Goal: Task Accomplishment & Management: Manage account settings

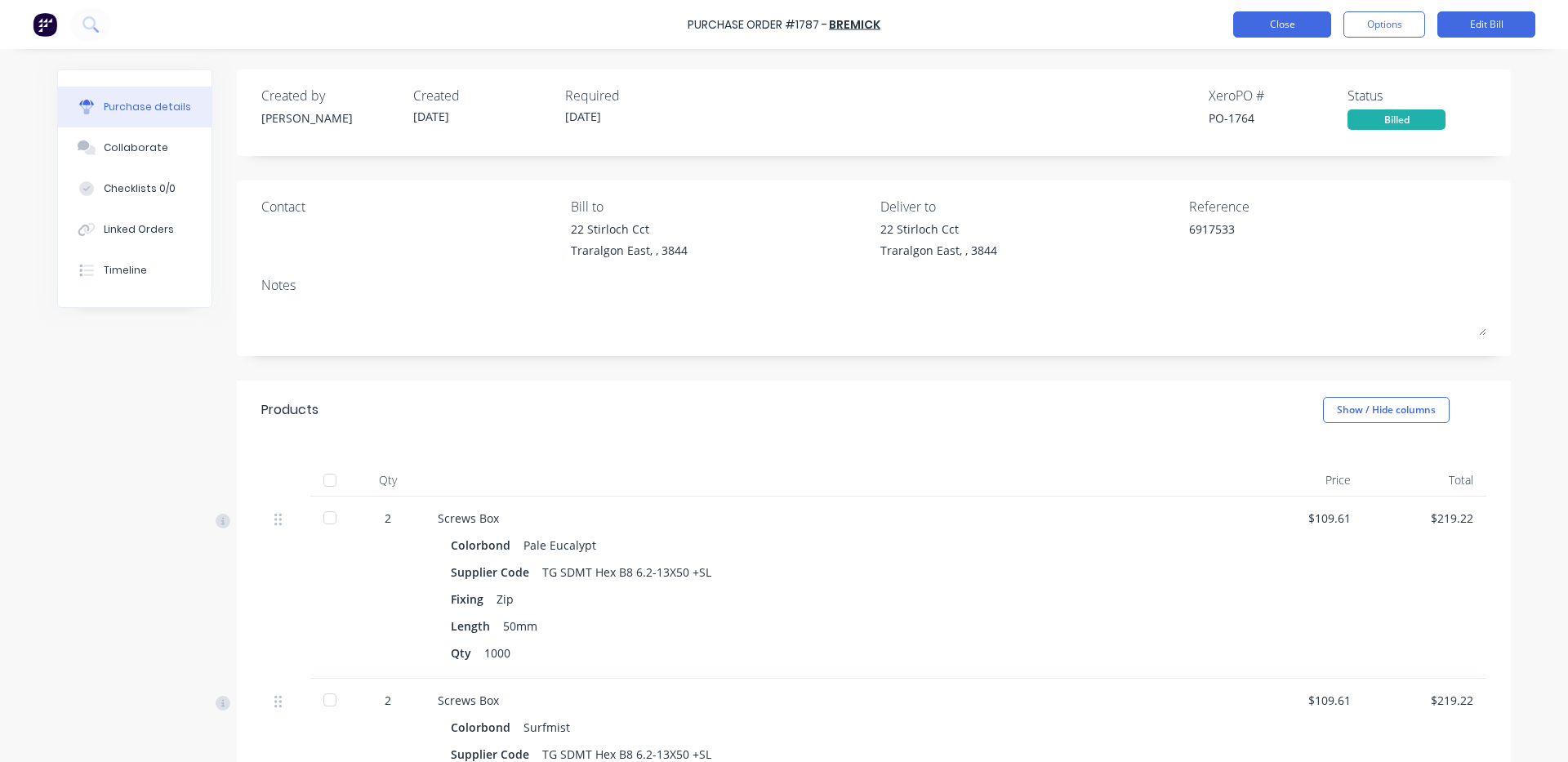
click at [1303, 17] on button "Close" at bounding box center [1282, 24] width 98 height 27
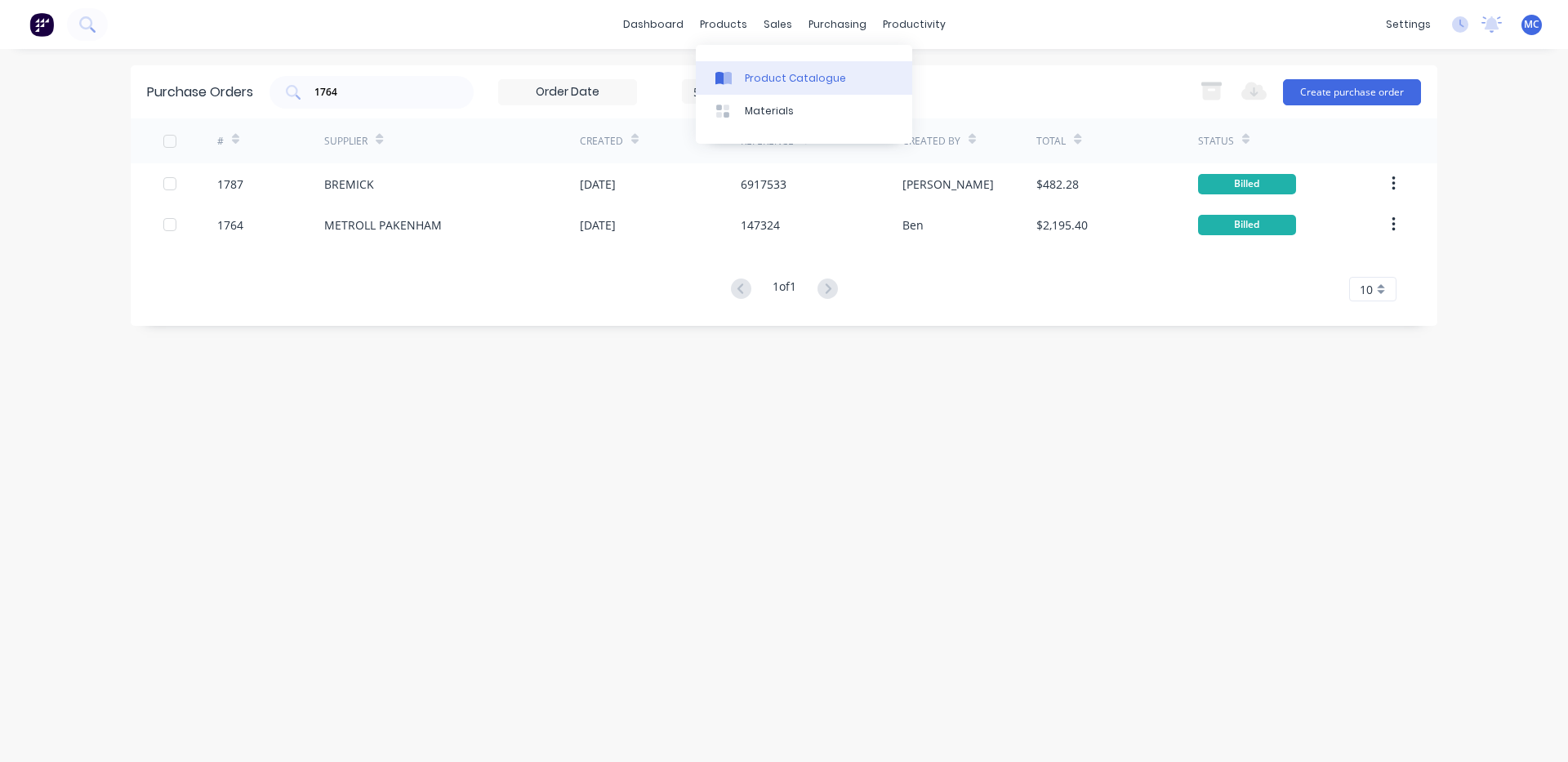
click at [727, 65] on link "Product Catalogue" at bounding box center [804, 78] width 216 height 33
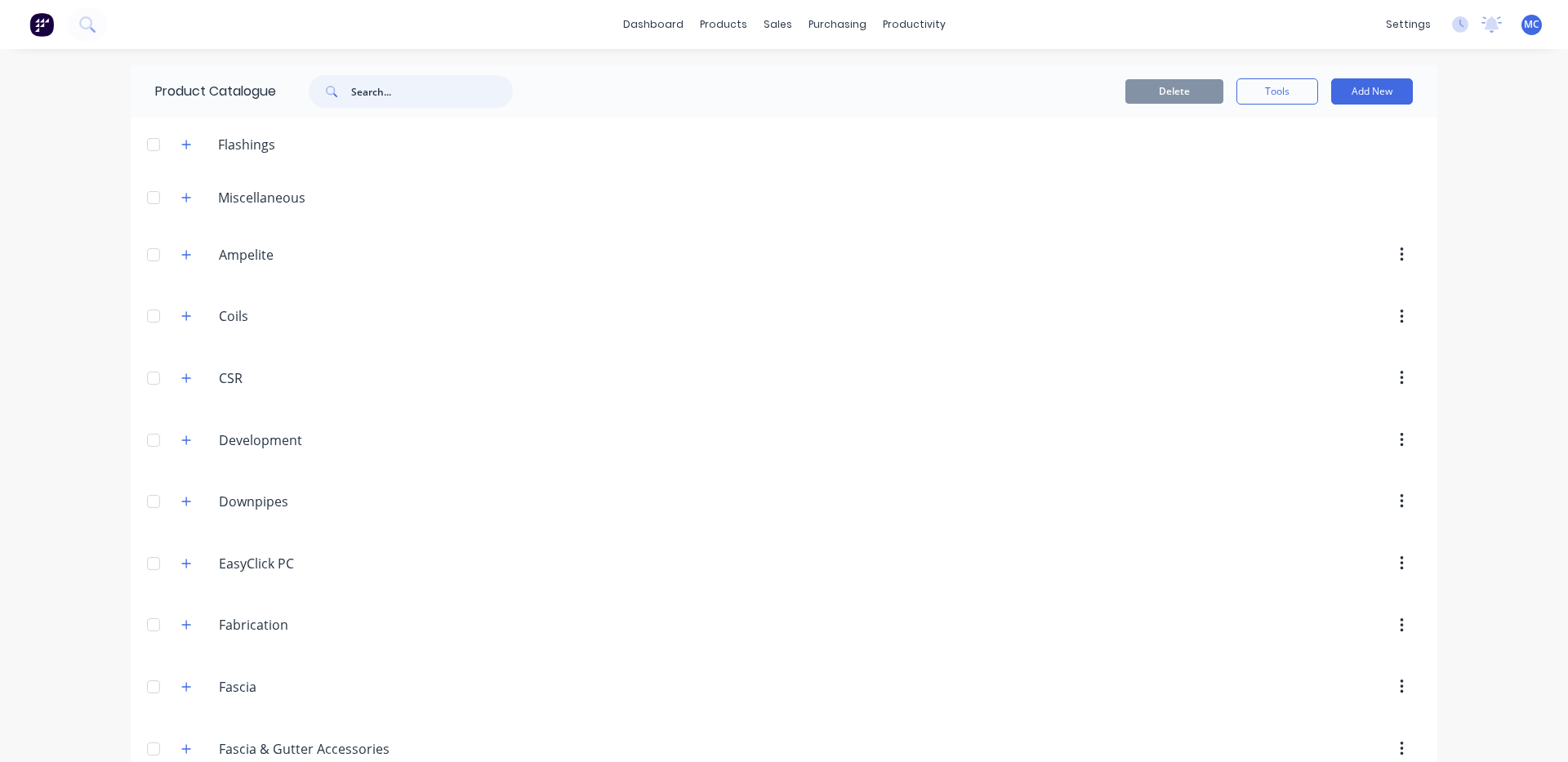
click at [409, 97] on input "text" at bounding box center [432, 92] width 162 height 33
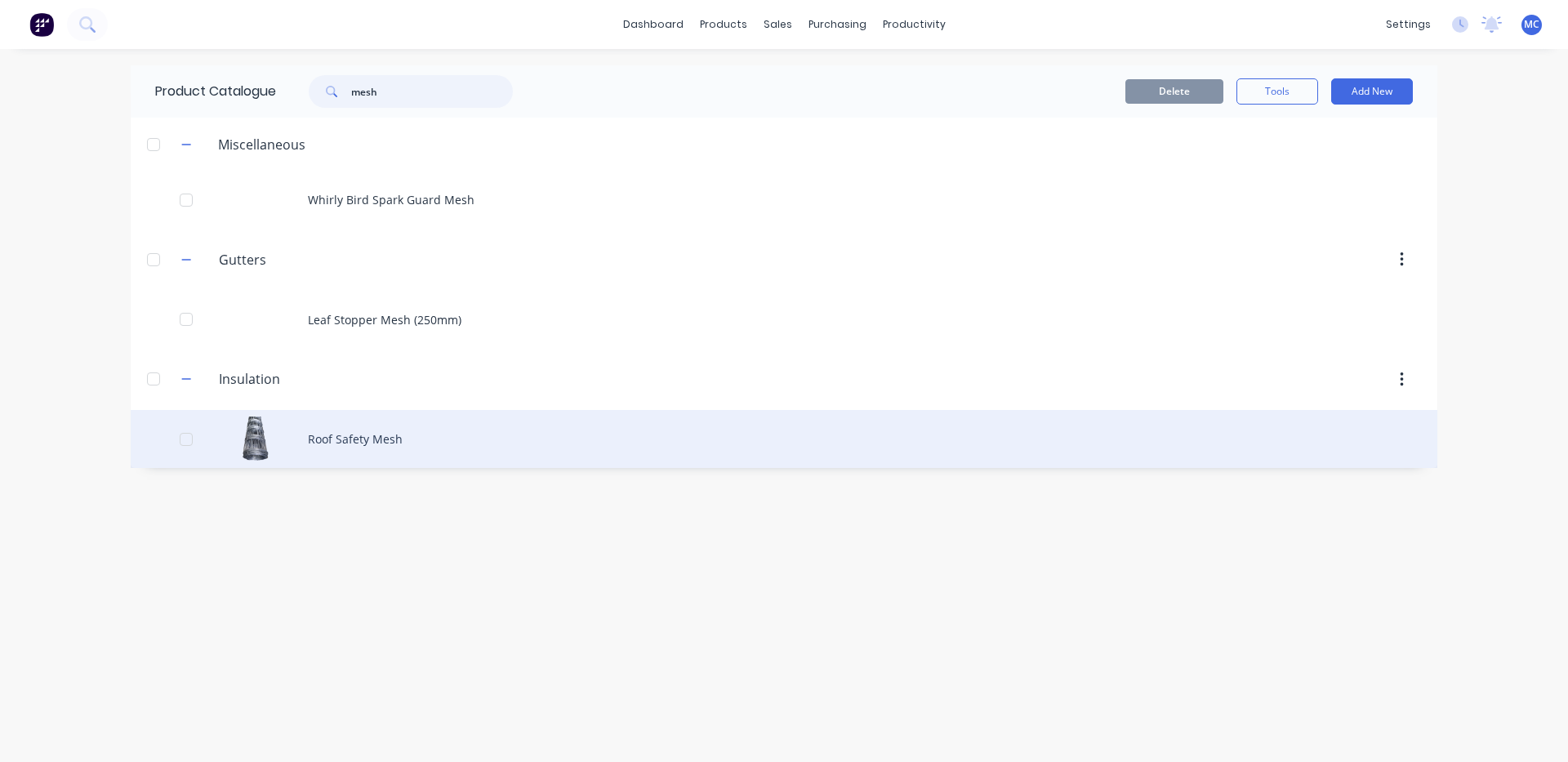
type input "mesh"
click at [357, 442] on div "Roof Safety Mesh" at bounding box center [784, 439] width 1307 height 58
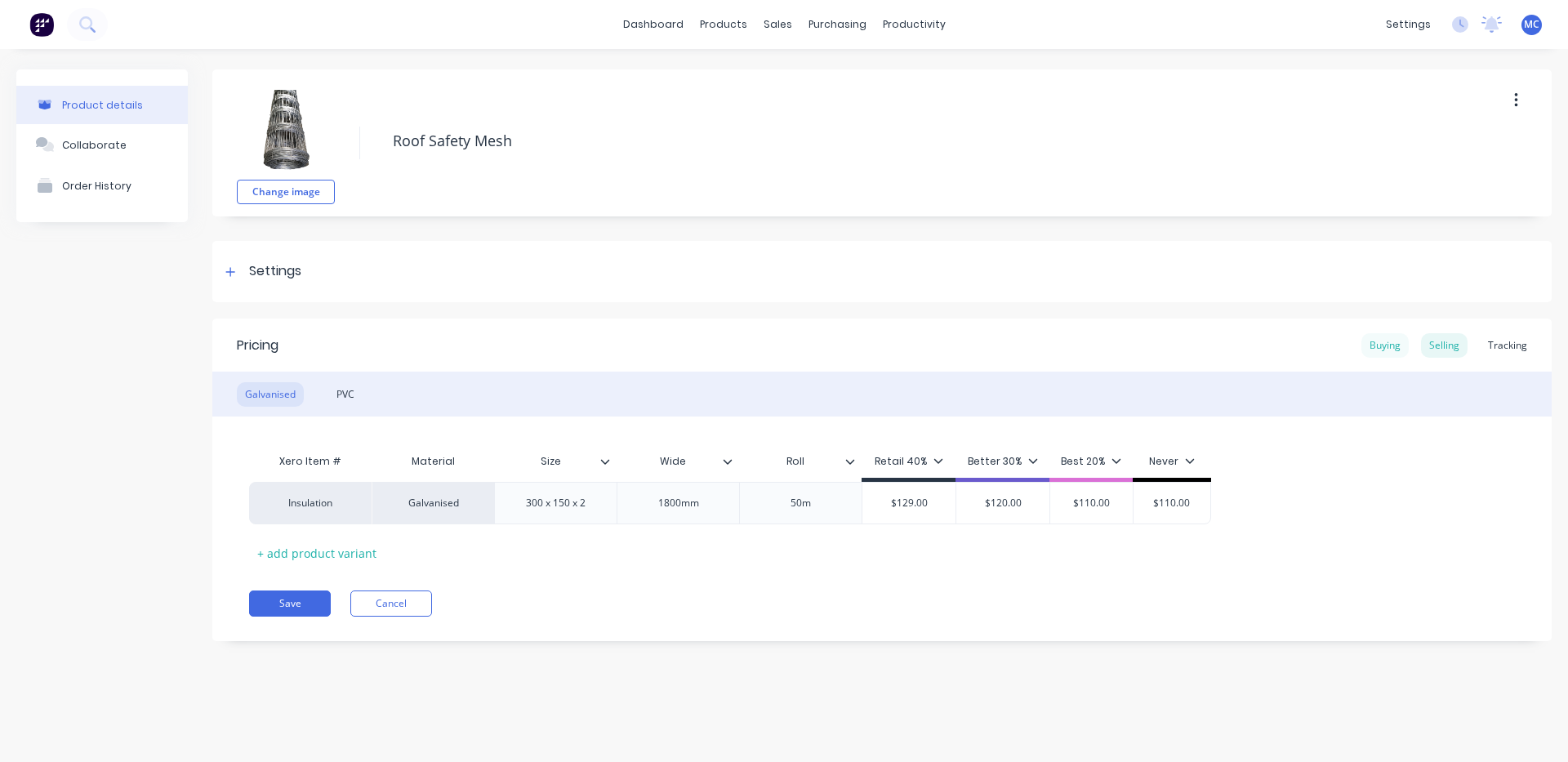
click at [1386, 347] on div "Buying" at bounding box center [1386, 345] width 48 height 25
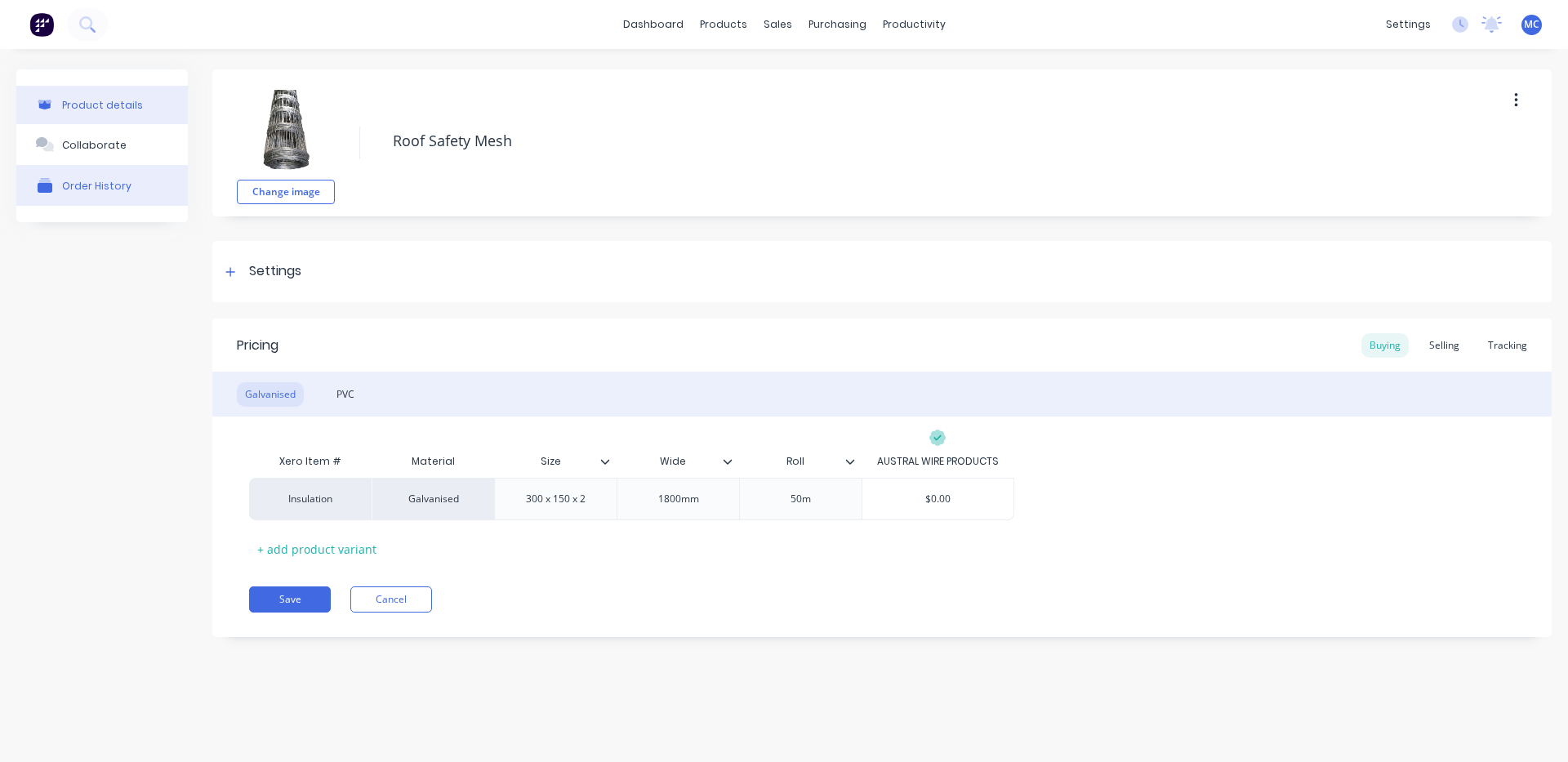
click at [108, 188] on div "Order History" at bounding box center [97, 185] width 70 height 12
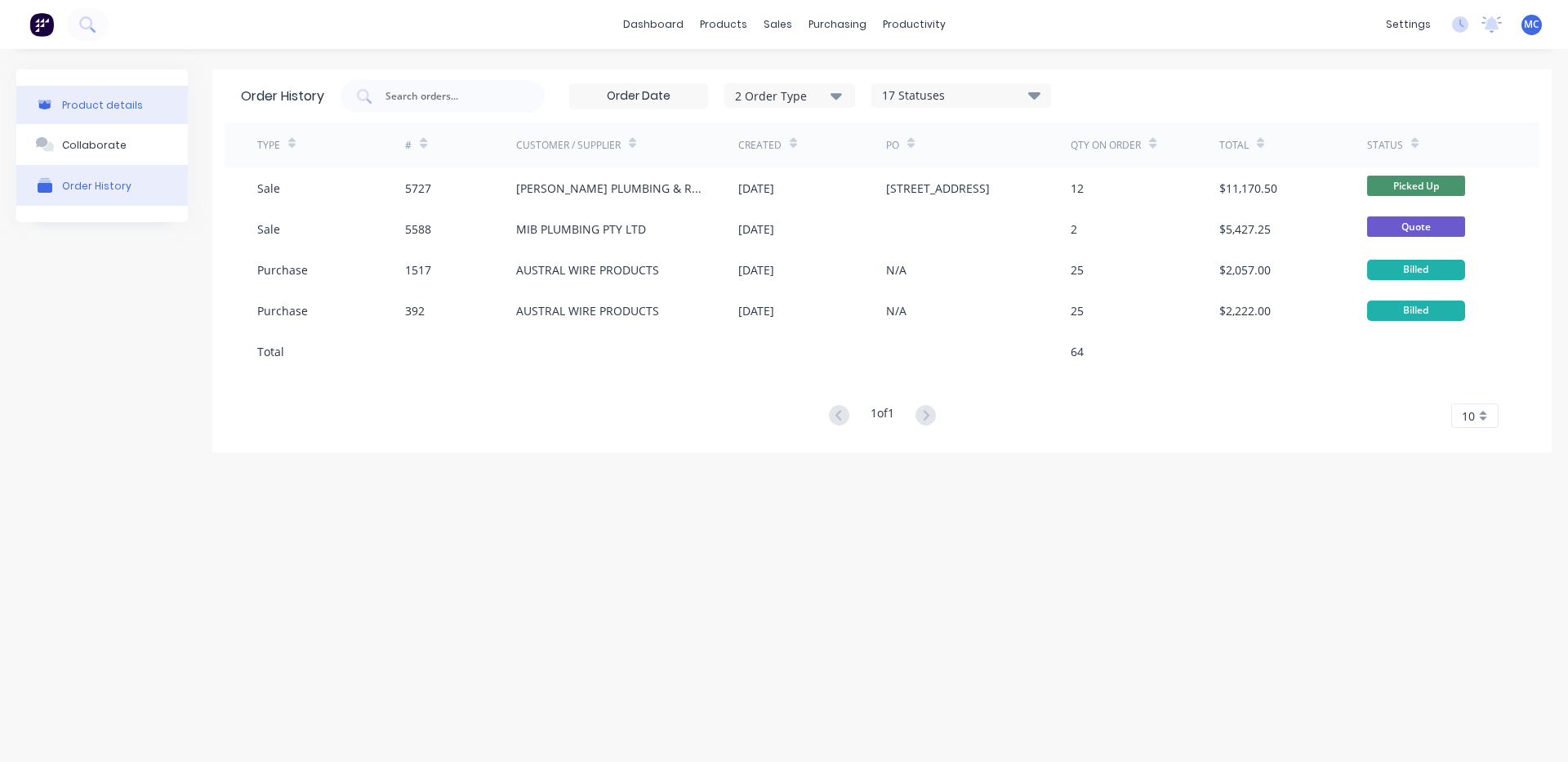
click at [109, 110] on div "Product details" at bounding box center [103, 104] width 81 height 12
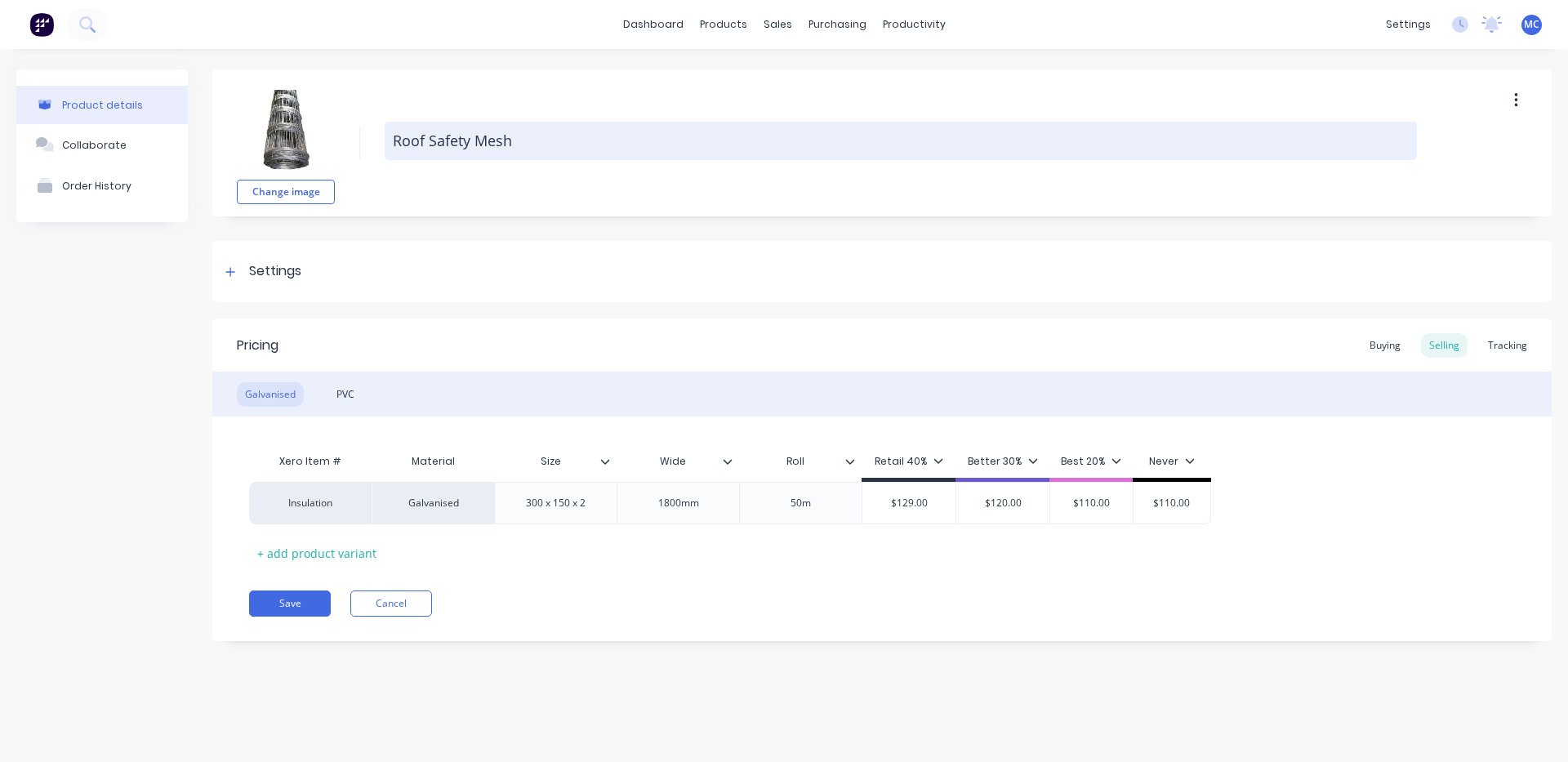
type textarea "x"
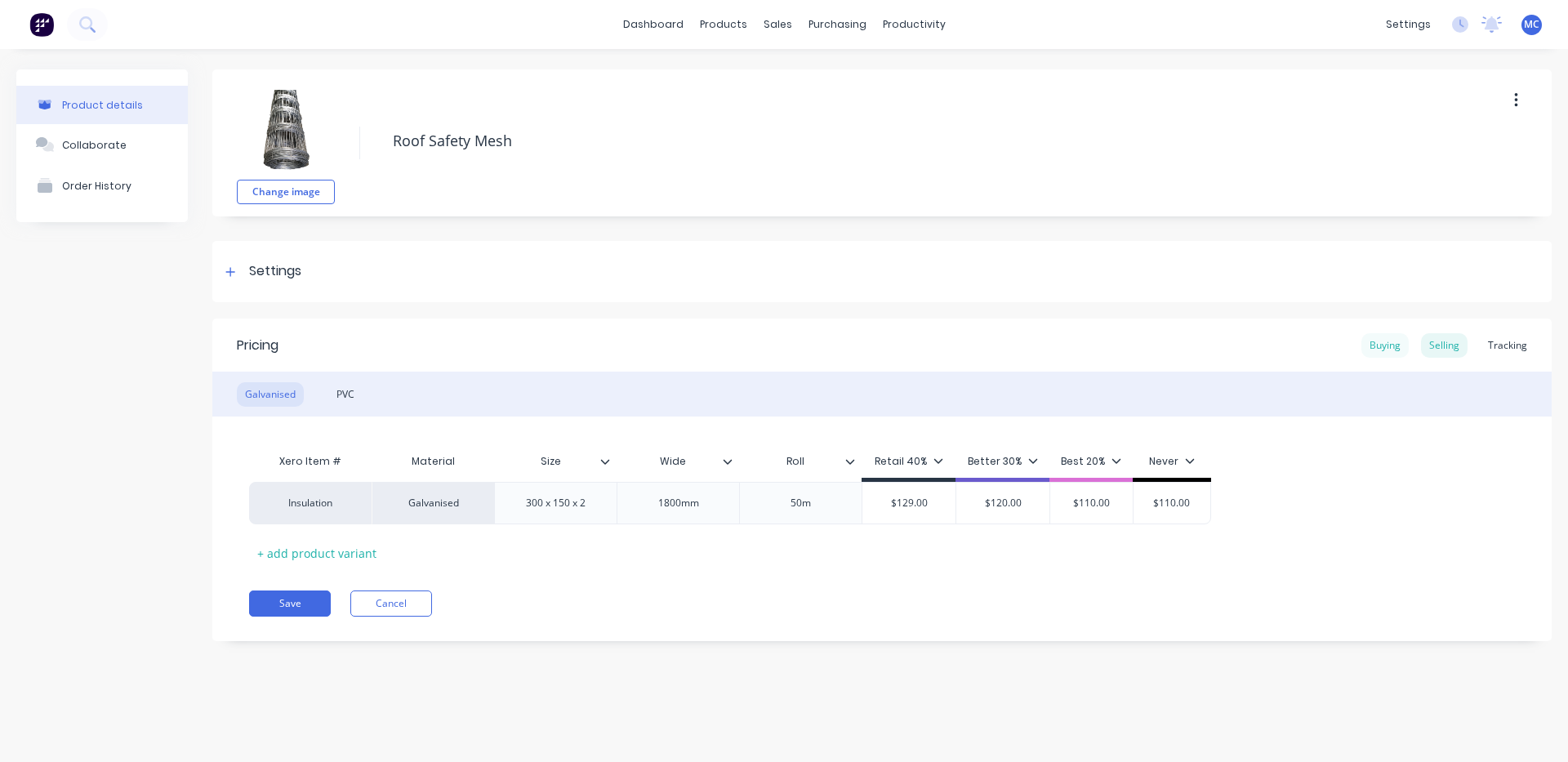
click at [1387, 343] on div "Buying" at bounding box center [1386, 345] width 48 height 25
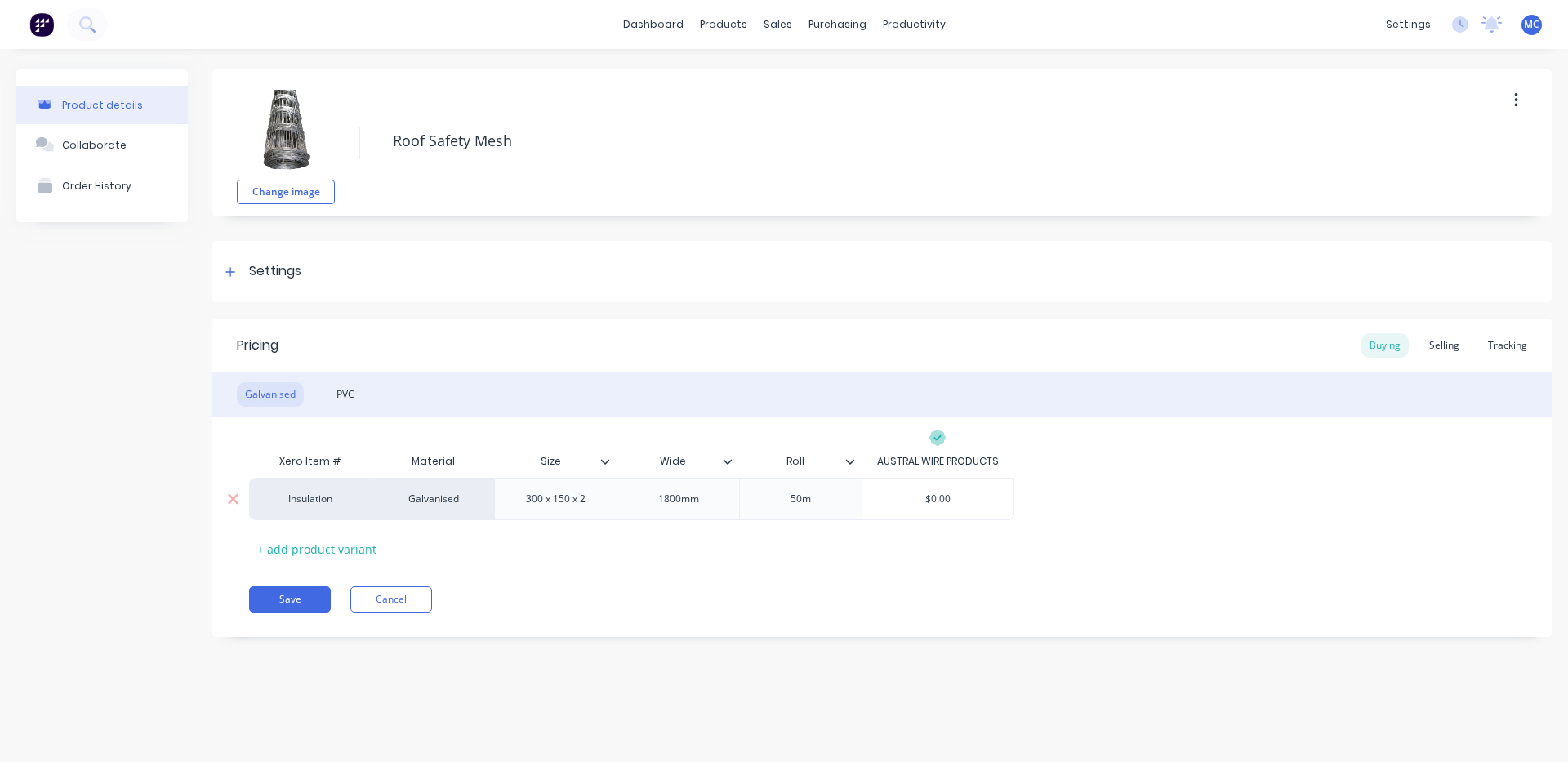
type input "$0.00"
drag, startPoint x: 991, startPoint y: 503, endPoint x: 927, endPoint y: 499, distance: 64.1
click at [927, 499] on input "$0.00" at bounding box center [938, 499] width 151 height 15
type textarea "x"
type input "7"
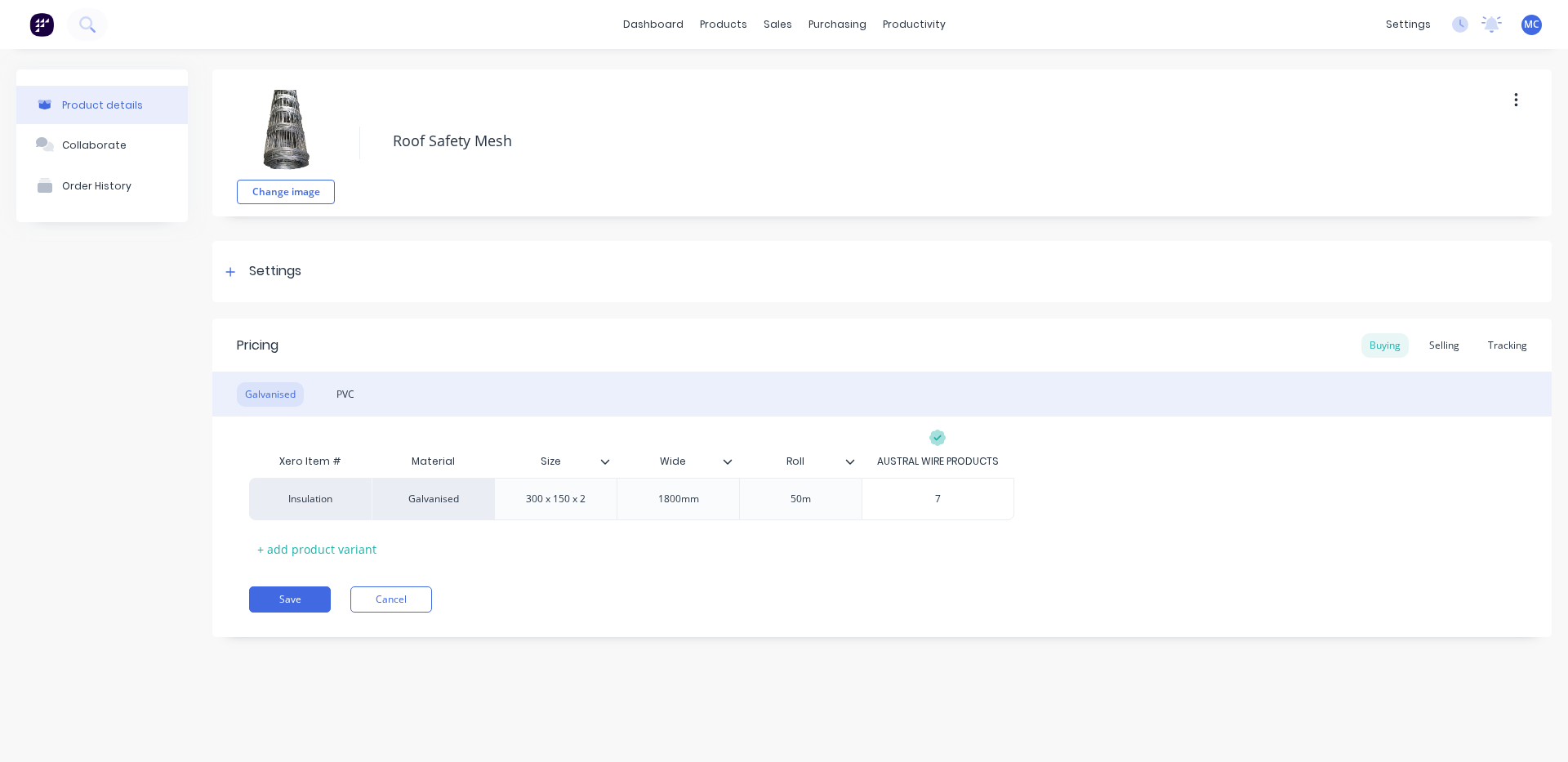
type textarea "x"
type input "74"
type textarea "x"
type input "74."
type textarea "x"
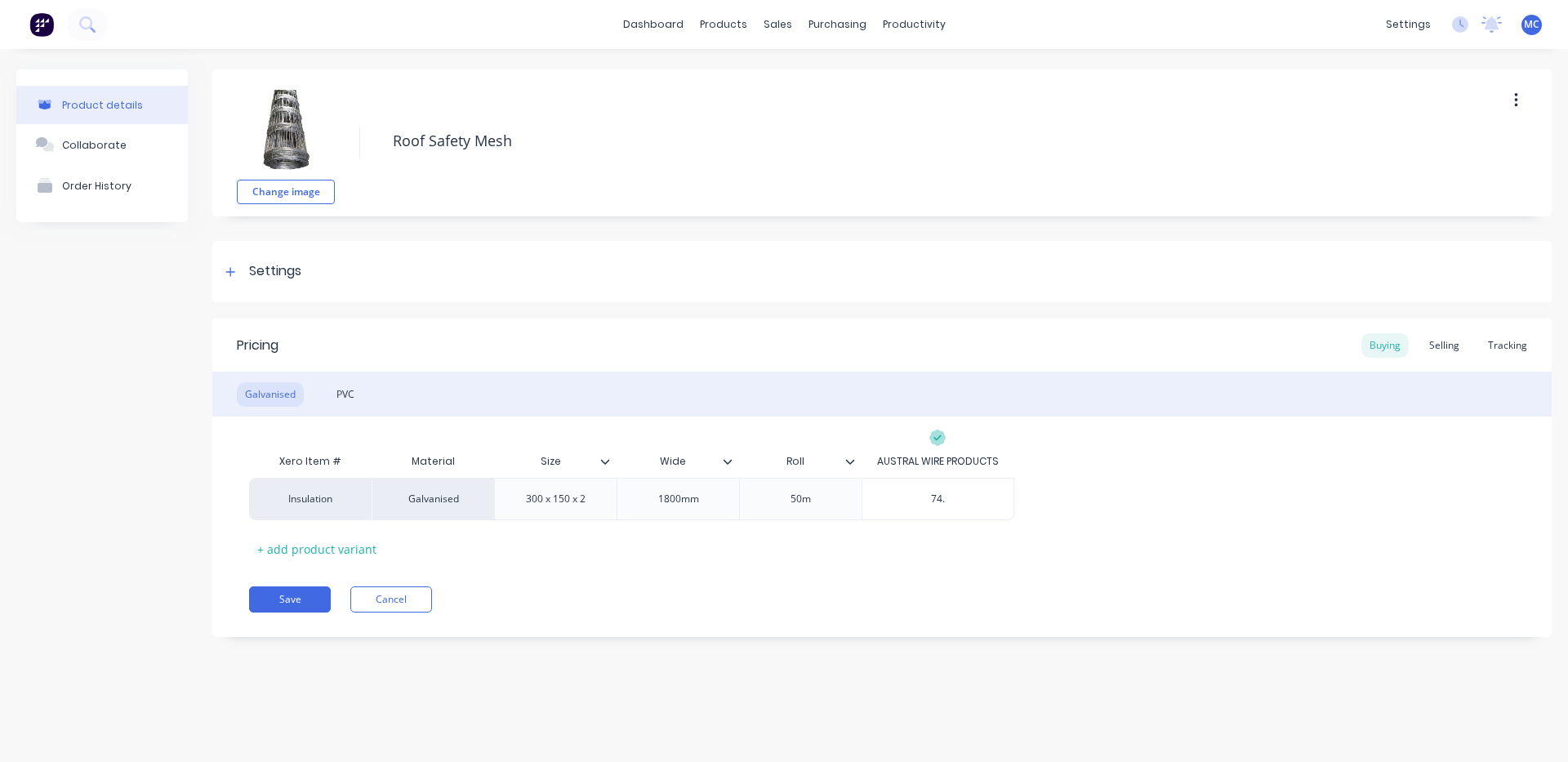
type input "74.8"
type textarea "x"
type input "74.80"
click at [1497, 340] on div "Tracking" at bounding box center [1508, 345] width 56 height 25
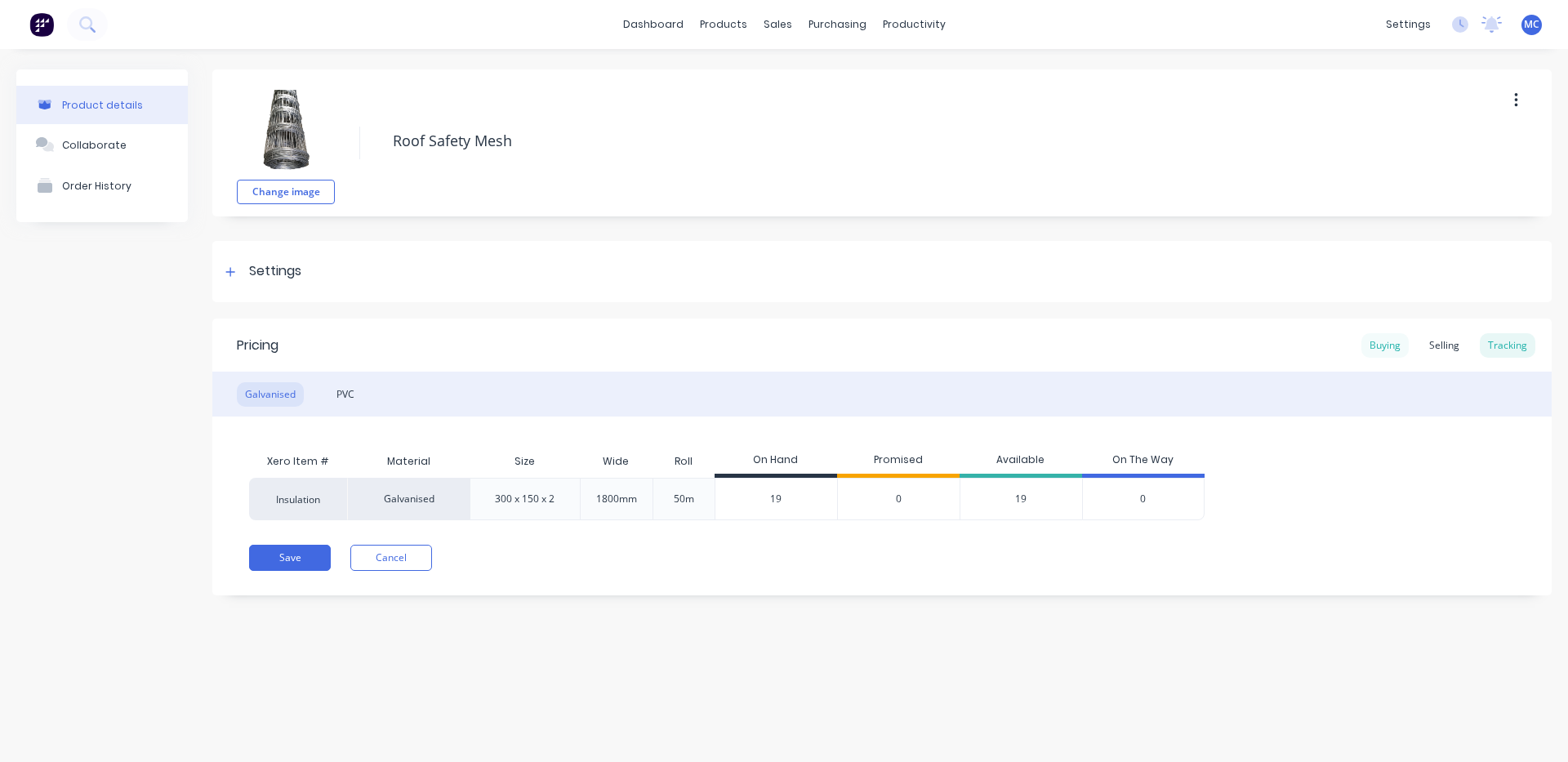
click at [1391, 336] on div "Buying" at bounding box center [1386, 345] width 48 height 25
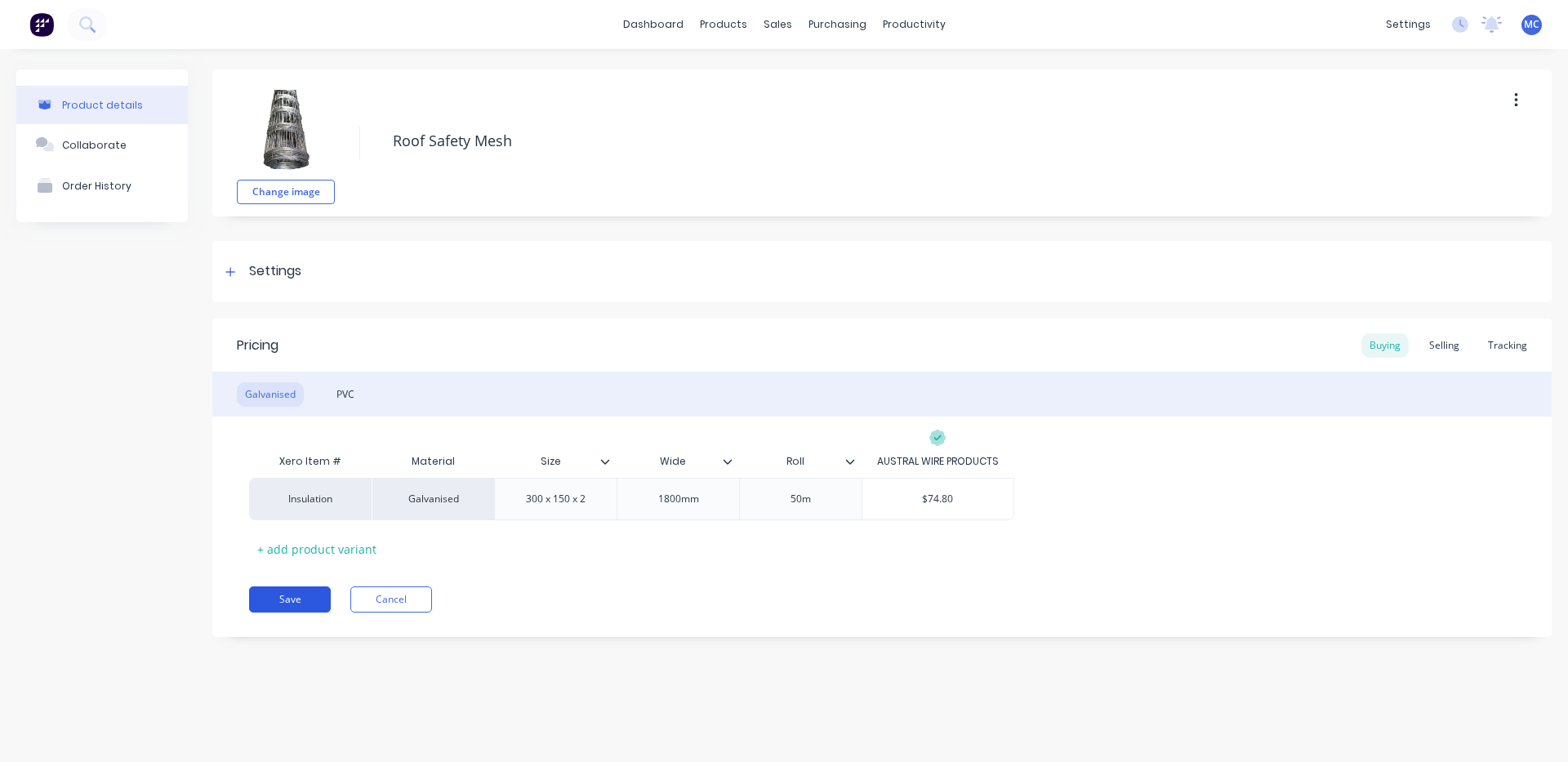
click at [303, 593] on button "Save" at bounding box center [289, 599] width 82 height 27
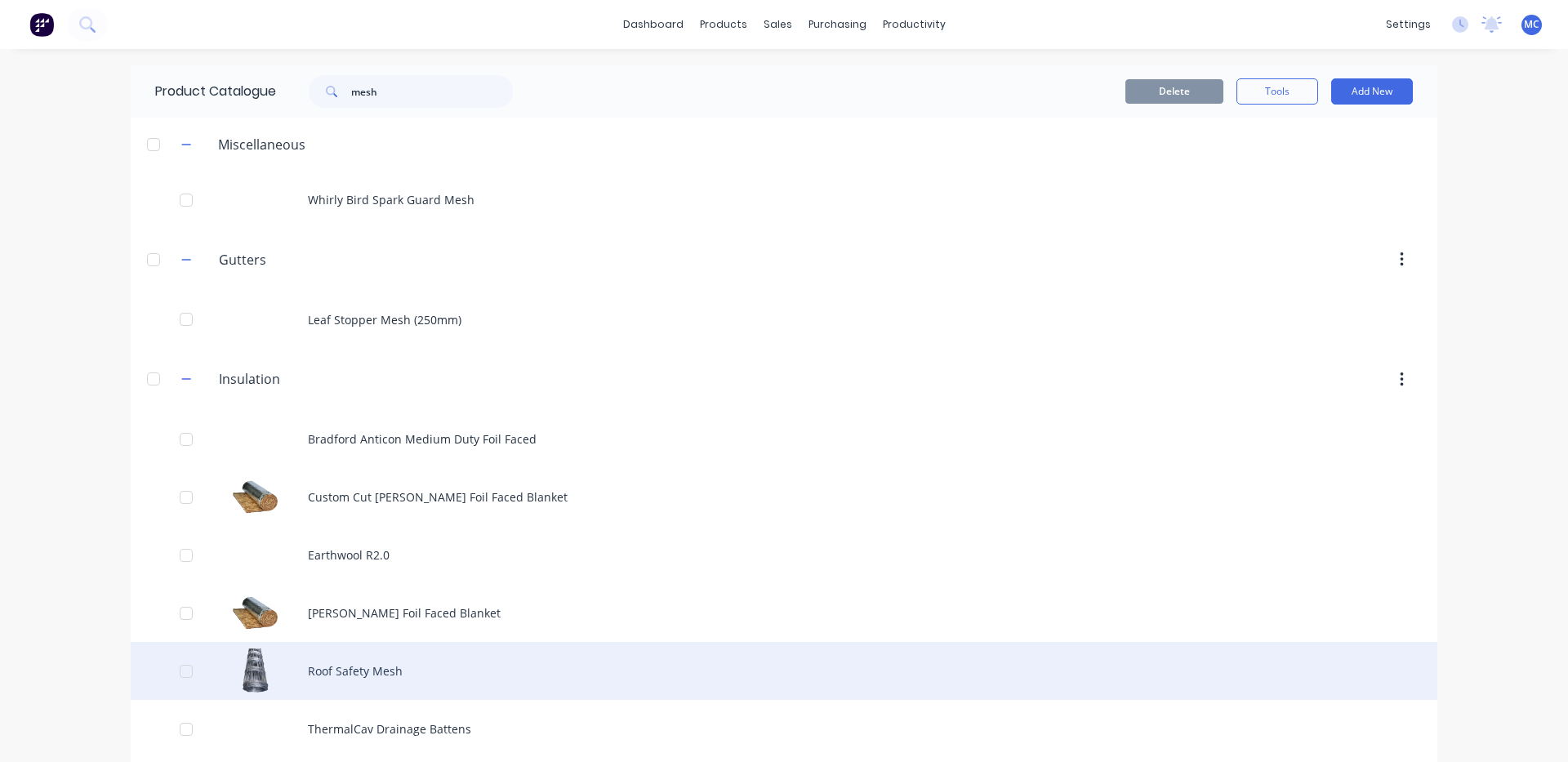
click at [356, 661] on div "Roof Safety Mesh" at bounding box center [784, 670] width 1307 height 58
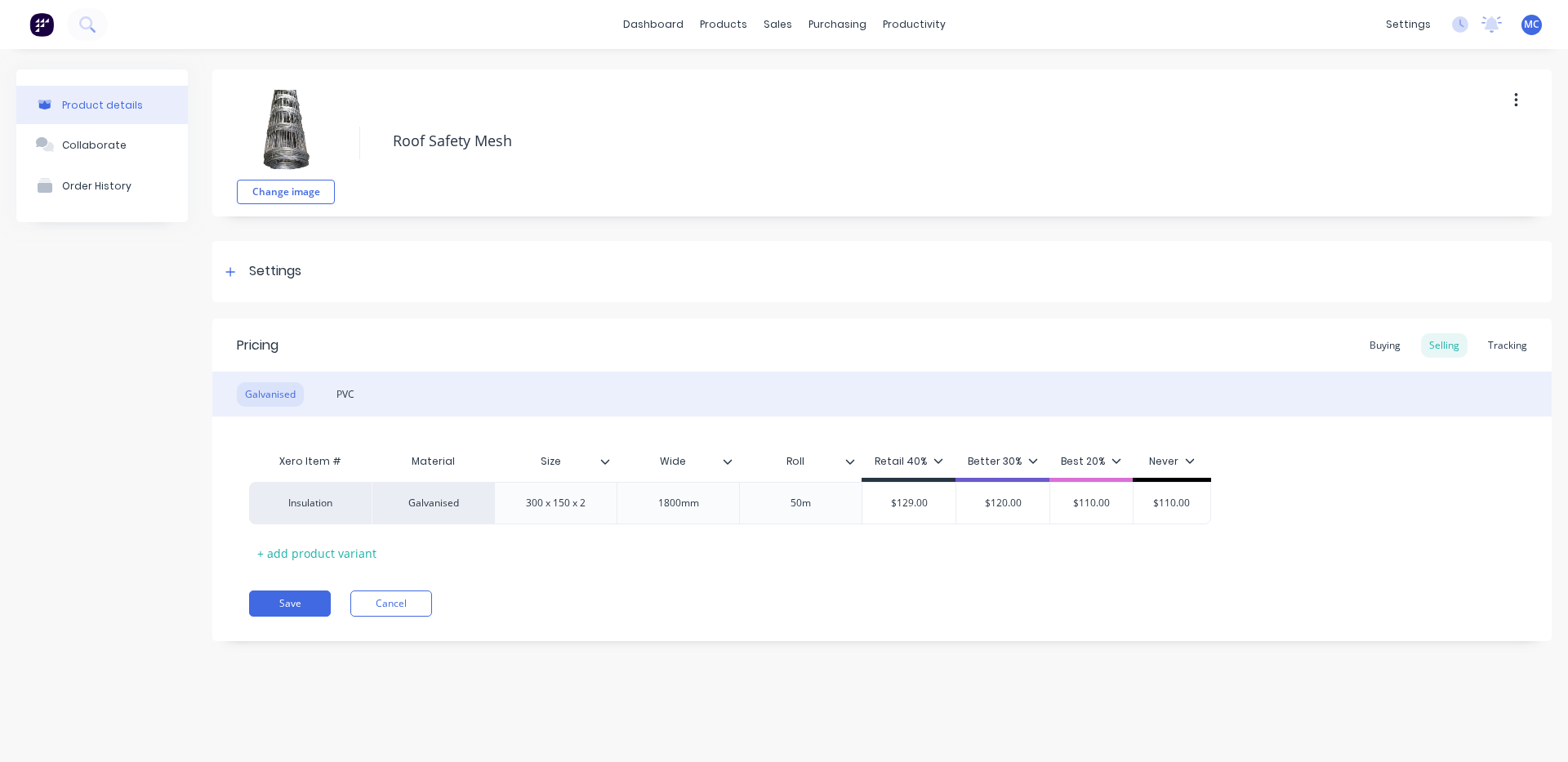
type textarea "x"
click at [102, 190] on div "Order History" at bounding box center [97, 185] width 70 height 12
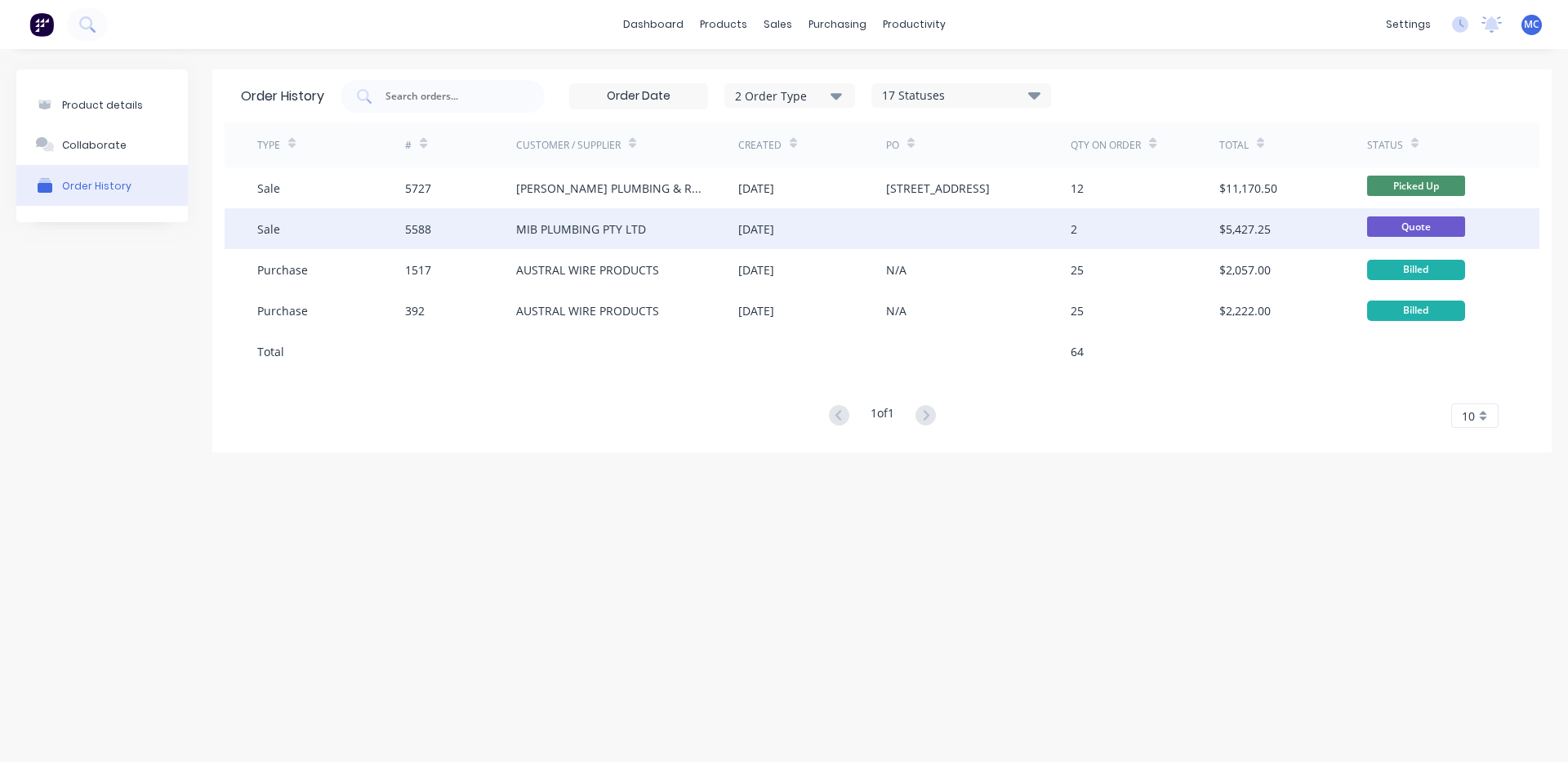
click at [559, 219] on div "MIB PLUMBING PTY LTD" at bounding box center [627, 228] width 223 height 41
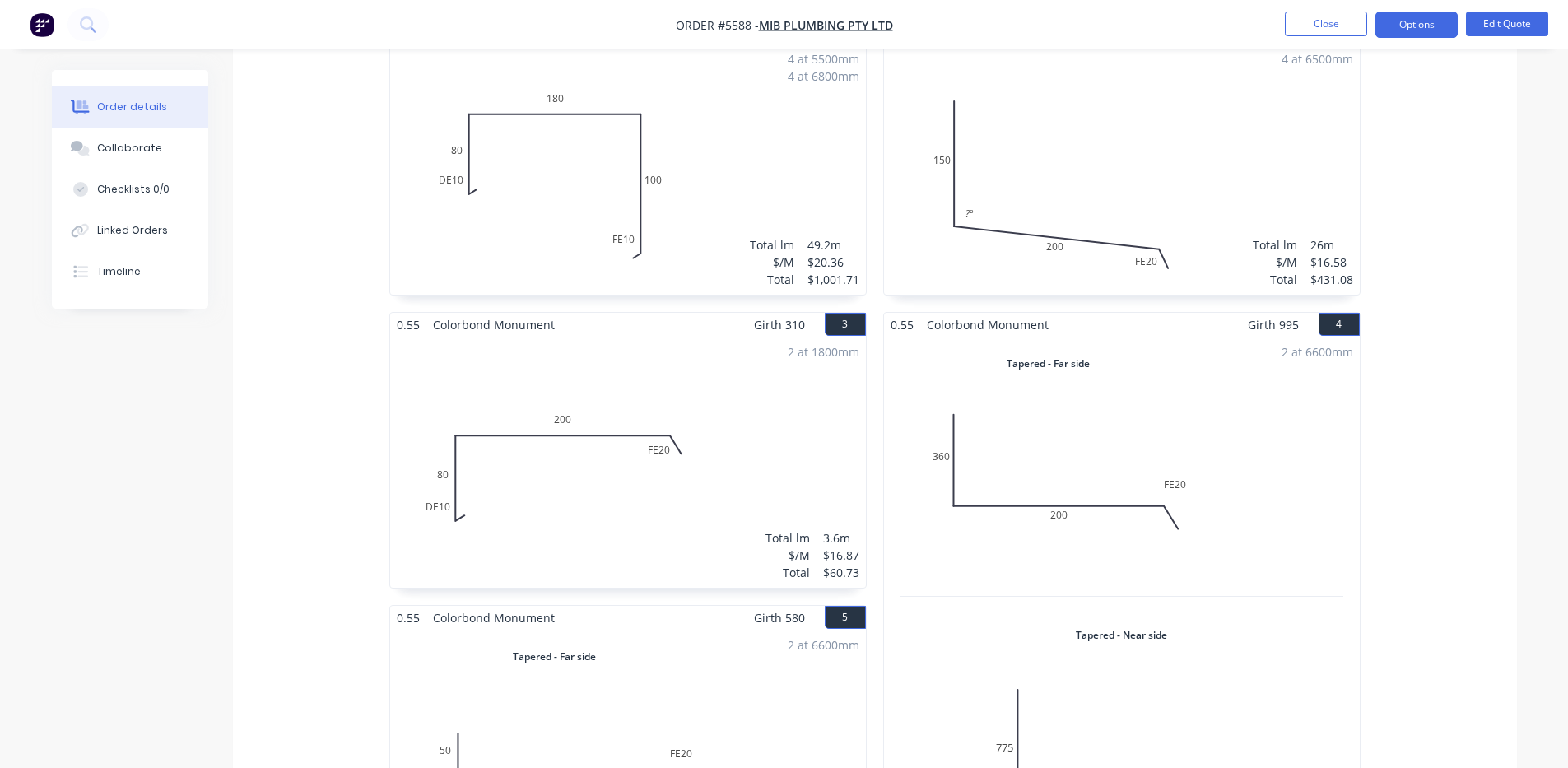
scroll to position [274, 0]
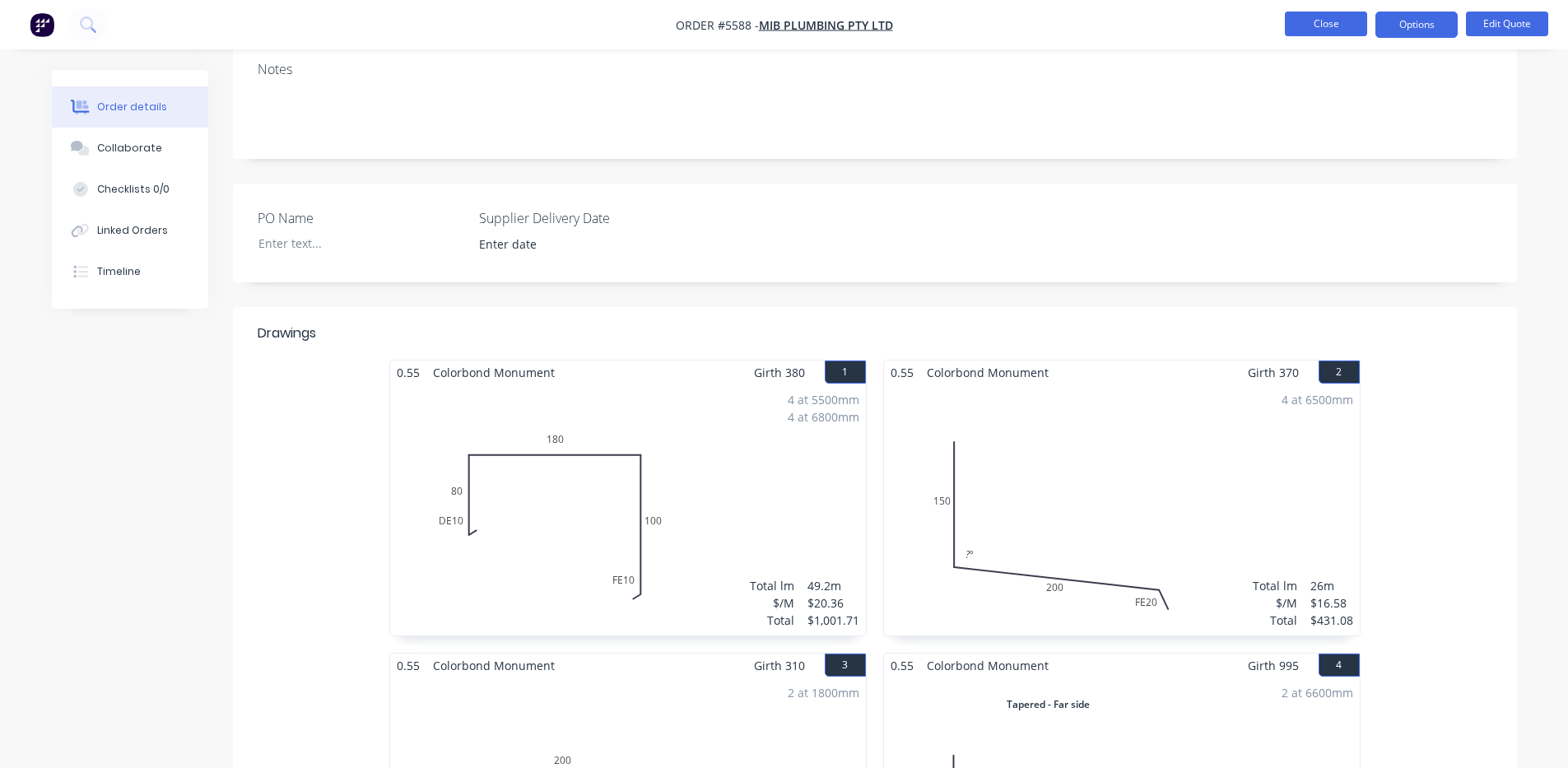
click at [1326, 27] on button "Close" at bounding box center [1325, 23] width 82 height 25
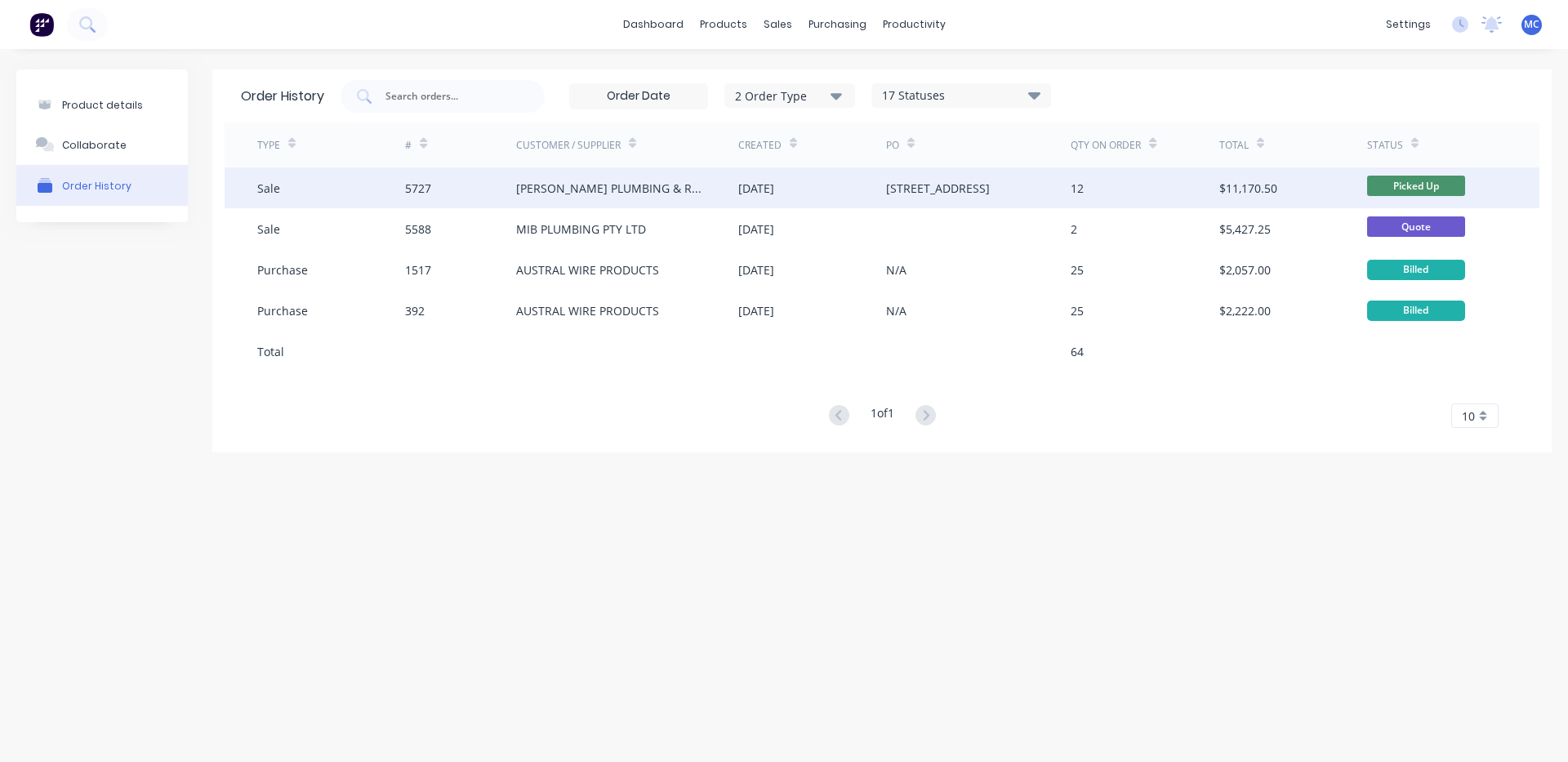
click at [577, 182] on div "[PERSON_NAME] PLUMBING & ROOFING PRO PTY LTD" at bounding box center [611, 188] width 190 height 17
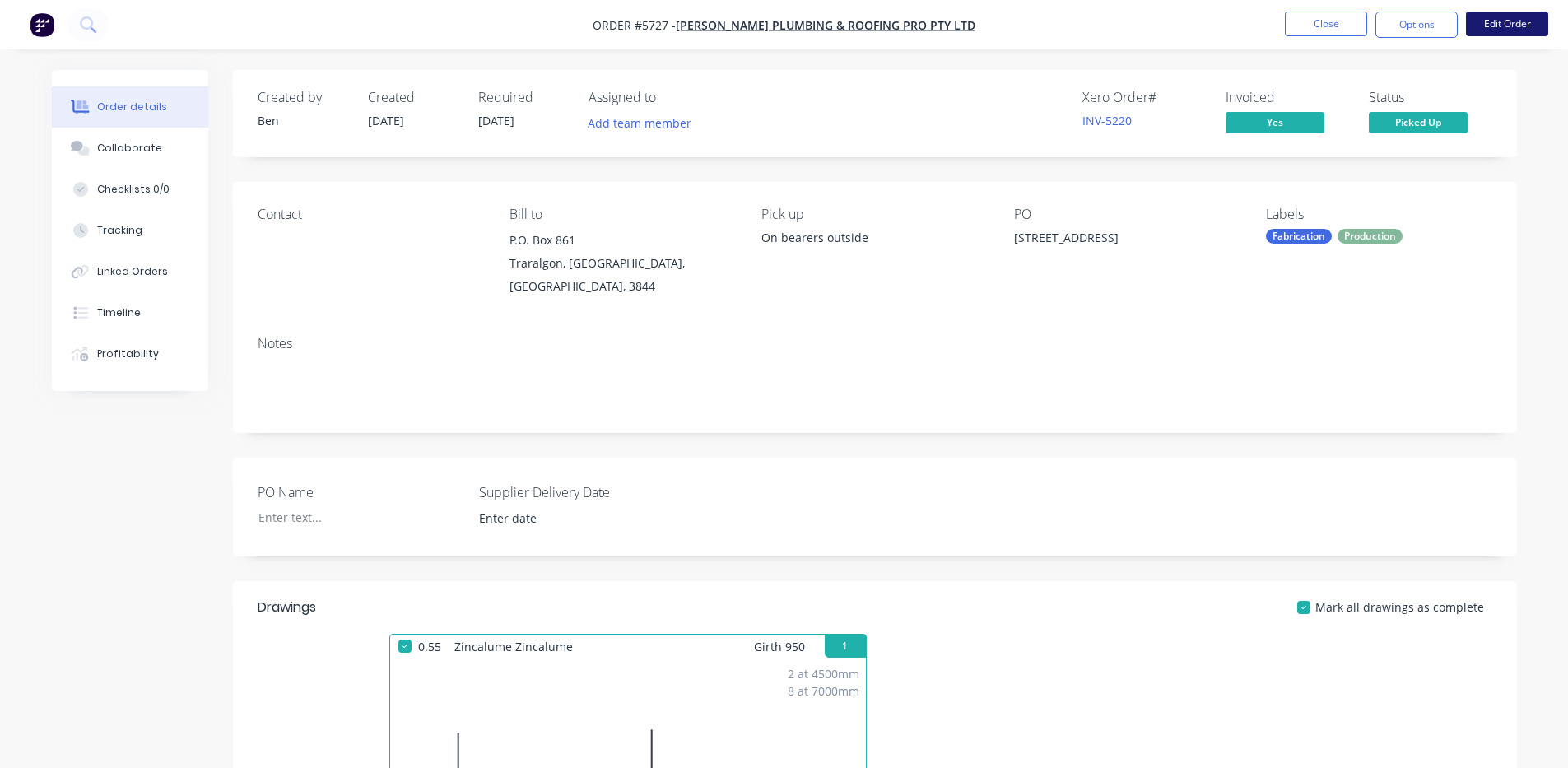
click at [1519, 28] on button "Edit Order" at bounding box center [1506, 23] width 82 height 25
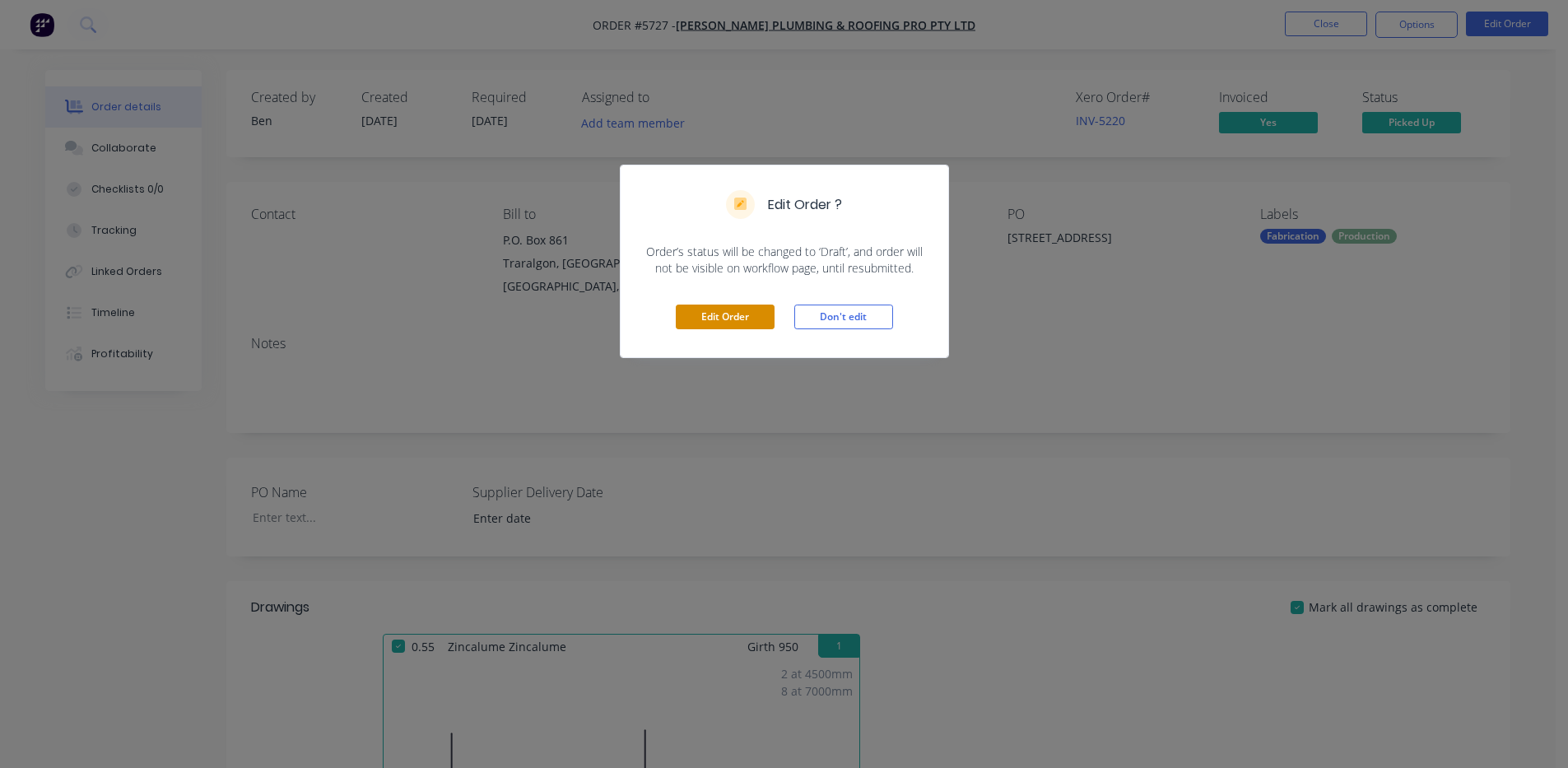
click at [721, 312] on button "Edit Order" at bounding box center [724, 317] width 99 height 25
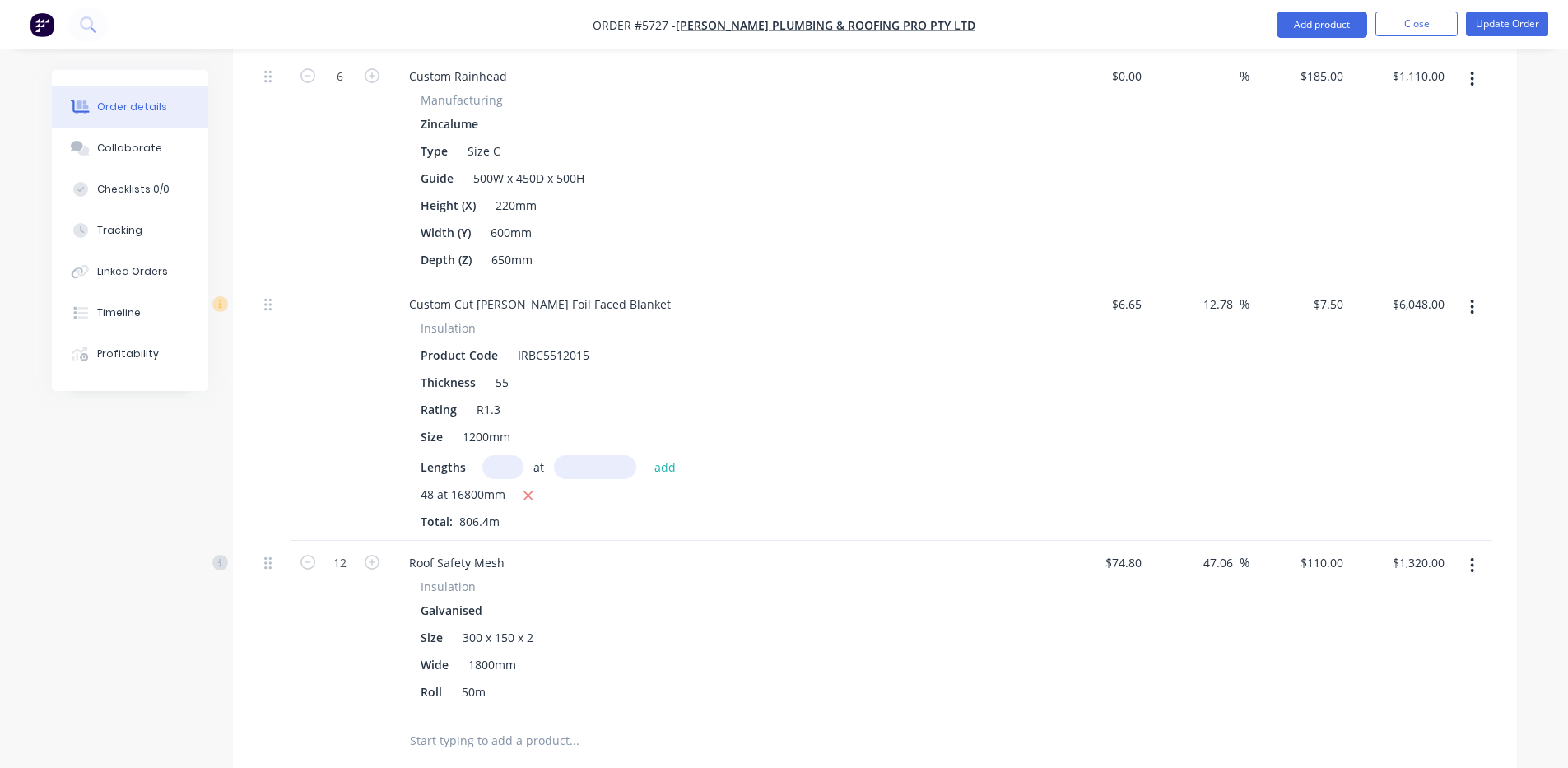
scroll to position [1098, 0]
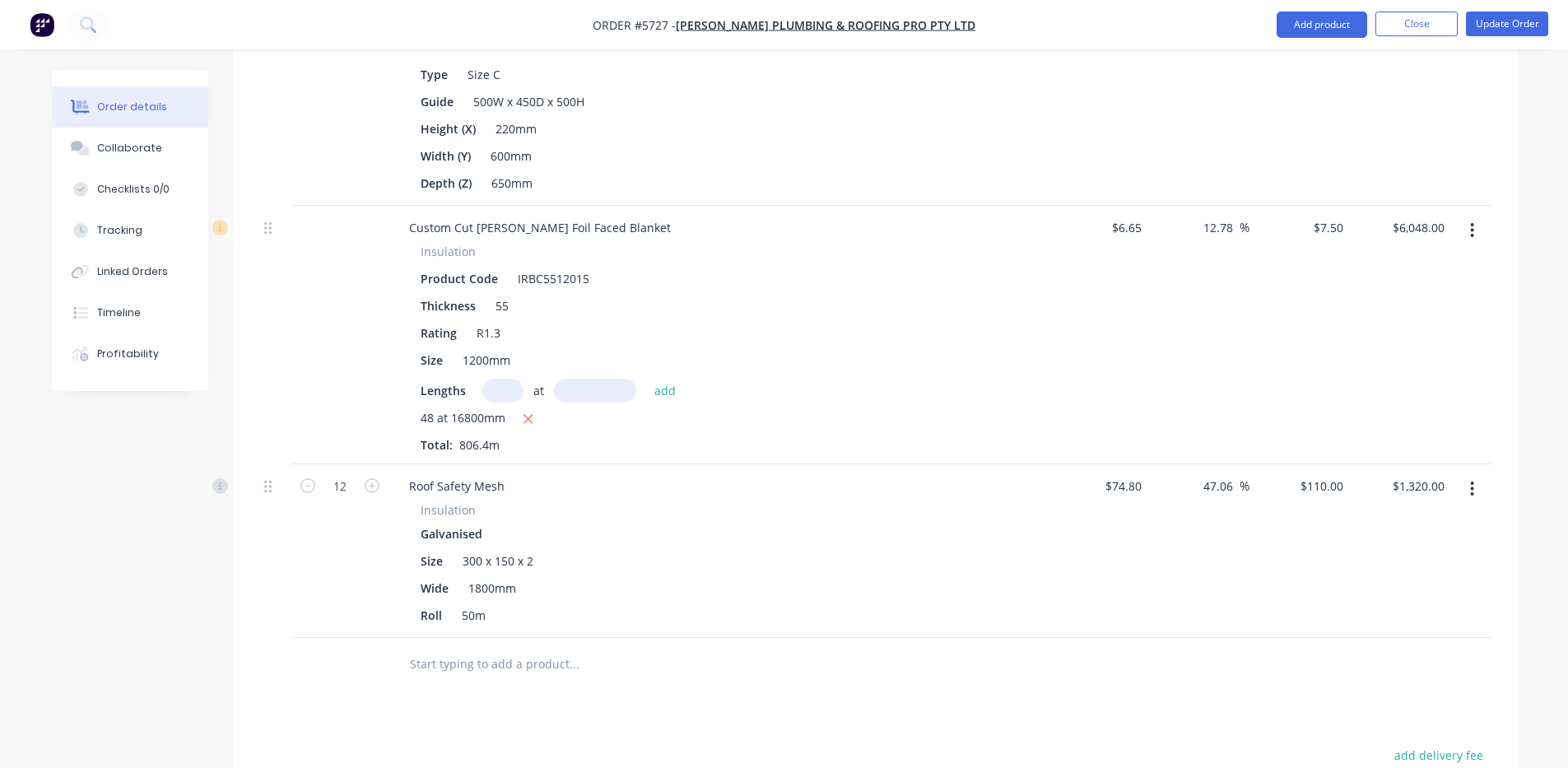
click at [1262, 547] on div "$110.00 $110.00" at bounding box center [1300, 551] width 102 height 174
click at [1229, 474] on input "47.06" at bounding box center [1220, 486] width 38 height 24
type input "4"
type input "10"
type input "82.28"
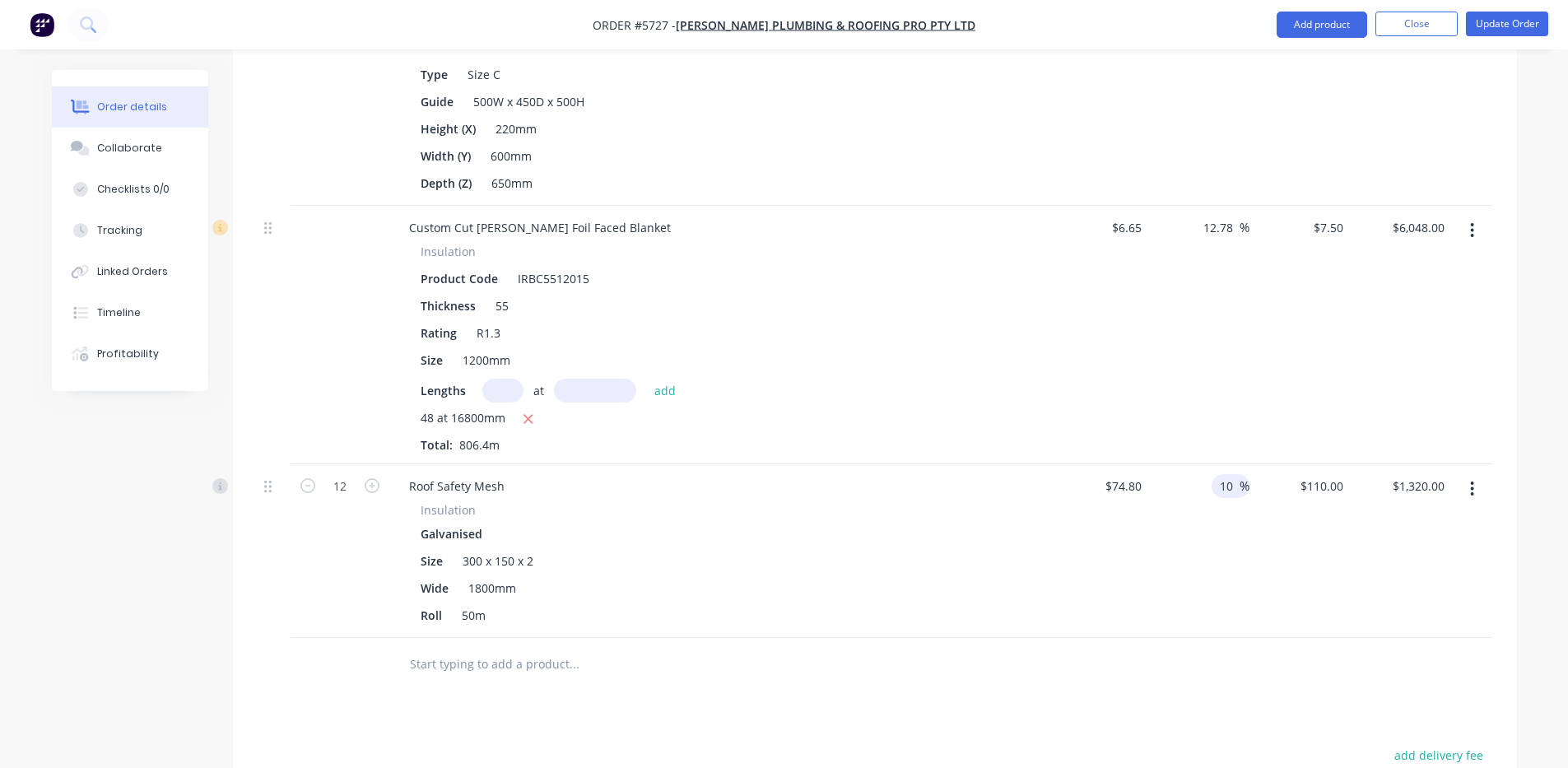
type input "$987.36"
type input "$82.28"
click at [1517, 15] on button "Update Order" at bounding box center [1506, 23] width 82 height 25
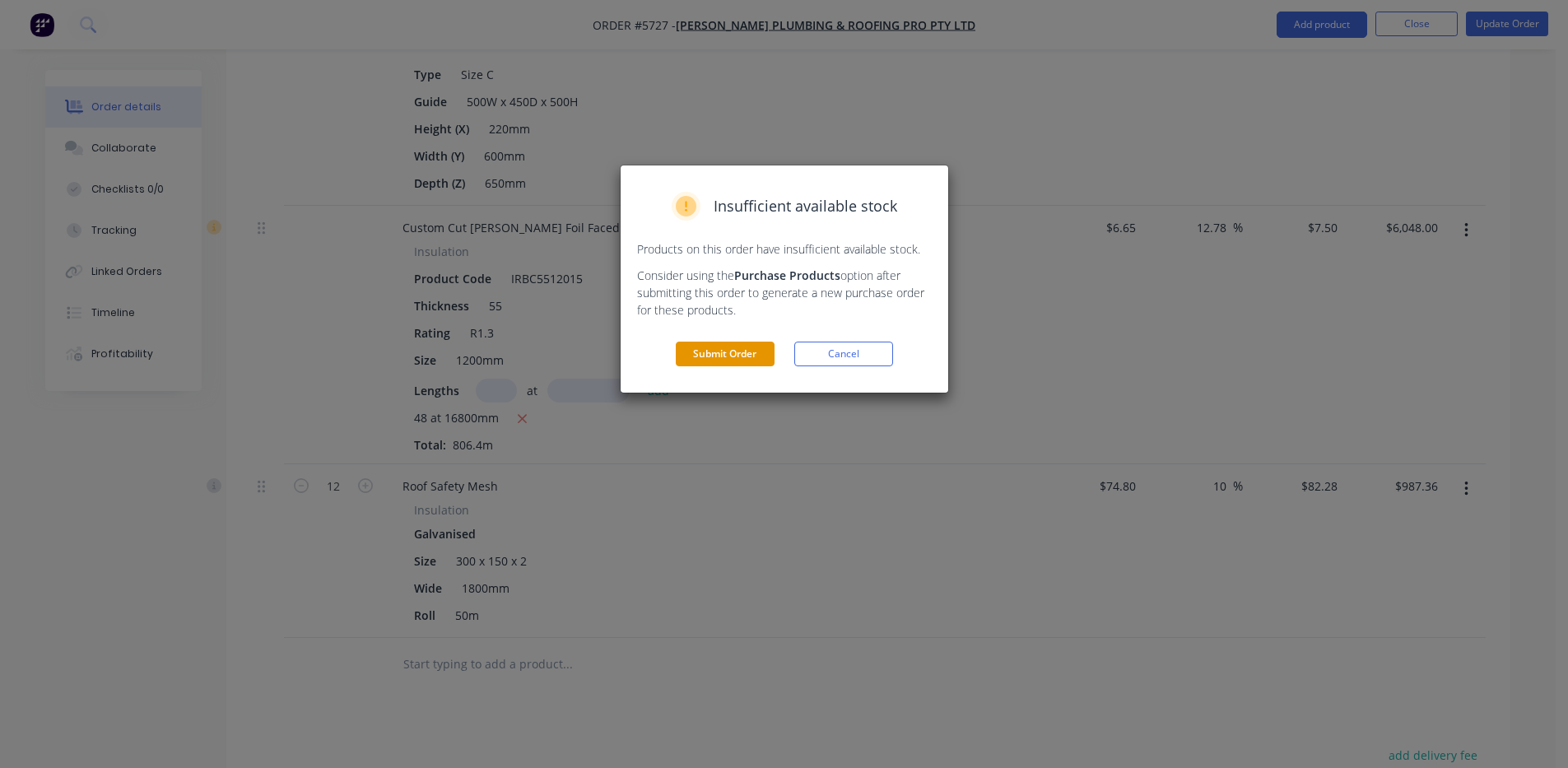
click at [735, 348] on button "Submit Order" at bounding box center [724, 354] width 99 height 25
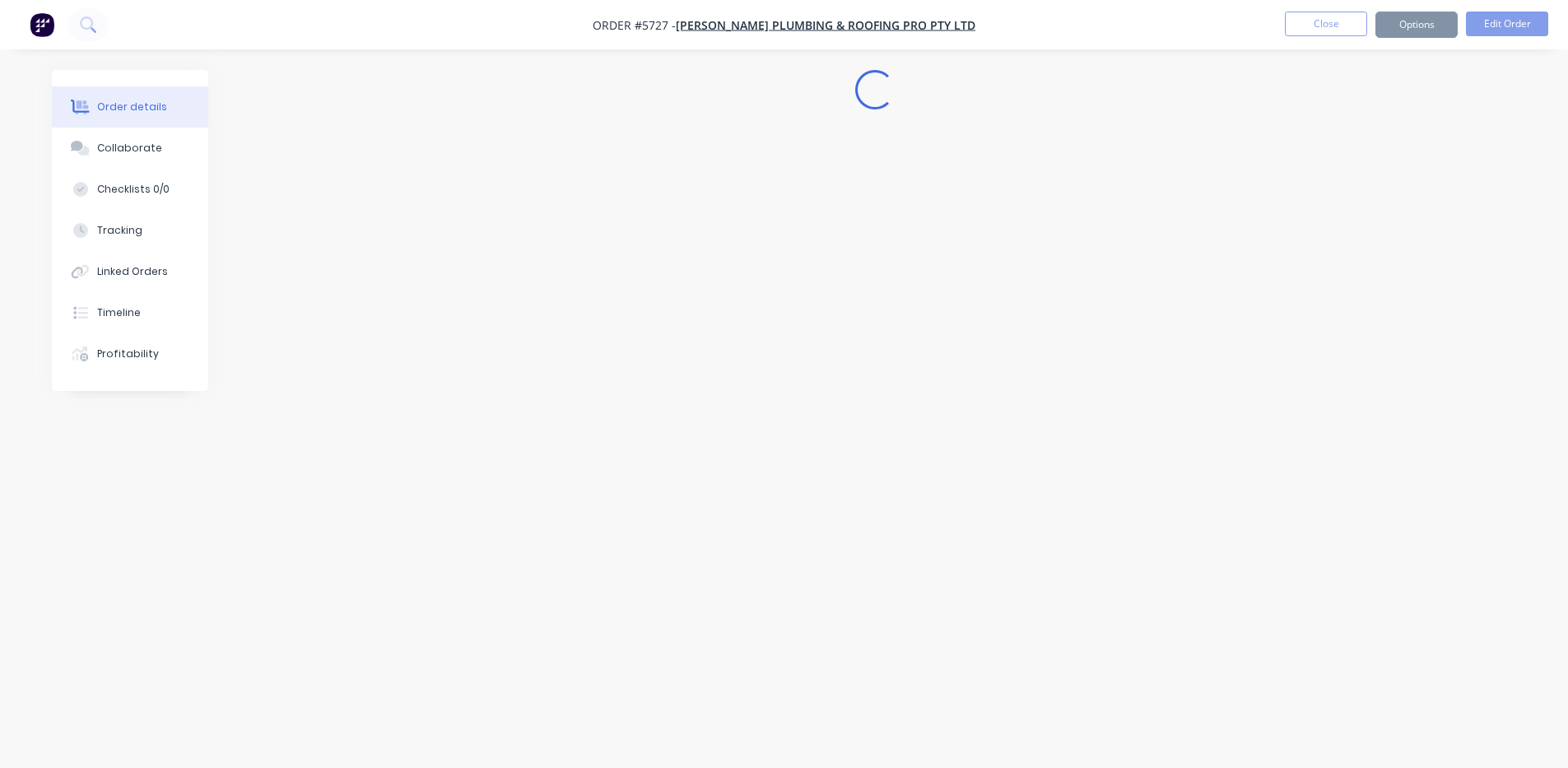
scroll to position [0, 0]
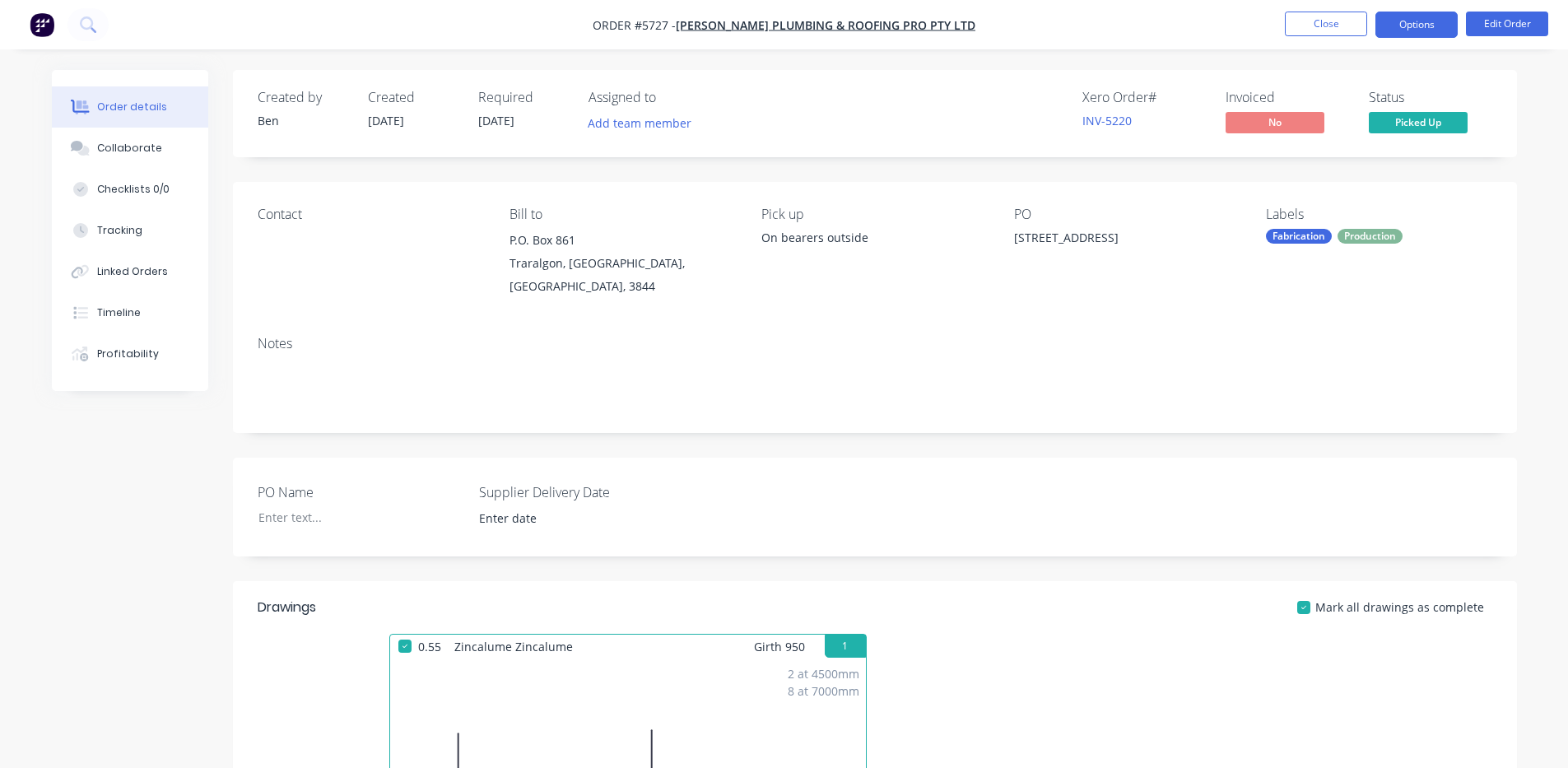
click at [1426, 20] on button "Options" at bounding box center [1416, 24] width 82 height 27
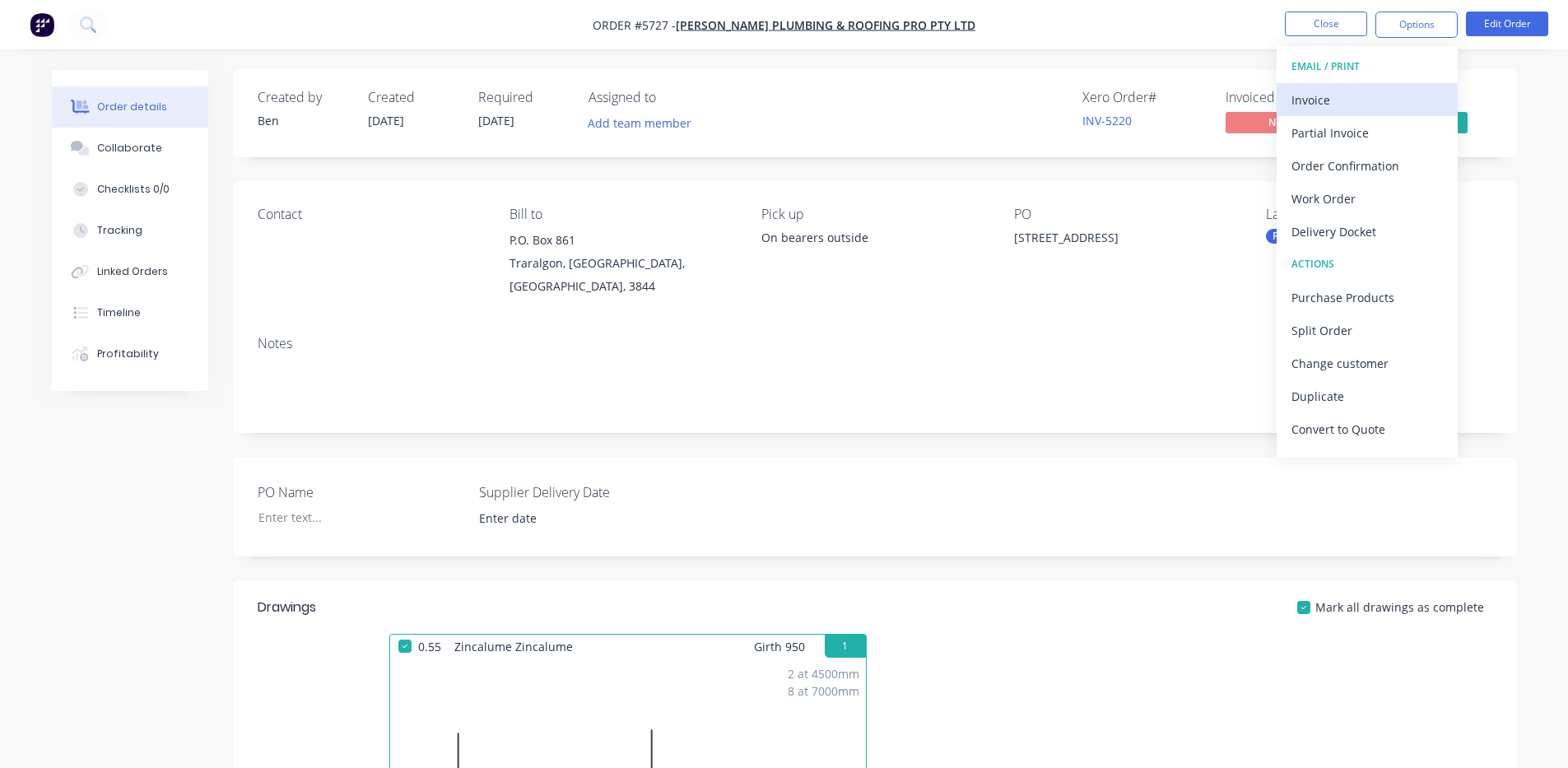
click at [1347, 90] on div "Invoice" at bounding box center [1367, 100] width 151 height 24
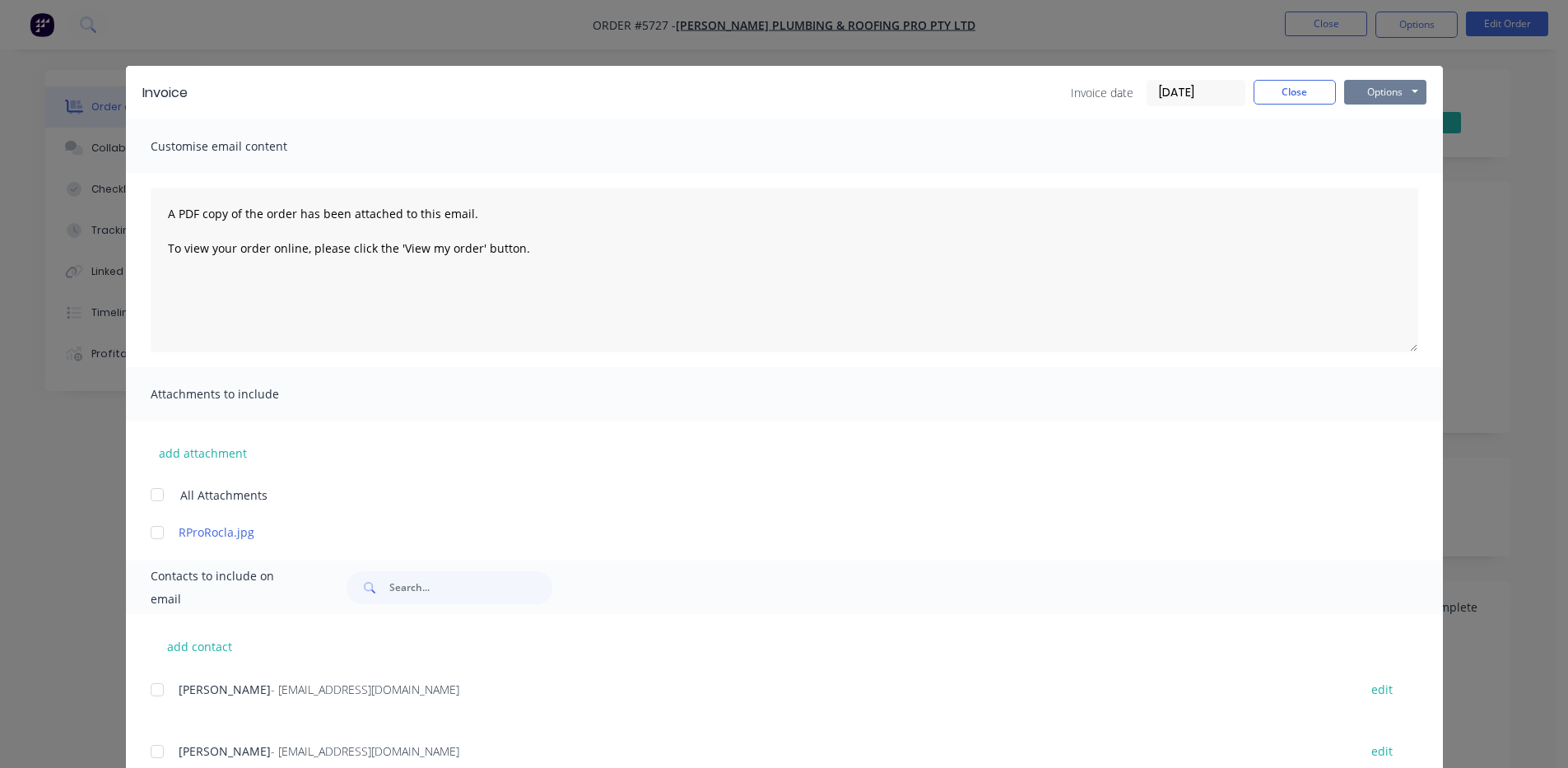
click at [1389, 81] on button "Options" at bounding box center [1384, 92] width 82 height 25
click at [1392, 175] on button "Email" at bounding box center [1396, 175] width 105 height 27
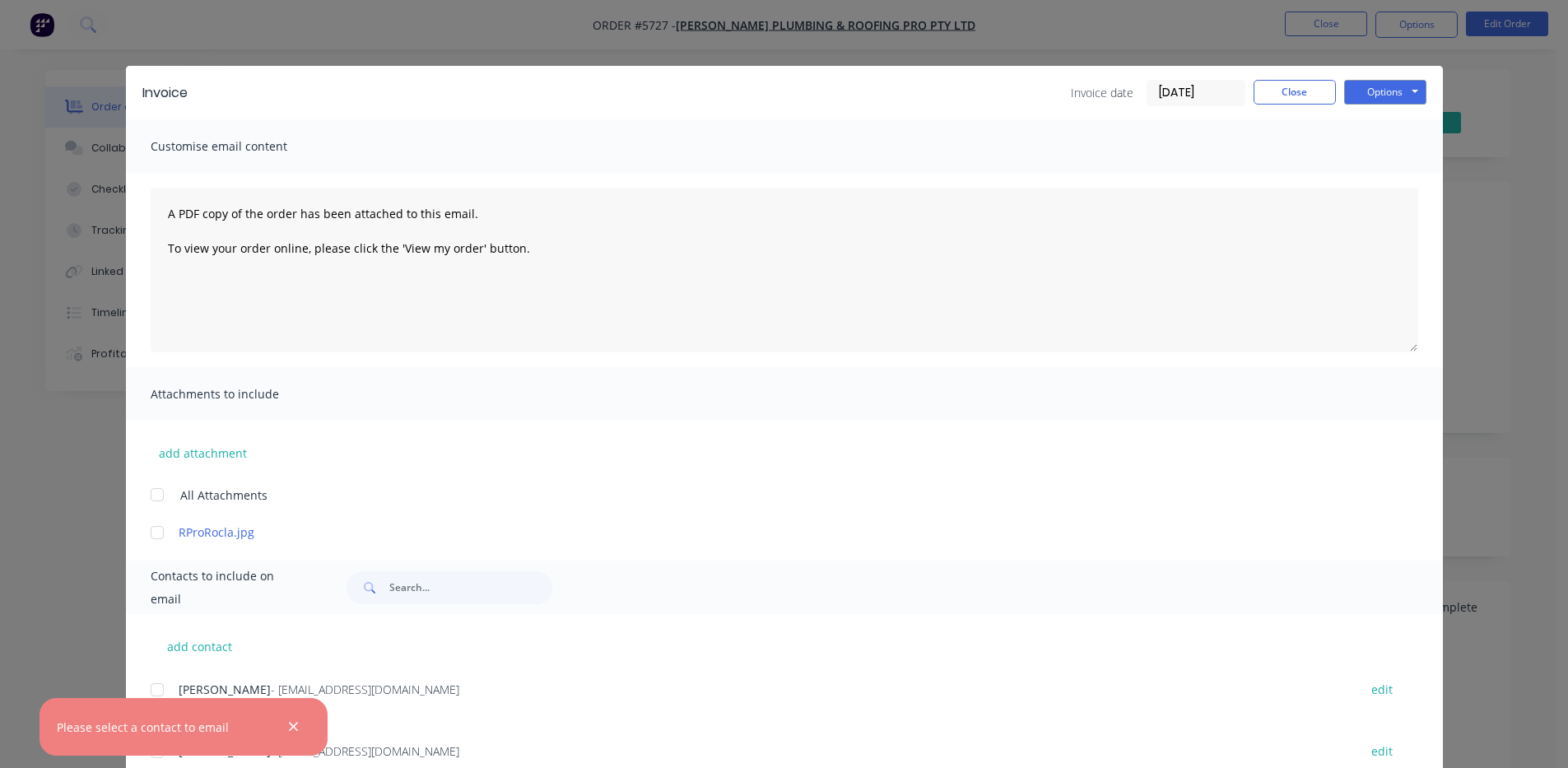
click at [290, 721] on icon "button" at bounding box center [293, 727] width 11 height 15
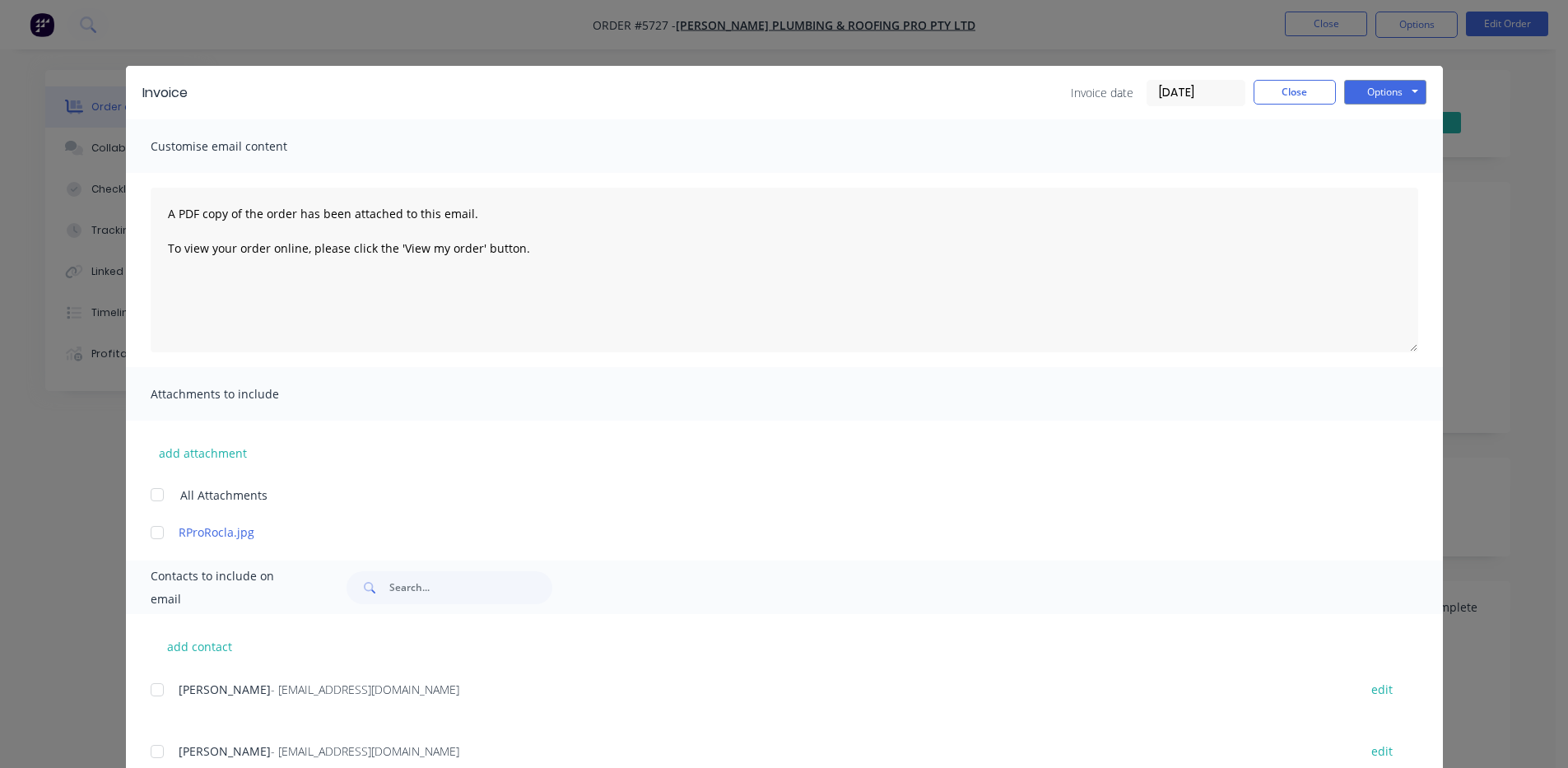
click at [152, 750] on div at bounding box center [158, 751] width 33 height 33
click at [1371, 100] on button "Options" at bounding box center [1384, 92] width 82 height 25
click at [1395, 183] on button "Email" at bounding box center [1396, 175] width 105 height 27
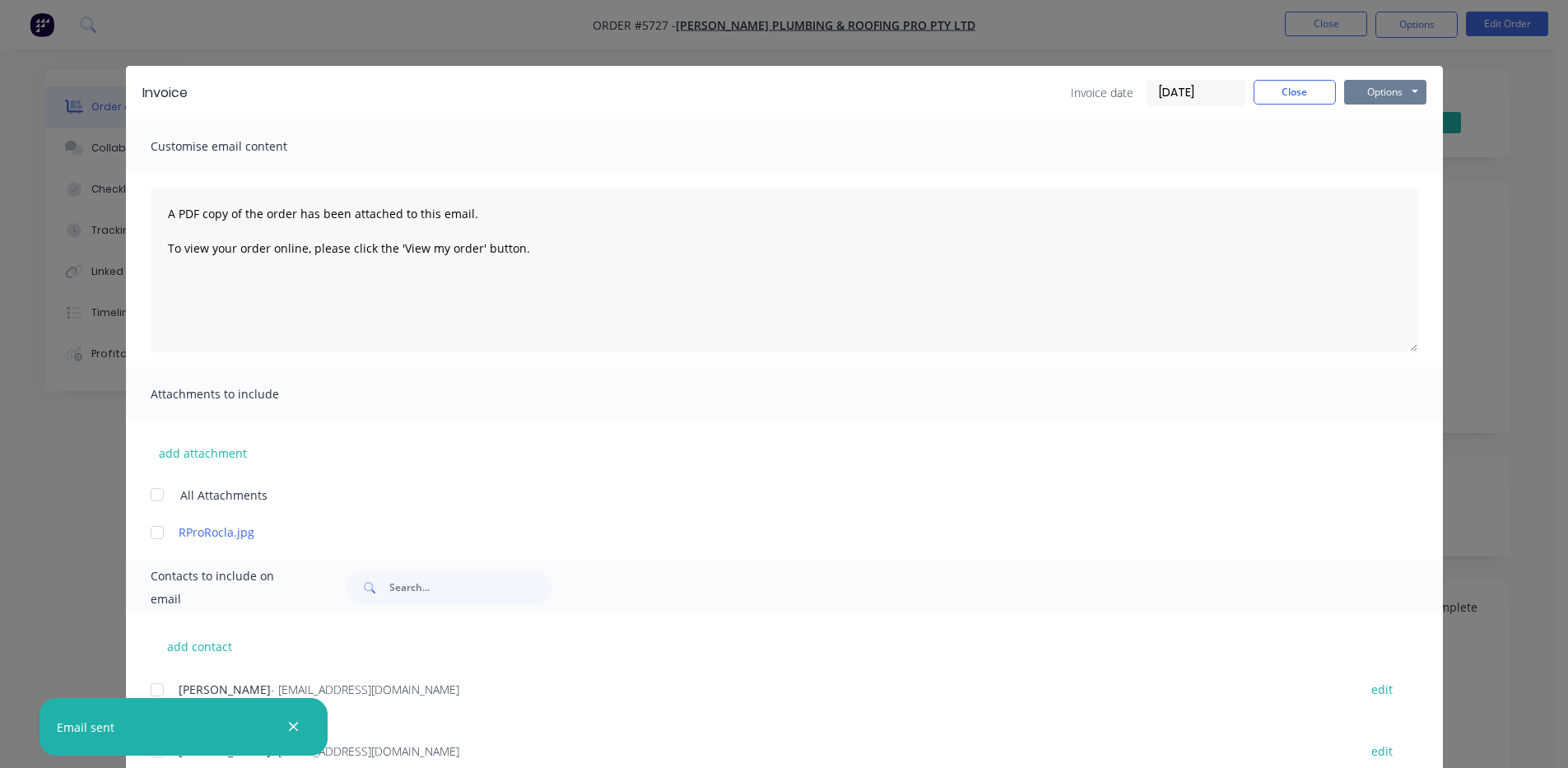
click at [1382, 89] on button "Options" at bounding box center [1384, 92] width 82 height 25
click at [1386, 141] on button "Print" at bounding box center [1396, 148] width 105 height 27
click at [1299, 101] on button "Close" at bounding box center [1294, 92] width 82 height 25
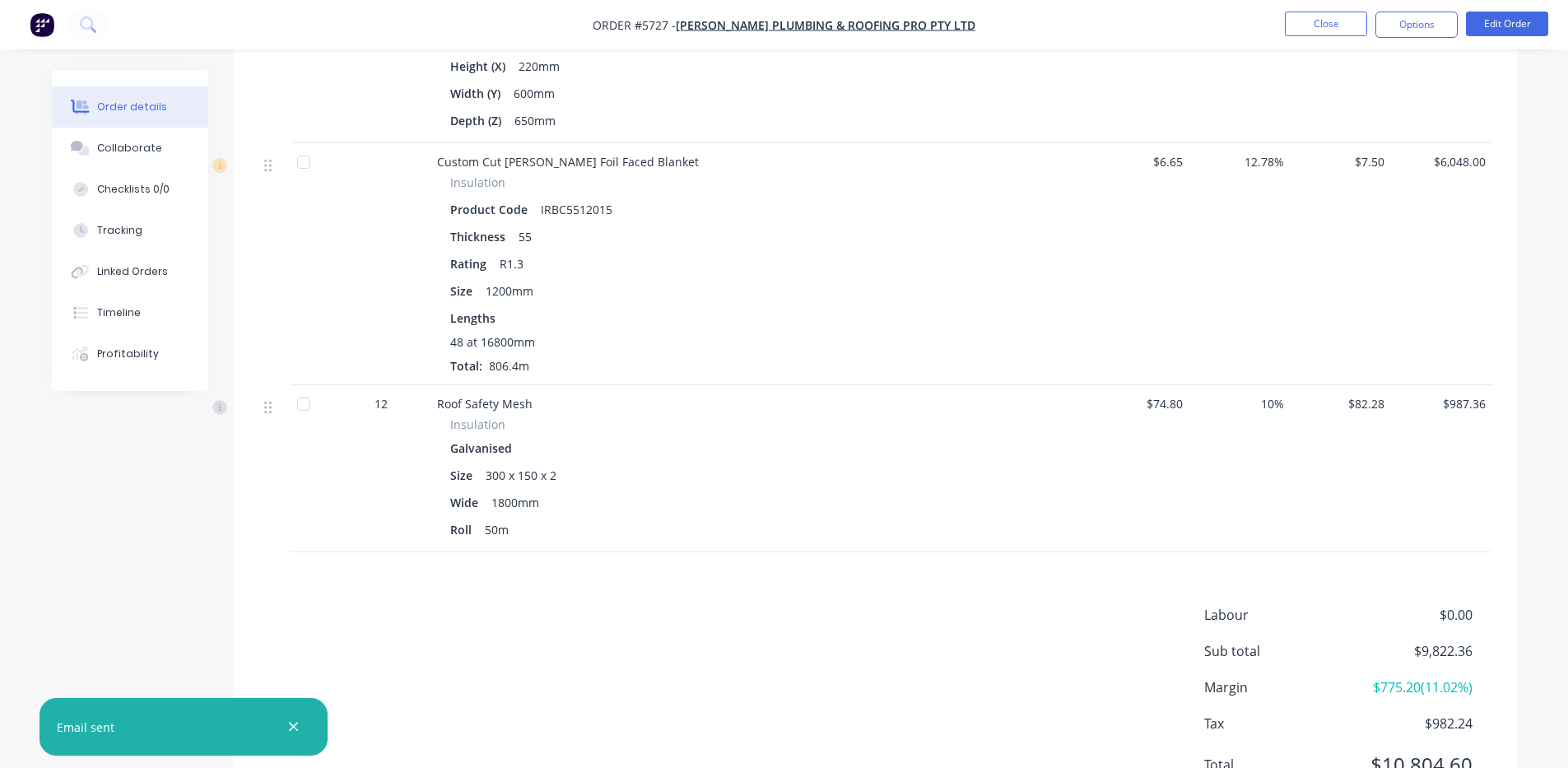
scroll to position [823, 0]
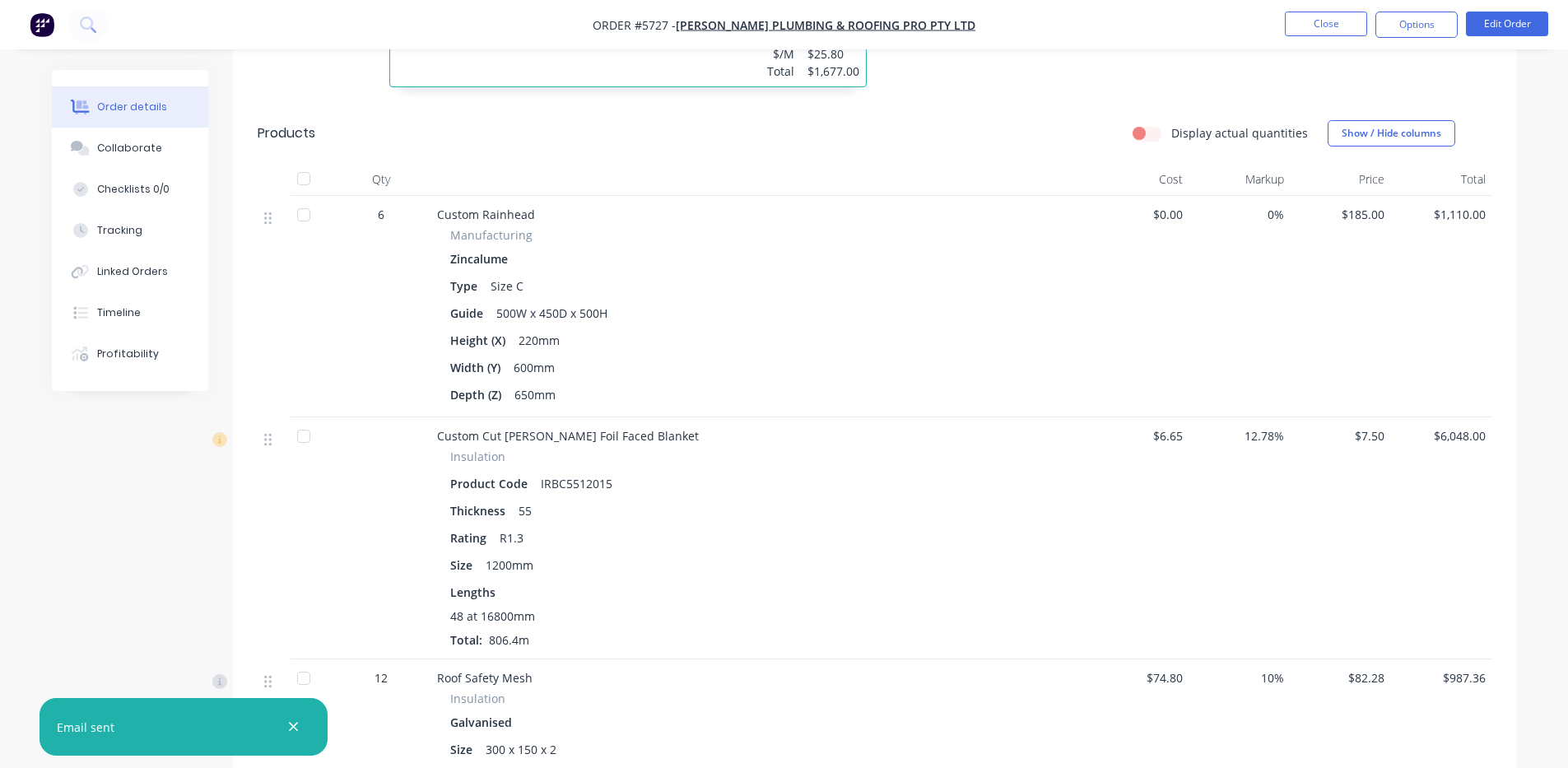
click at [1179, 427] on span "$6.65" at bounding box center [1139, 436] width 88 height 18
click at [1525, 13] on button "Edit Order" at bounding box center [1506, 23] width 82 height 25
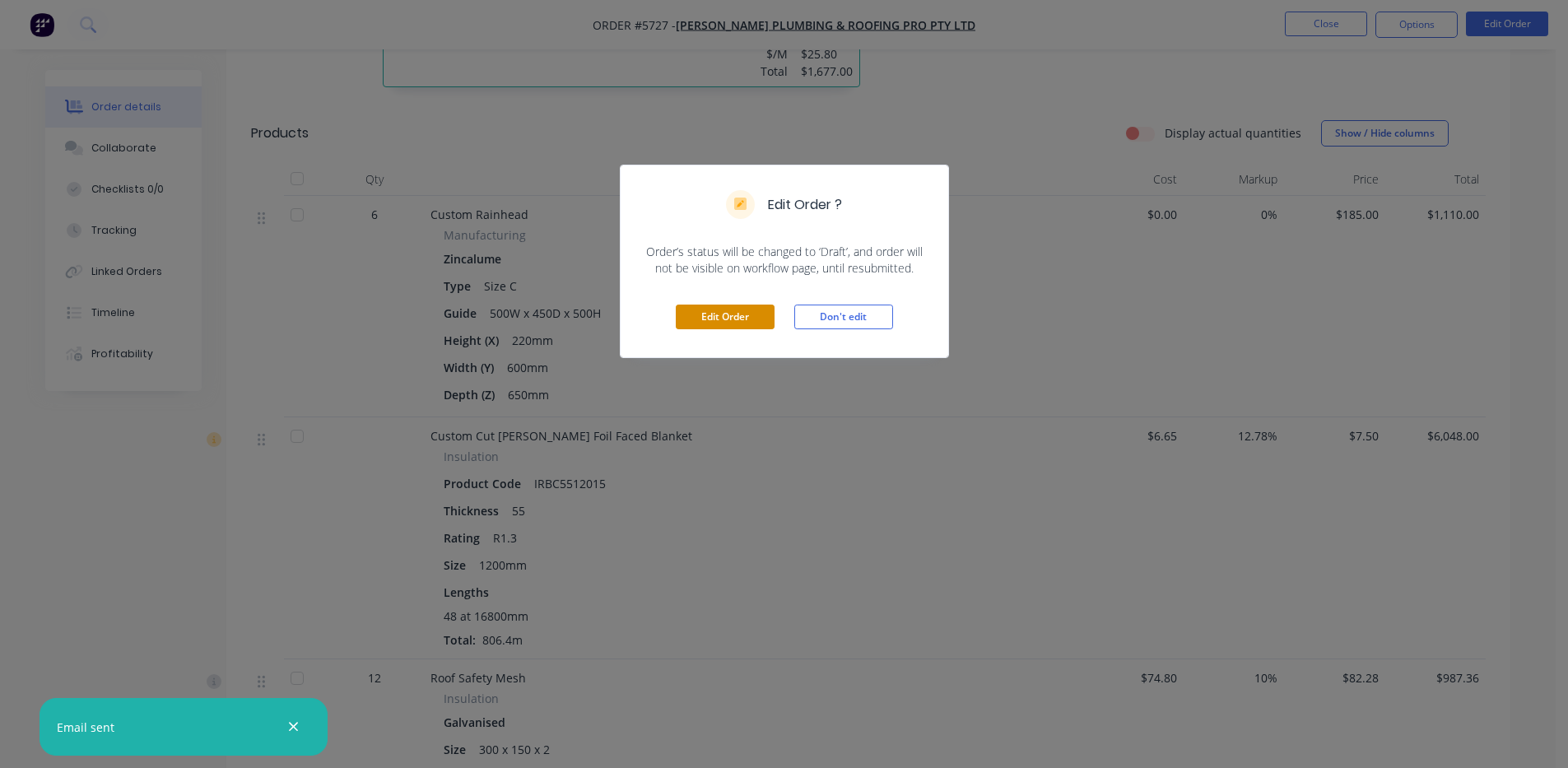
click at [711, 316] on button "Edit Order" at bounding box center [724, 317] width 99 height 25
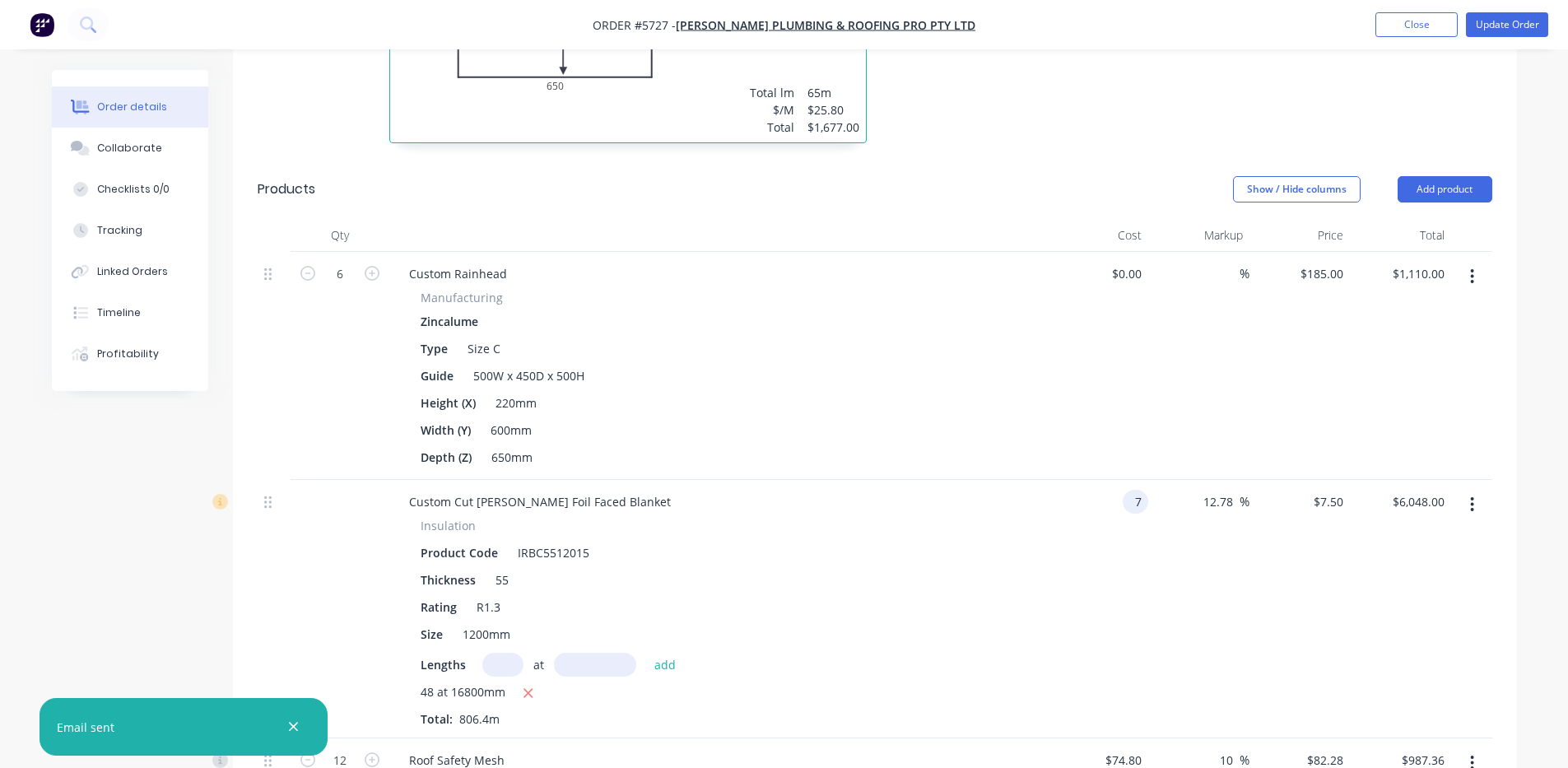
type input "$7.00"
type input "$7.8947"
type input "$6,366.29"
type input "7.8946"
type input "$6,366.21"
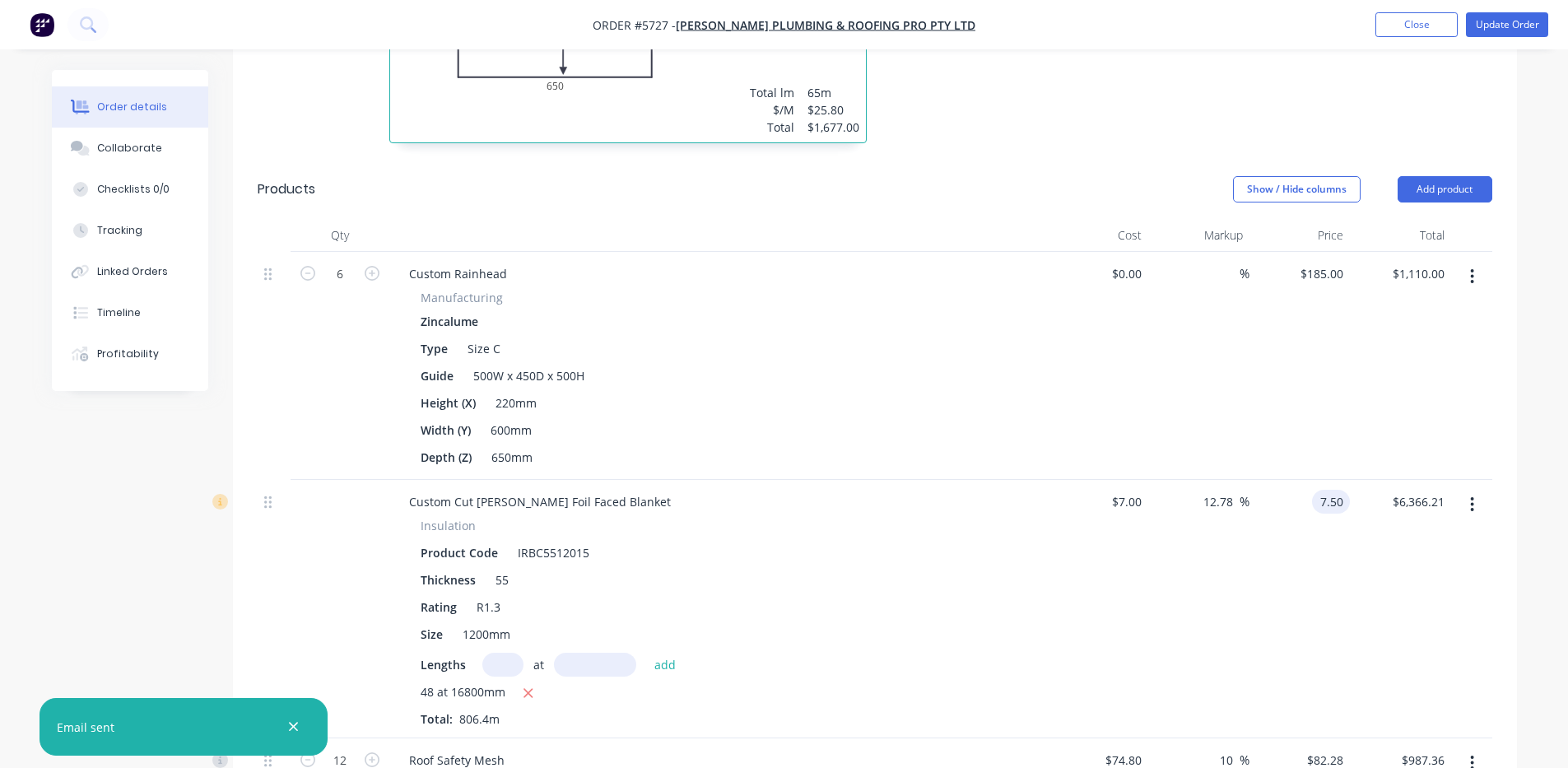
type input "7.50"
type input "7.14"
type input "$7.50"
type input "$6,048.00"
click at [1292, 580] on div "$7.50 $7.50" at bounding box center [1300, 609] width 102 height 258
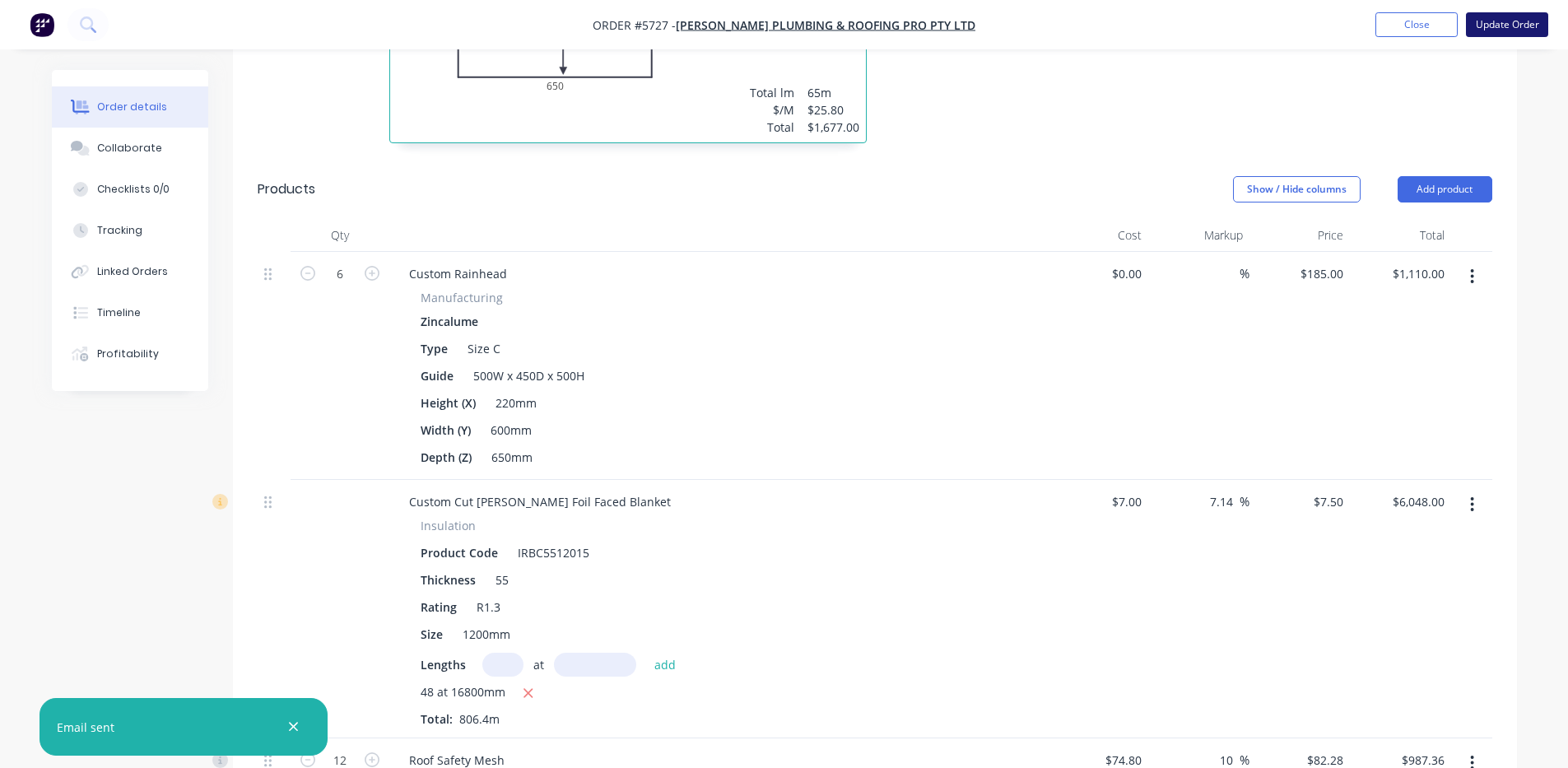
click at [1501, 23] on button "Update Order" at bounding box center [1506, 24] width 82 height 25
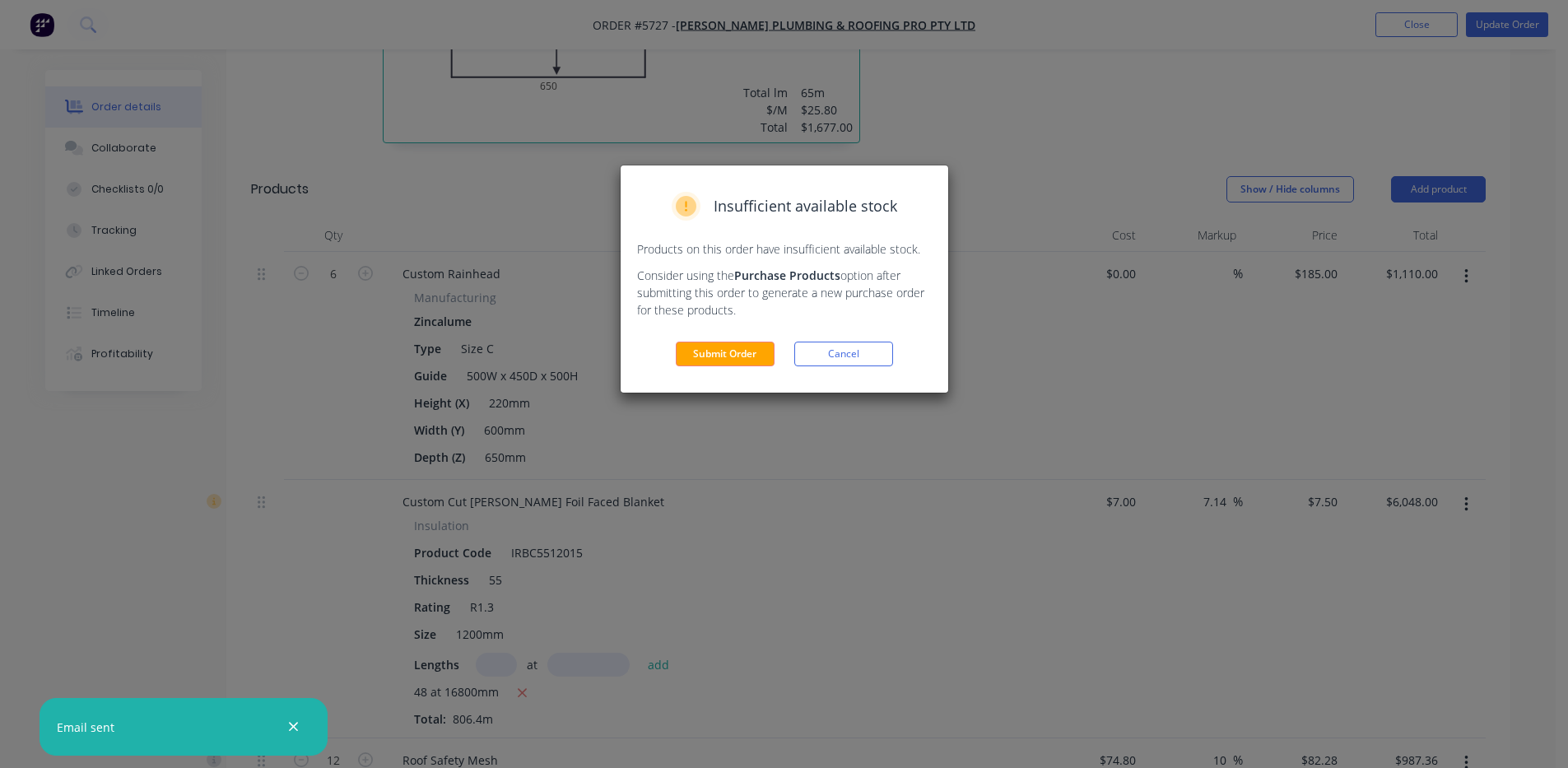
click at [685, 341] on div "Insufficient available stock Products on this order have insufficient available…" at bounding box center [784, 279] width 328 height 227
click at [710, 349] on button "Submit Order" at bounding box center [724, 354] width 99 height 25
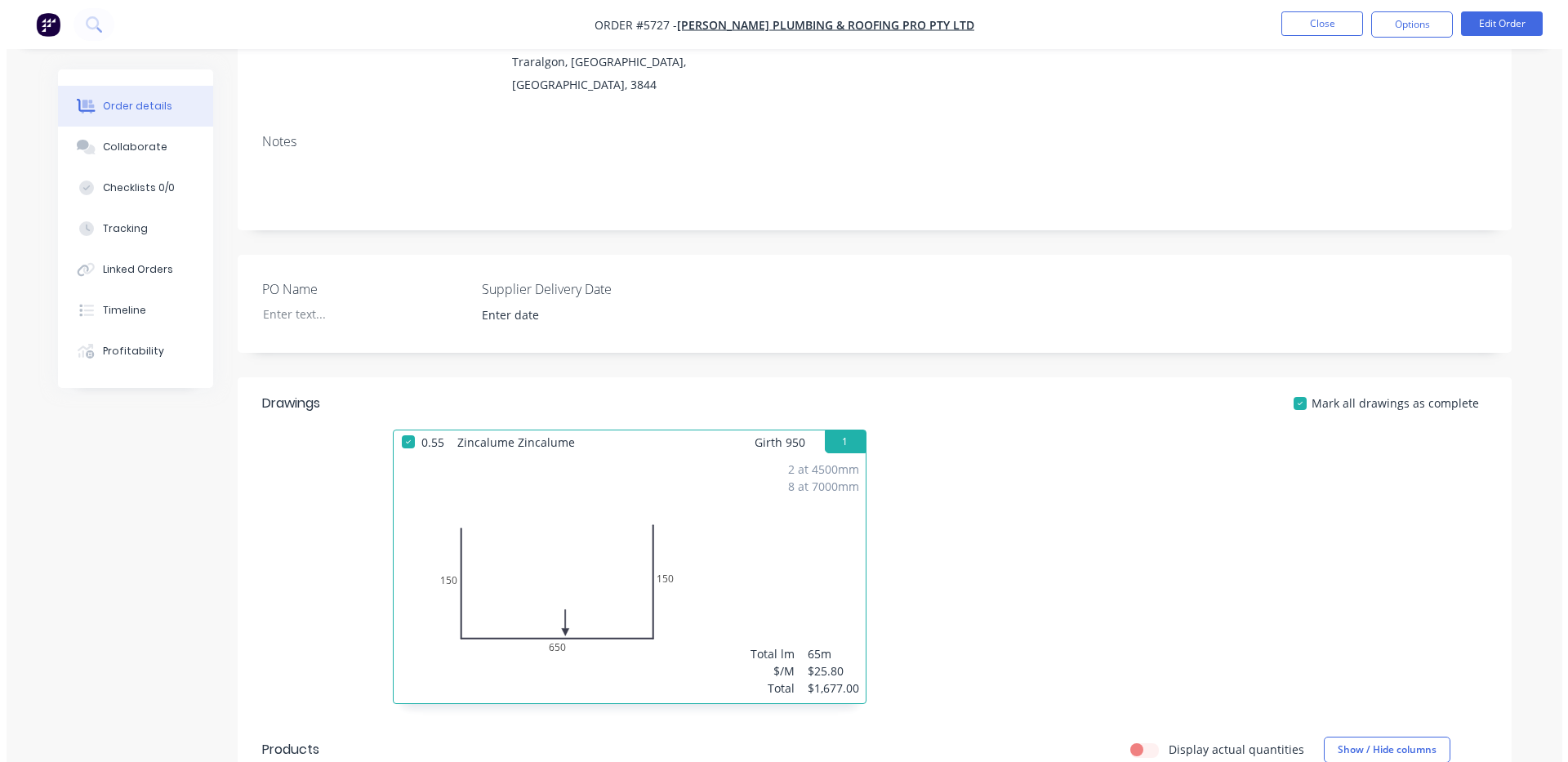
scroll to position [0, 0]
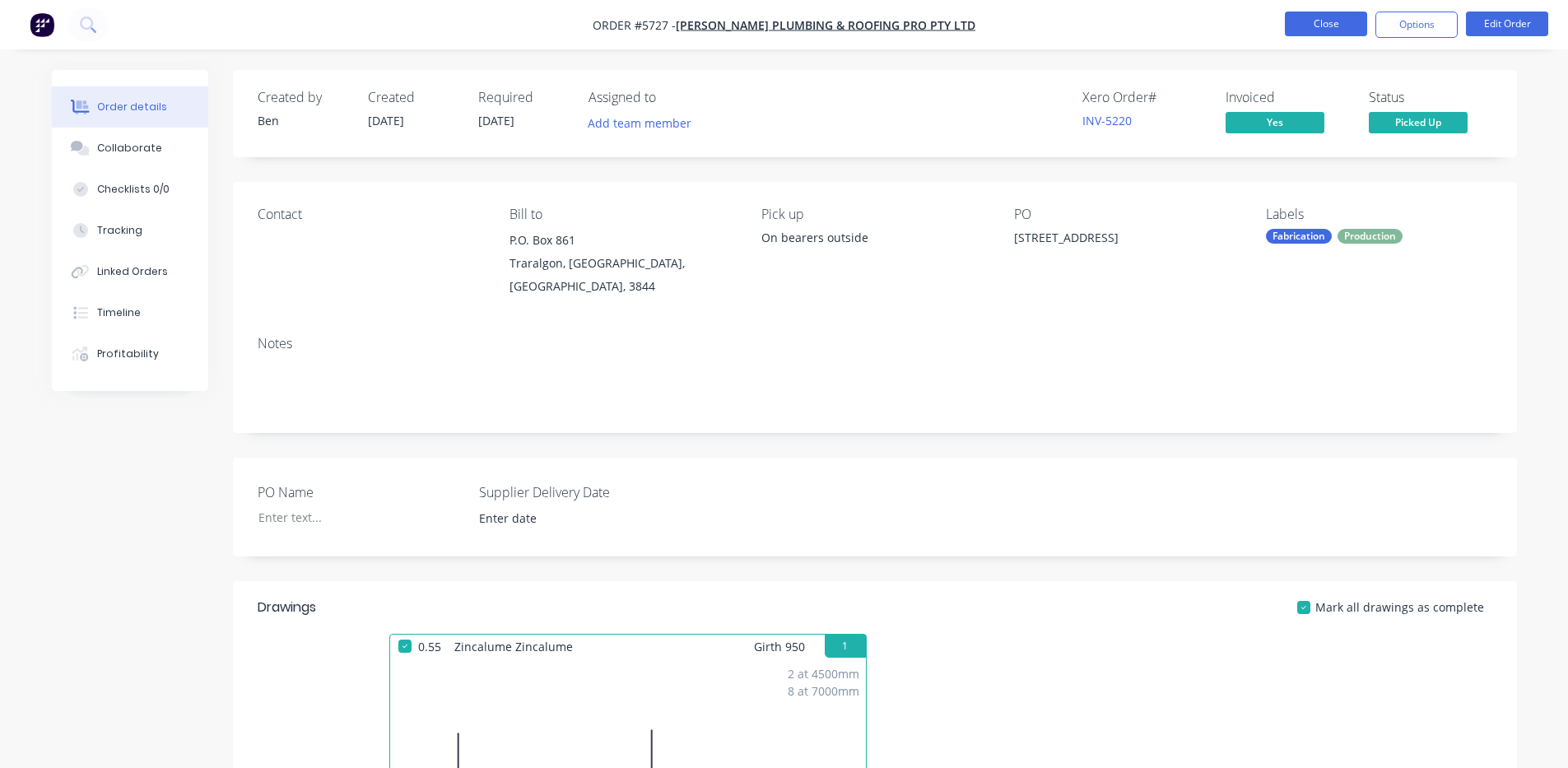
click at [1309, 26] on button "Close" at bounding box center [1325, 23] width 82 height 25
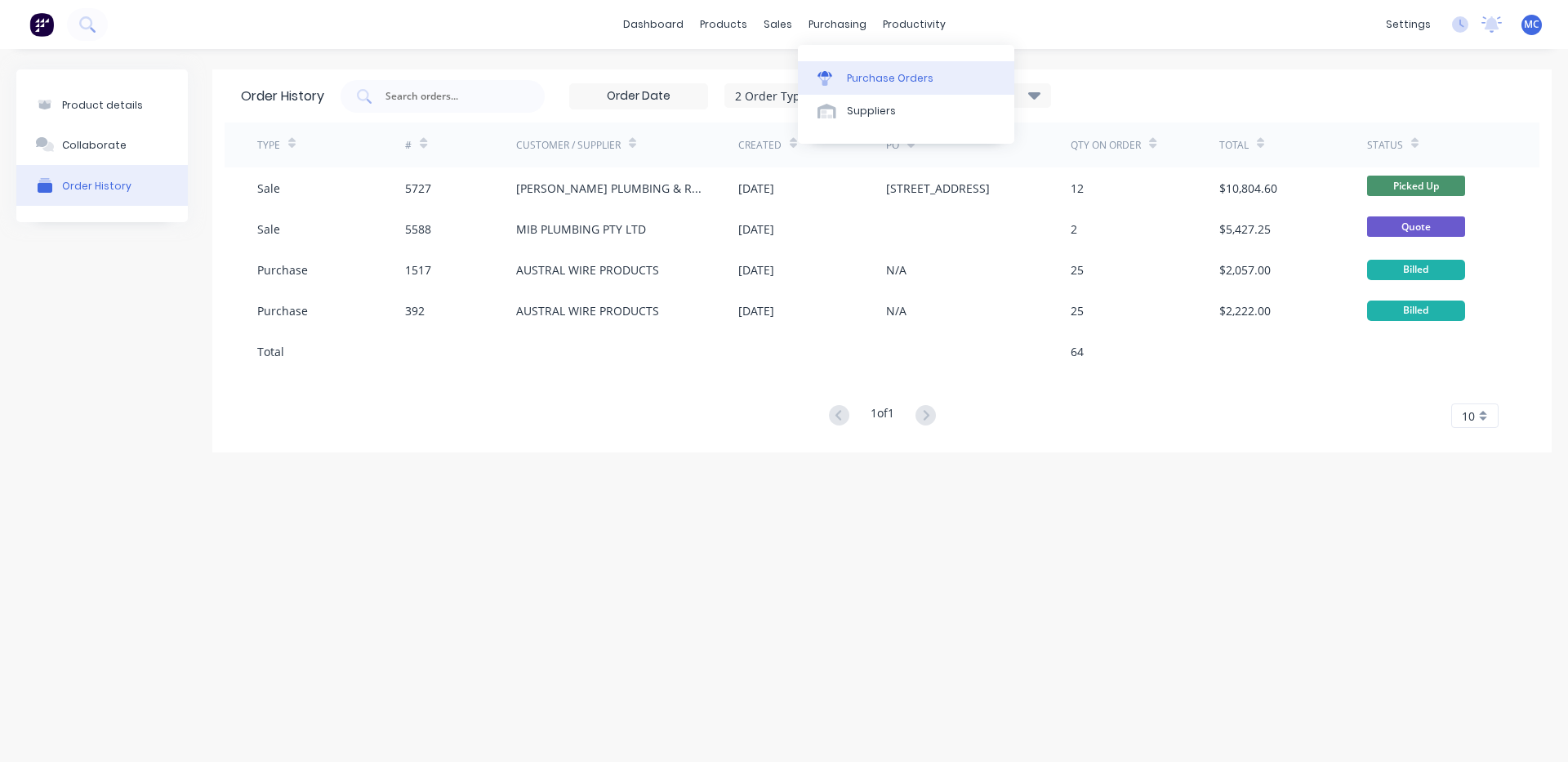
click at [902, 86] on link "Purchase Orders" at bounding box center [906, 78] width 216 height 33
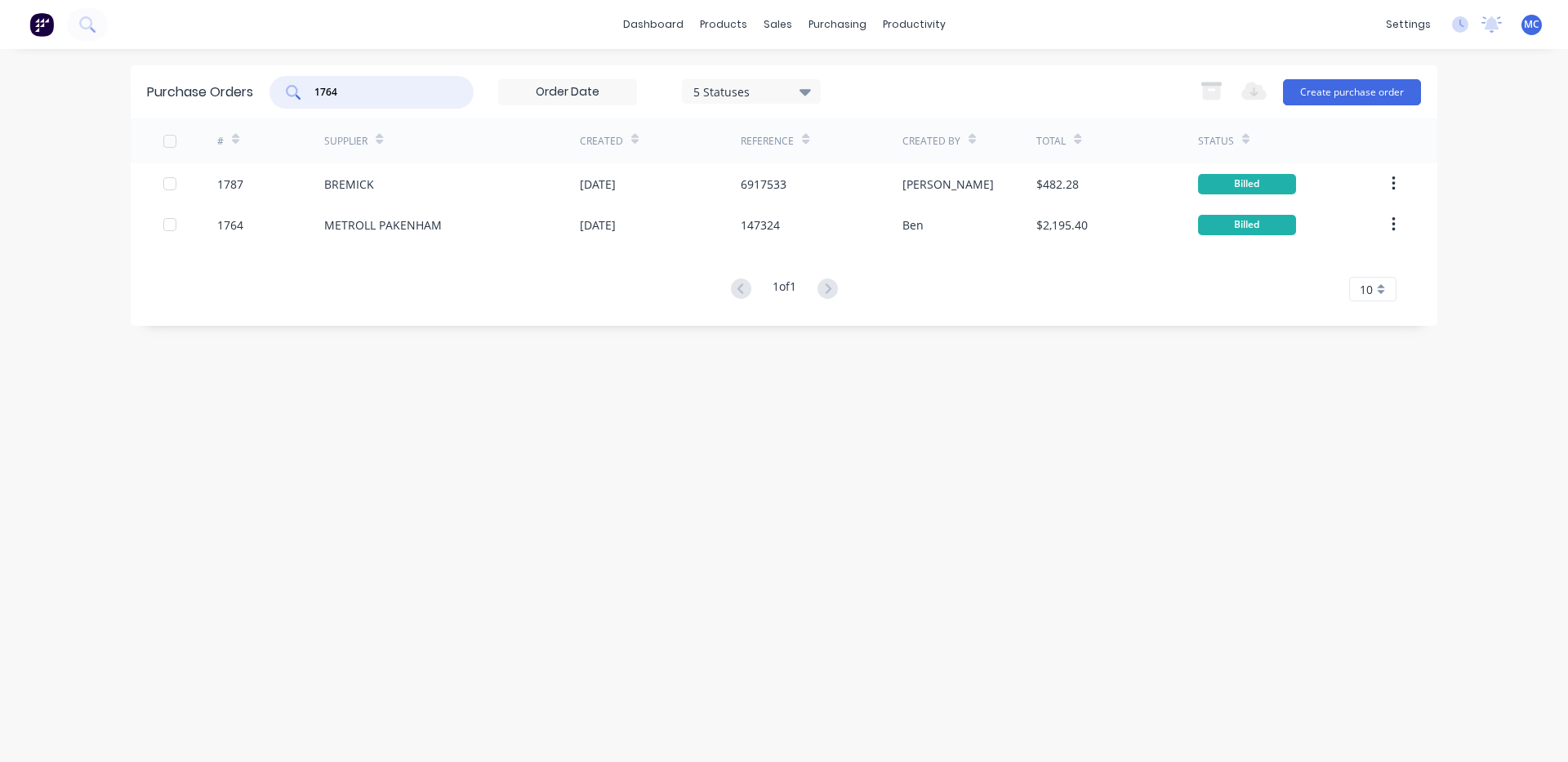
drag, startPoint x: 388, startPoint y: 94, endPoint x: 267, endPoint y: 96, distance: 121.0
click at [266, 95] on div "Purchase Orders 1764 5 Statuses 5 Statuses Export to Excel (XLSX) Create purcha…" at bounding box center [784, 92] width 1307 height 53
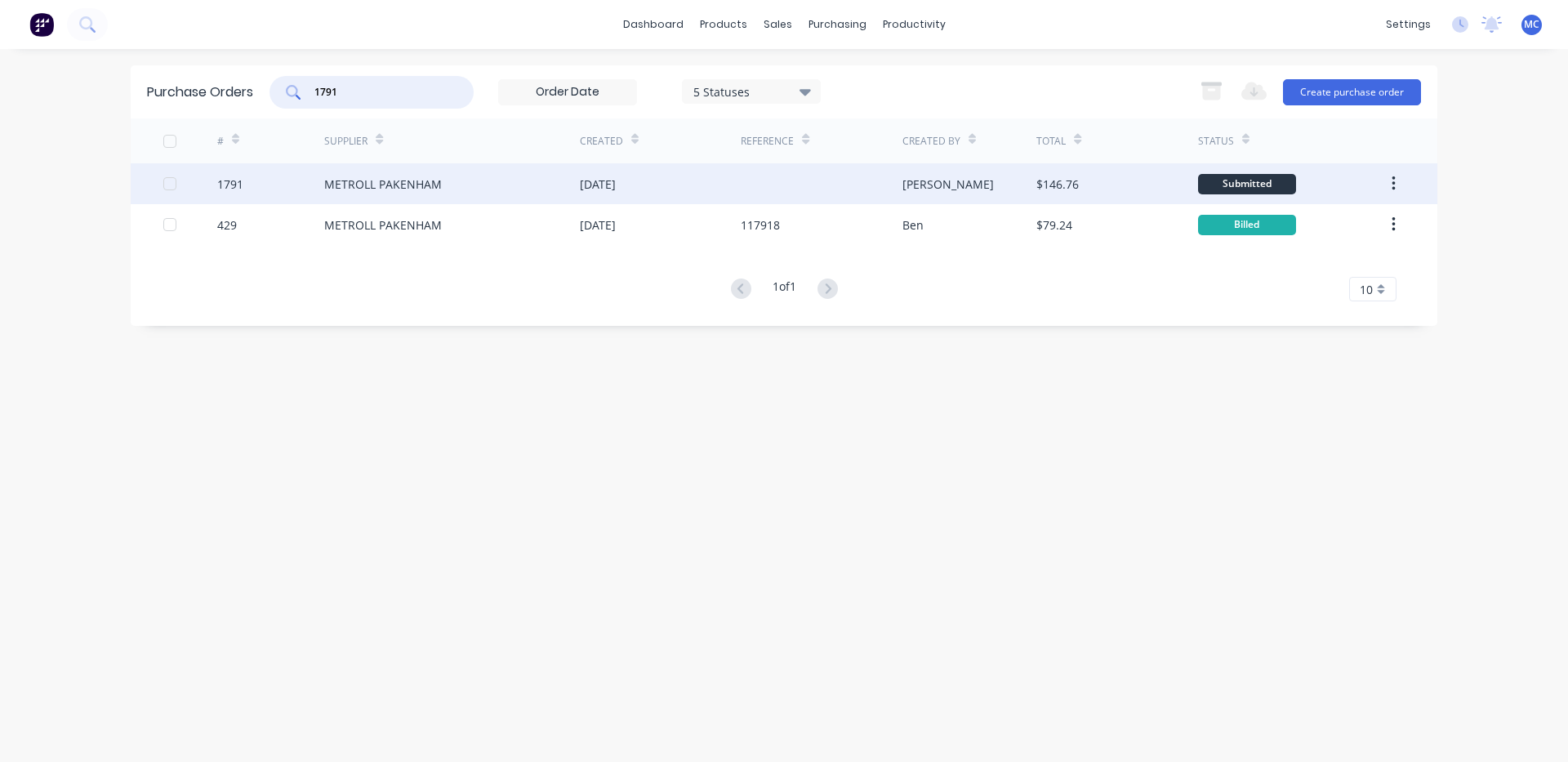
type input "1791"
click at [471, 178] on div "METROLL PAKENHAM" at bounding box center [452, 183] width 256 height 41
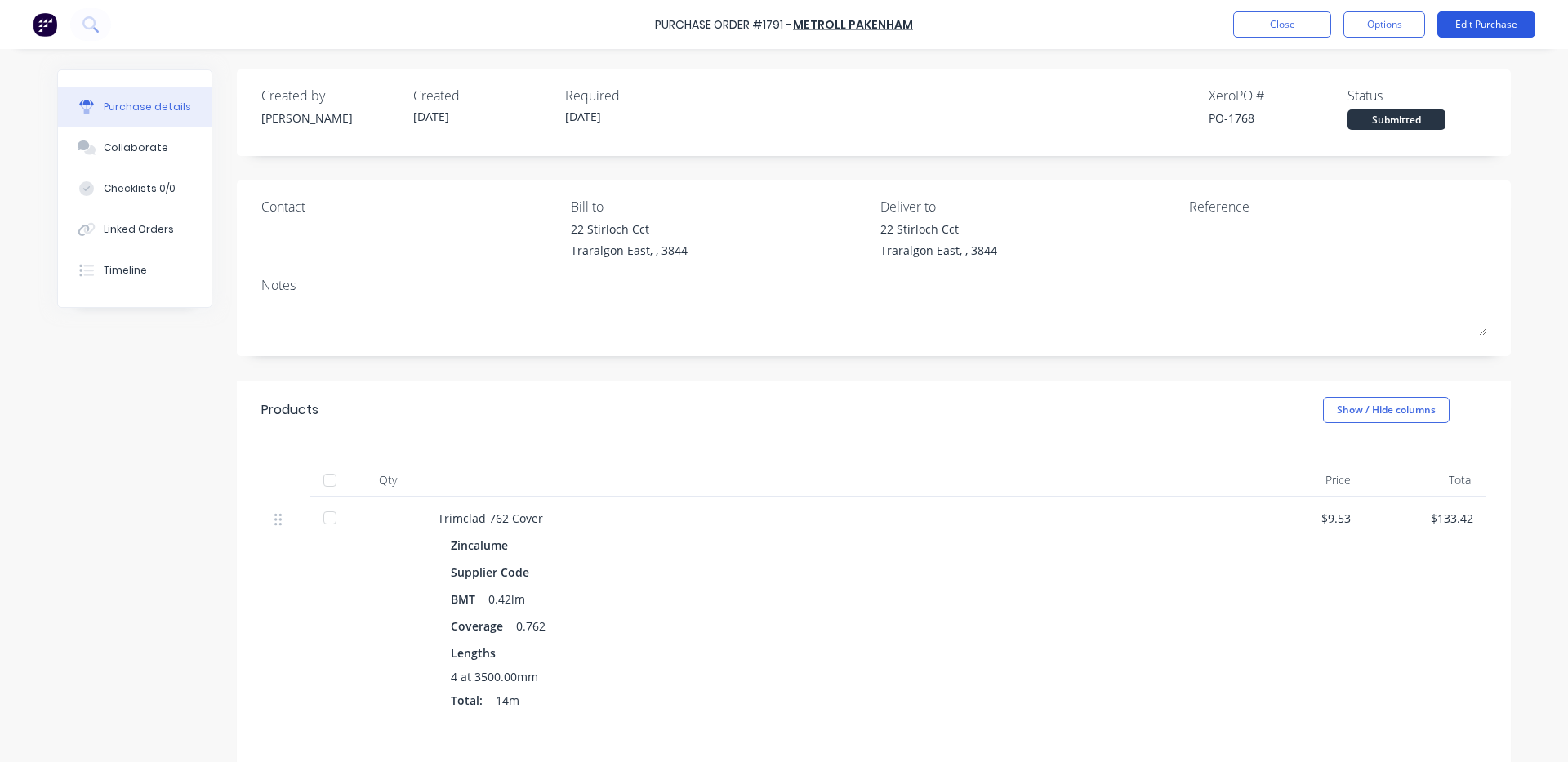
click at [1484, 33] on button "Edit Purchase" at bounding box center [1486, 24] width 98 height 27
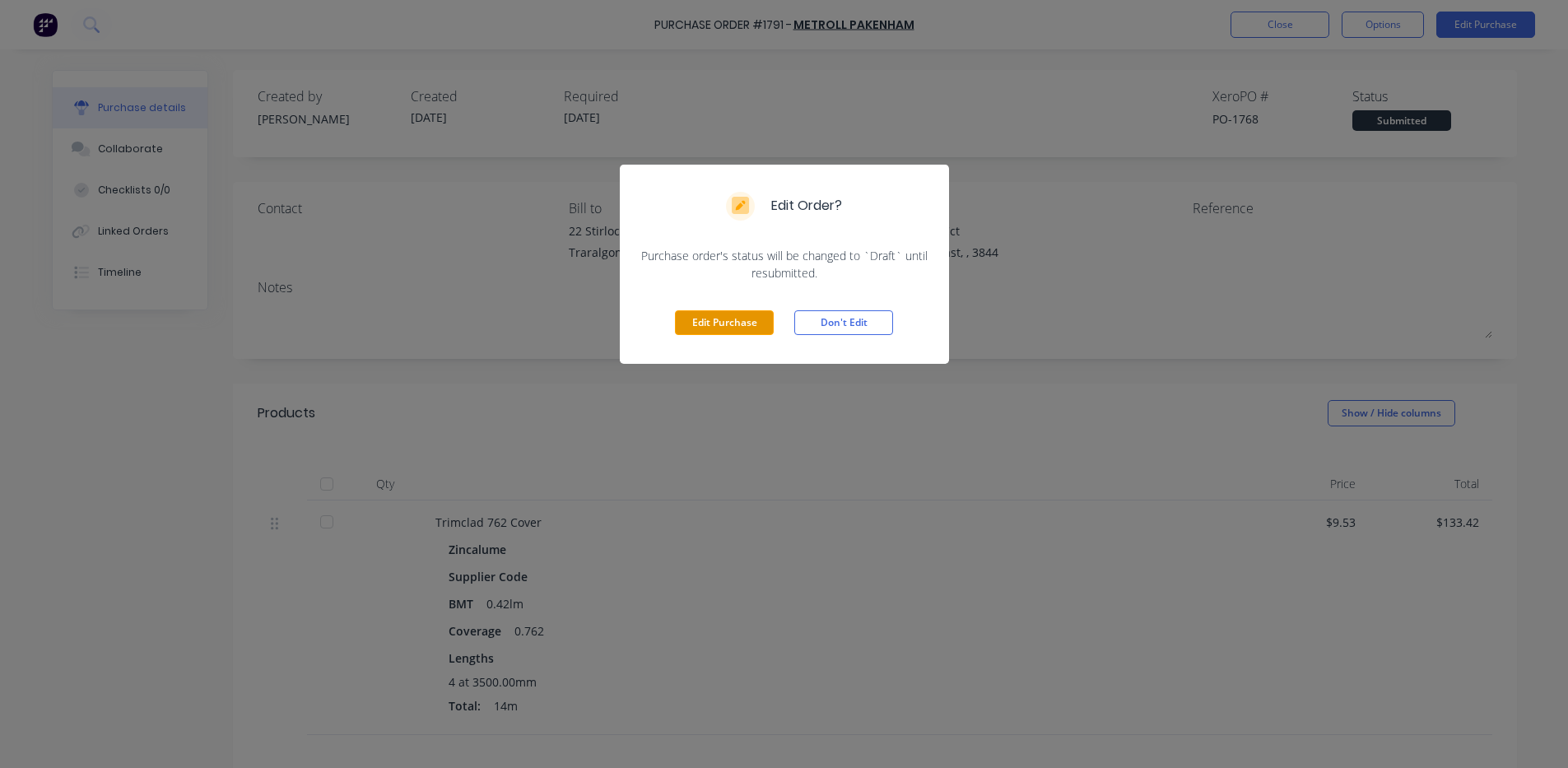
click at [689, 315] on button "Edit Purchase" at bounding box center [724, 322] width 99 height 25
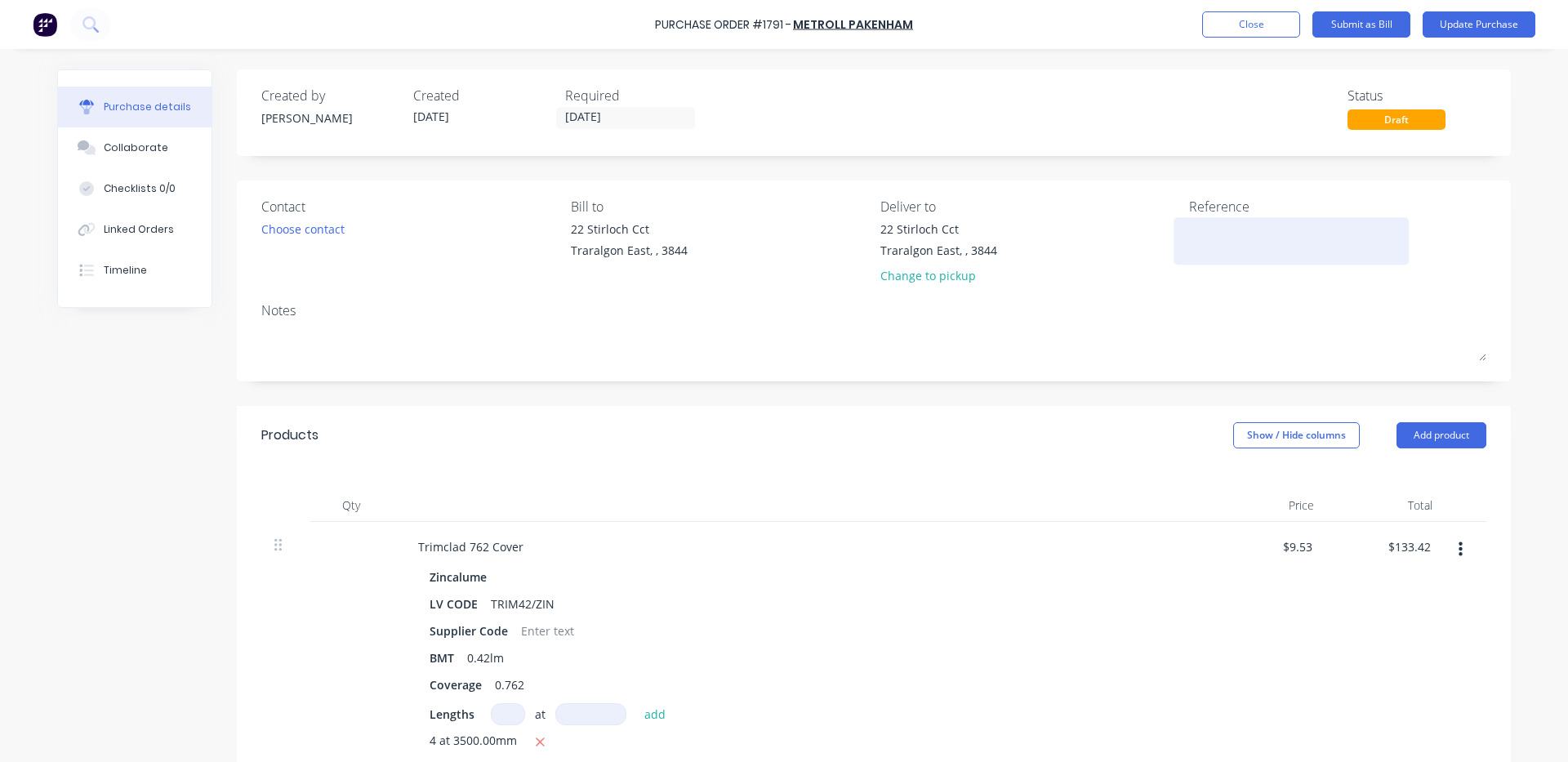
click at [1234, 238] on textarea at bounding box center [1291, 239] width 204 height 37
type textarea "x"
type textarea "1"
type textarea "x"
type textarea "14"
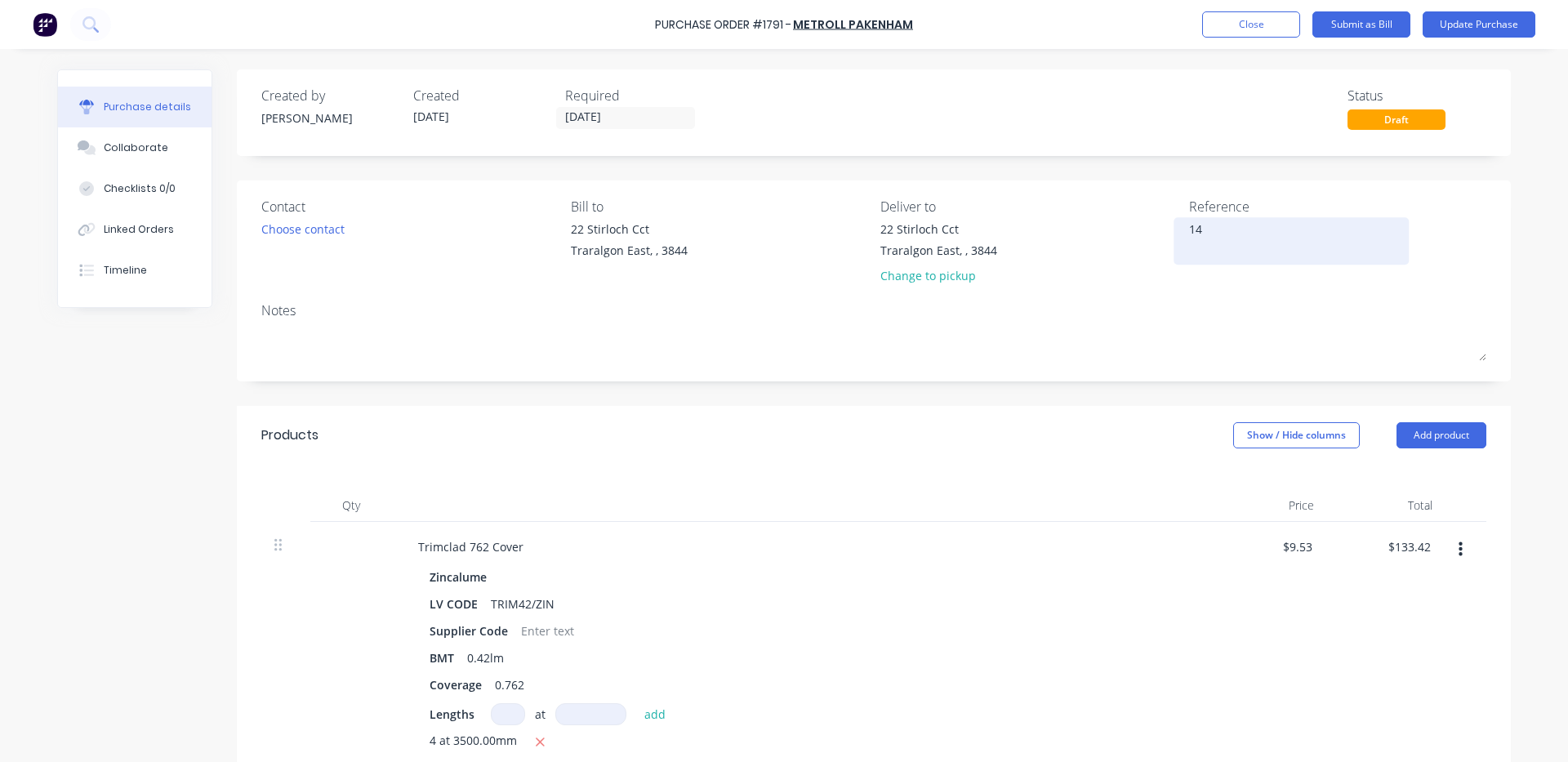
type textarea "x"
type textarea "148"
type textarea "x"
type textarea "1481"
type textarea "x"
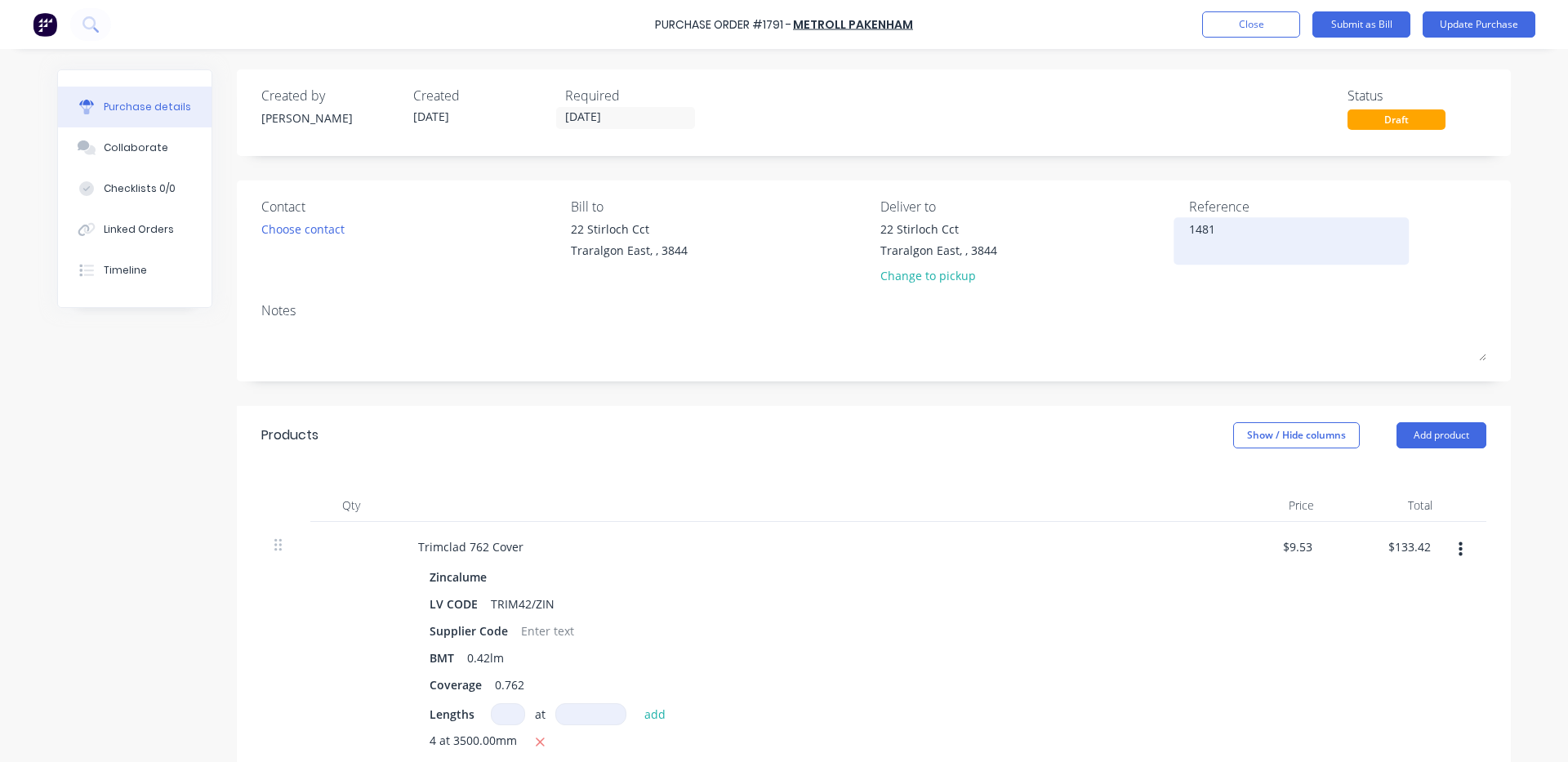
type textarea "14815"
type textarea "x"
type textarea "148151"
type textarea "x"
type textarea "148151"
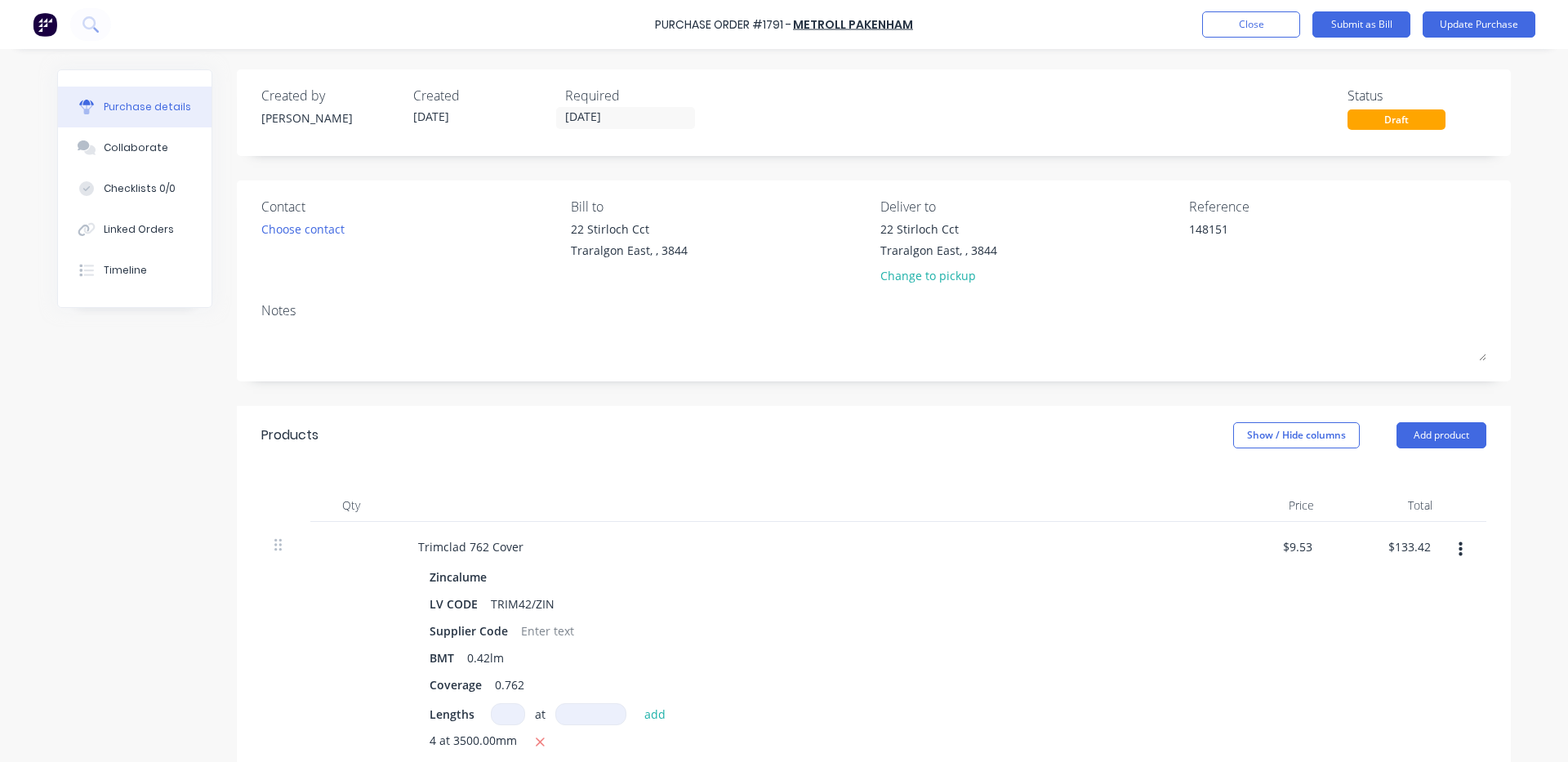
click at [843, 315] on div "Notes" at bounding box center [874, 310] width 1225 height 19
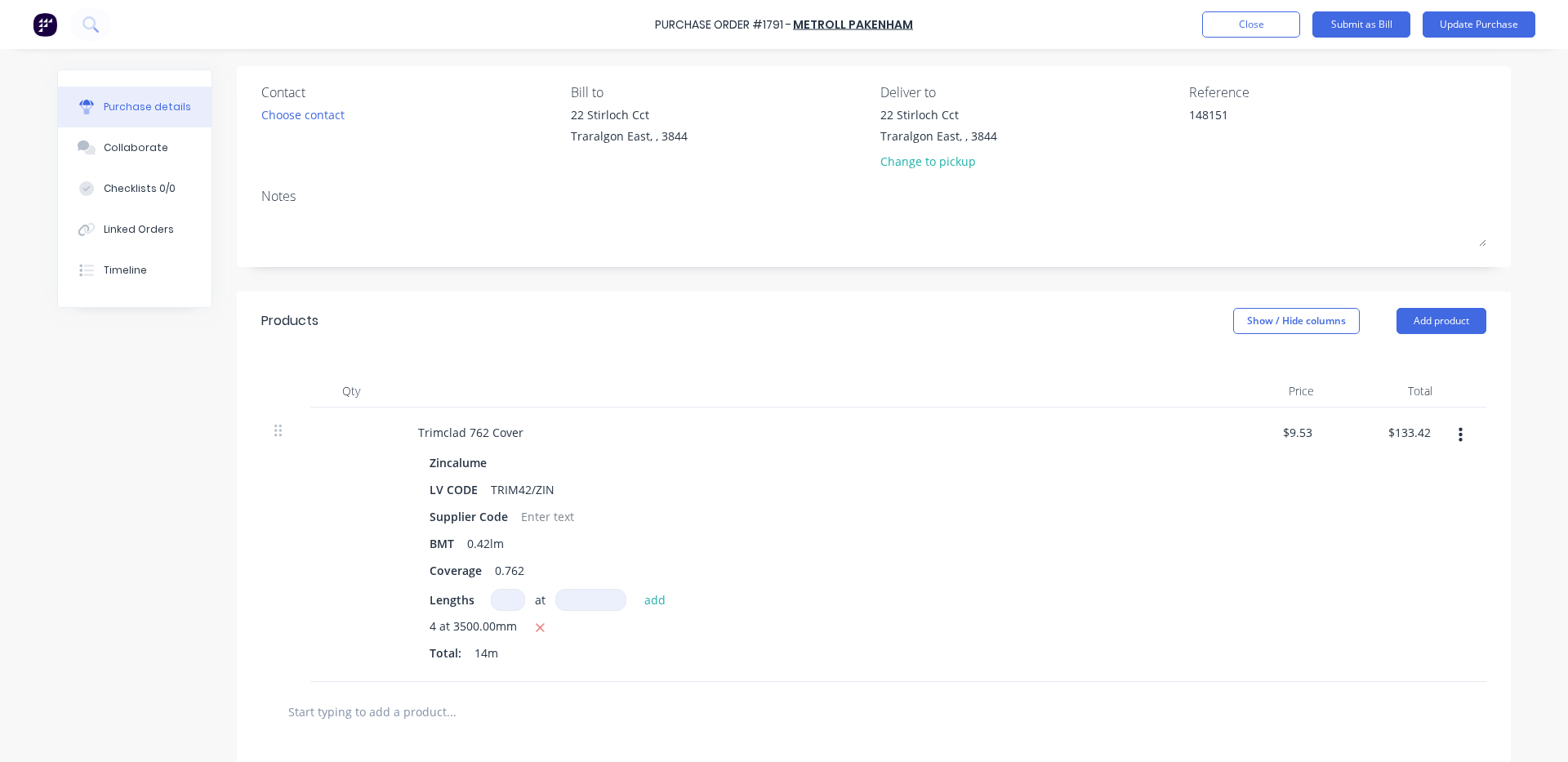
scroll to position [107, 0]
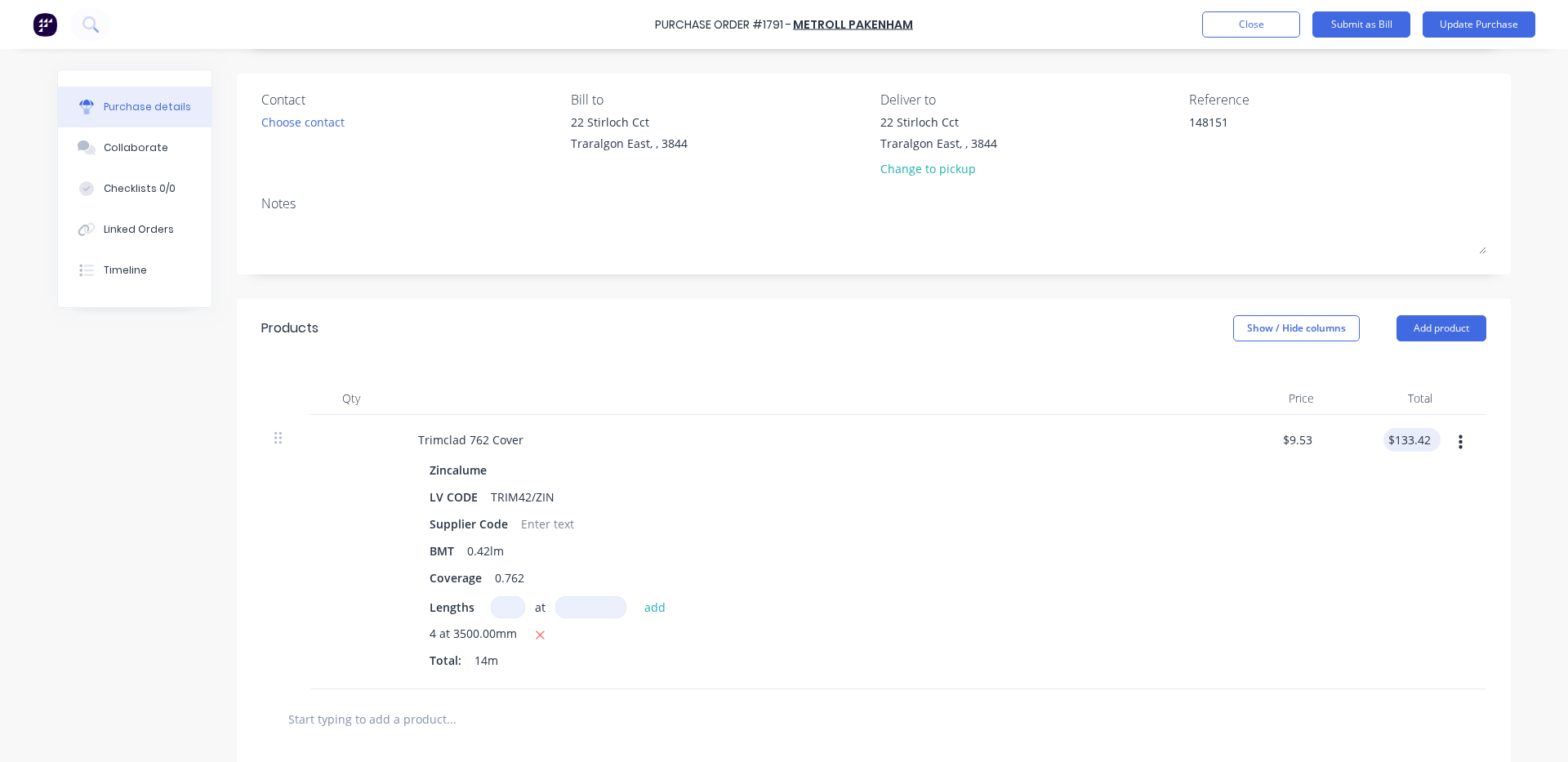
click at [1430, 438] on div "$133.42 $133.42" at bounding box center [1412, 440] width 57 height 24
type textarea "x"
type input "133.42"
click at [1425, 440] on input "133.42" at bounding box center [1412, 440] width 44 height 24
type textarea "x"
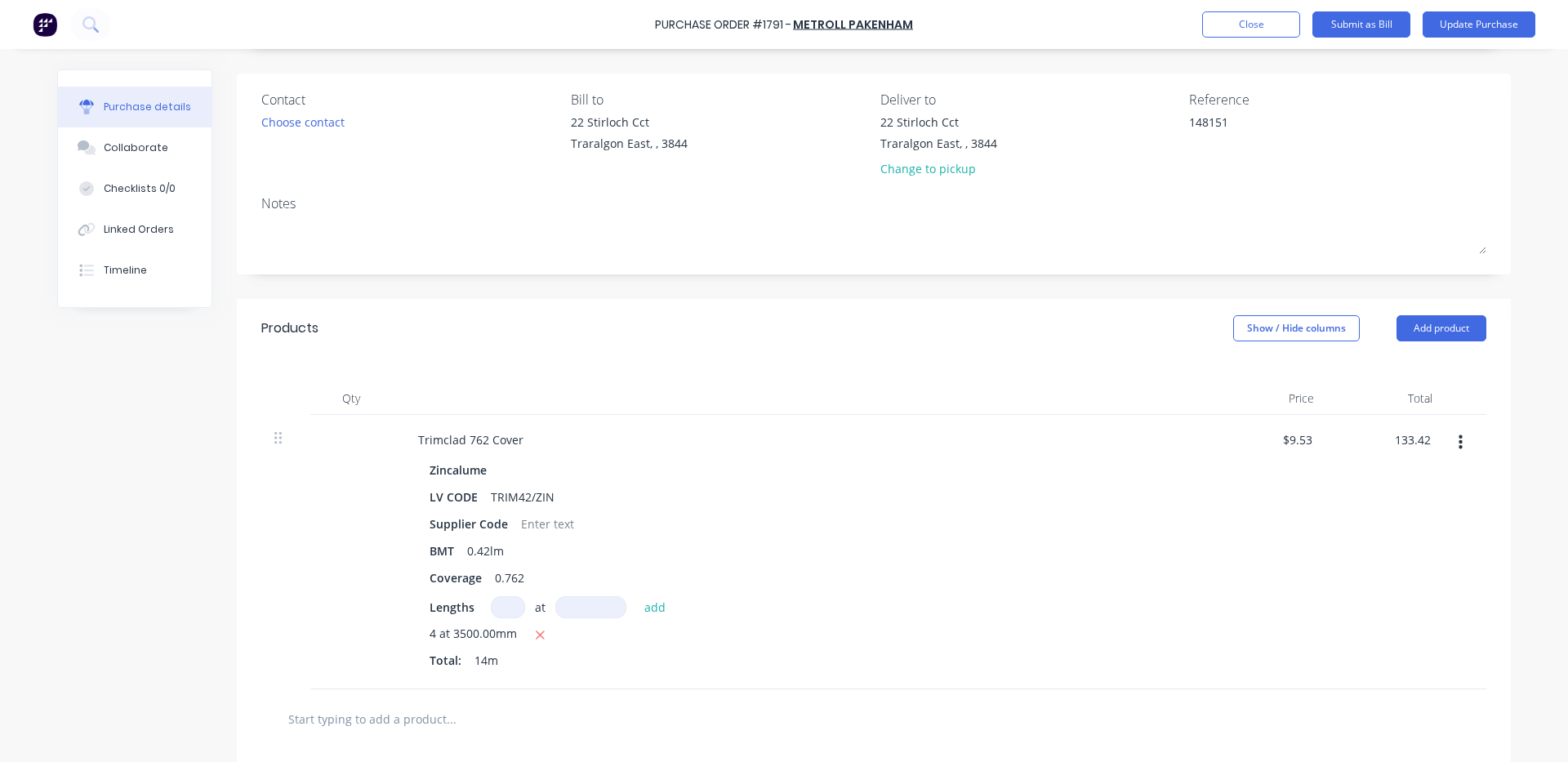
drag, startPoint x: 1425, startPoint y: 440, endPoint x: 1356, endPoint y: 440, distance: 69.0
click at [1356, 440] on div "133.42 133.42" at bounding box center [1386, 552] width 118 height 275
type input "133.39"
type textarea "x"
type input "$9.5279"
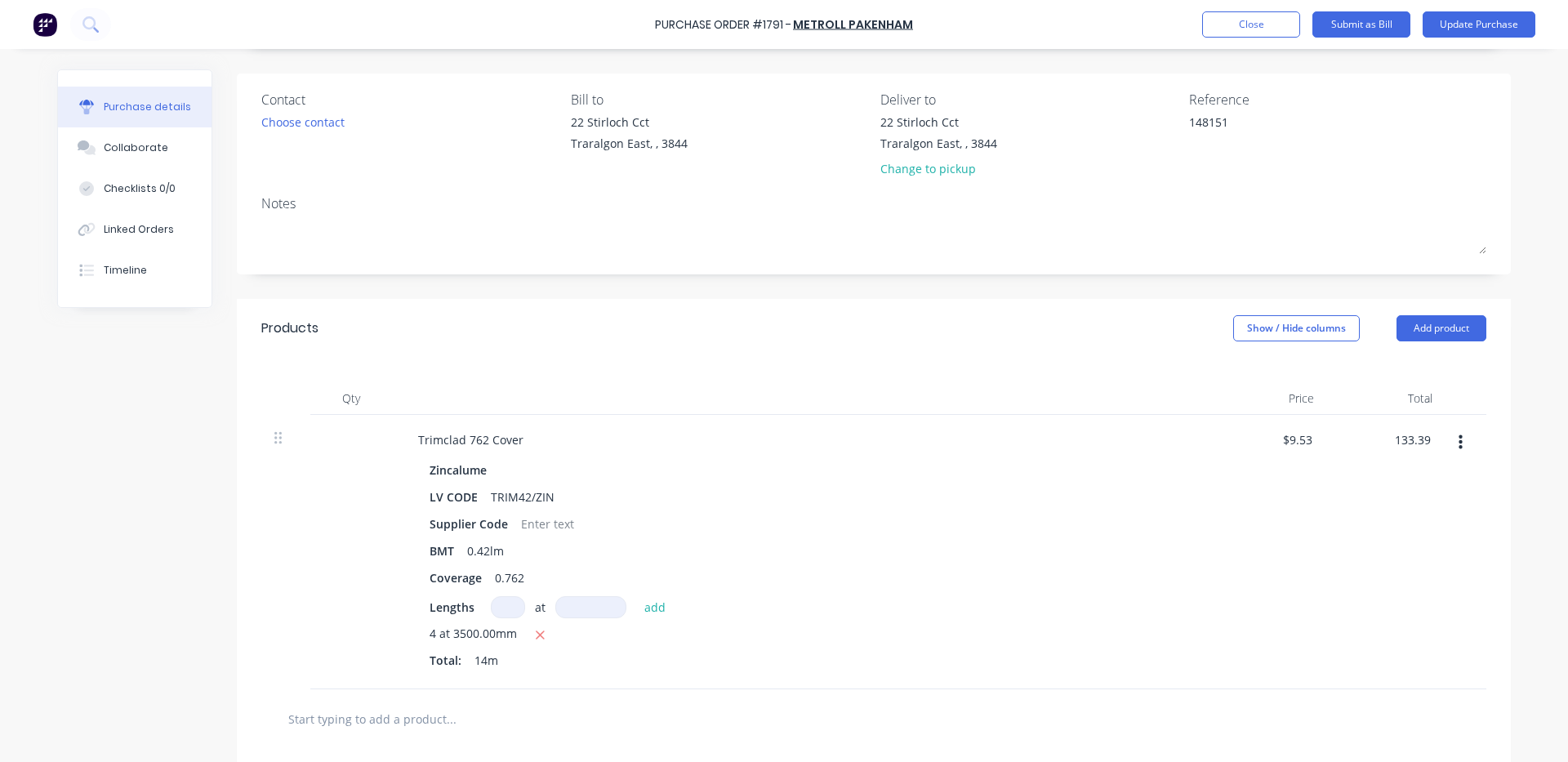
type input "$133.39"
click at [1328, 485] on div "$133.39 133.39" at bounding box center [1386, 552] width 118 height 275
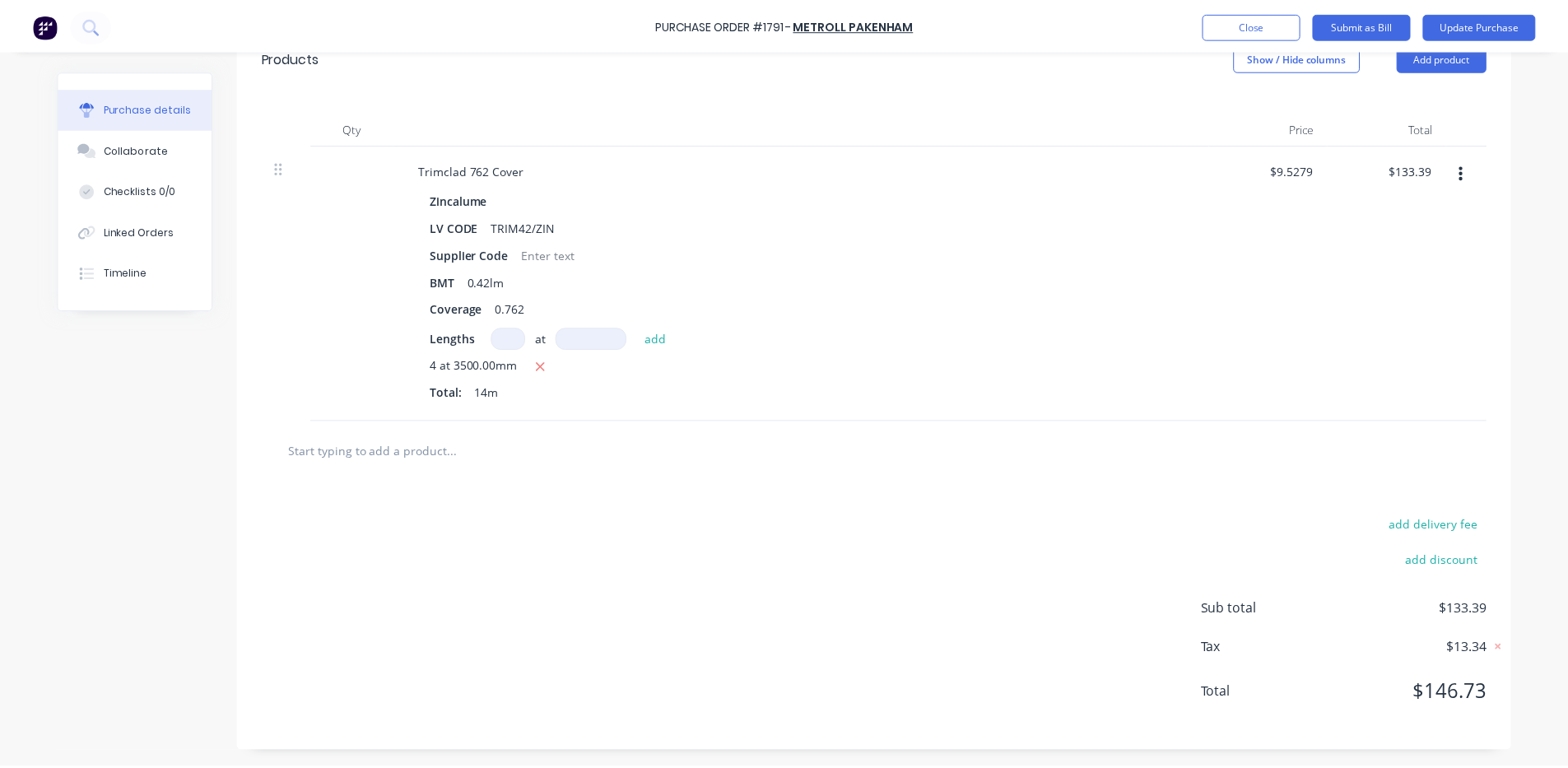
scroll to position [0, 0]
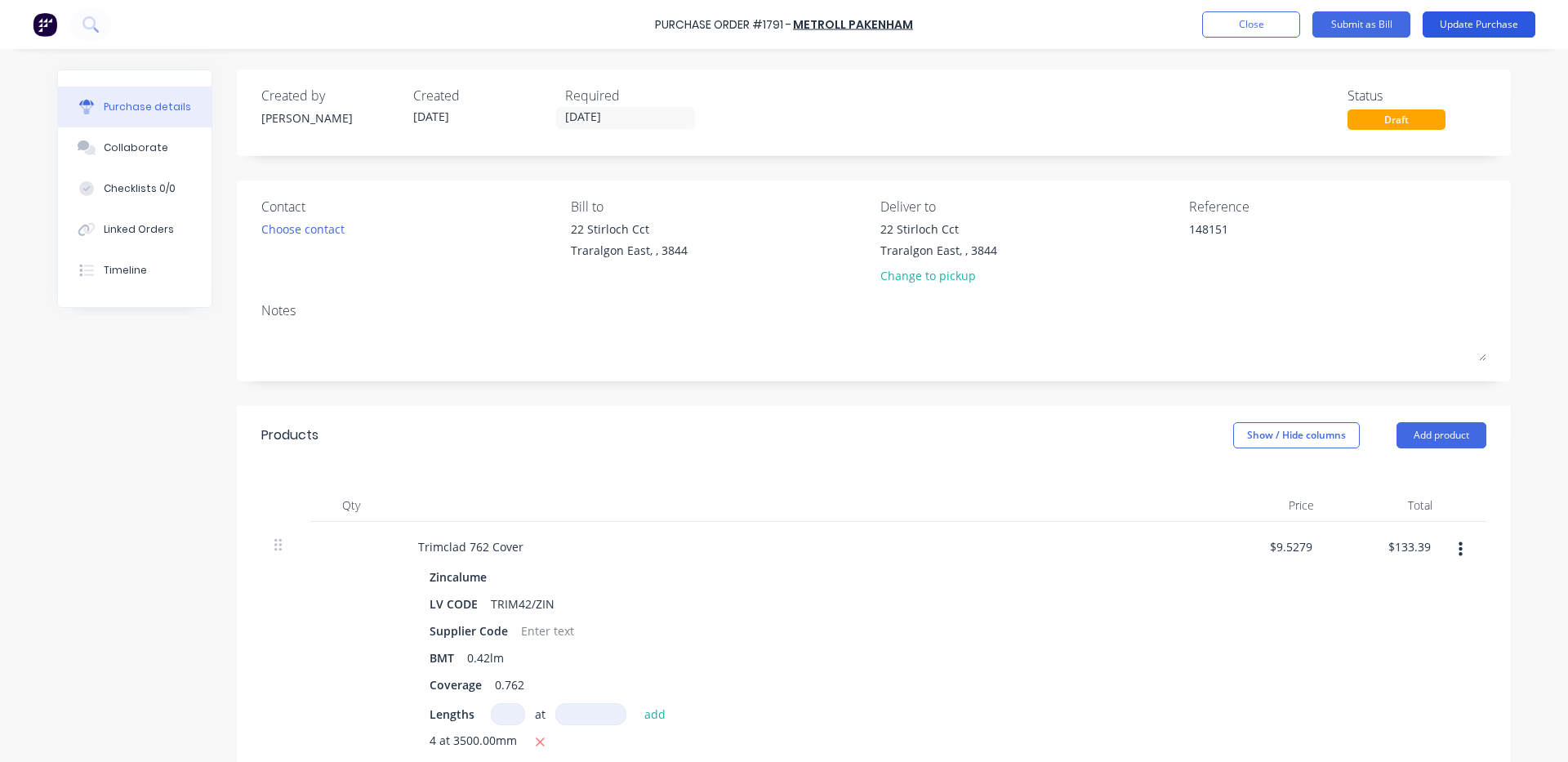
click at [1477, 18] on button "Update Purchase" at bounding box center [1479, 24] width 113 height 27
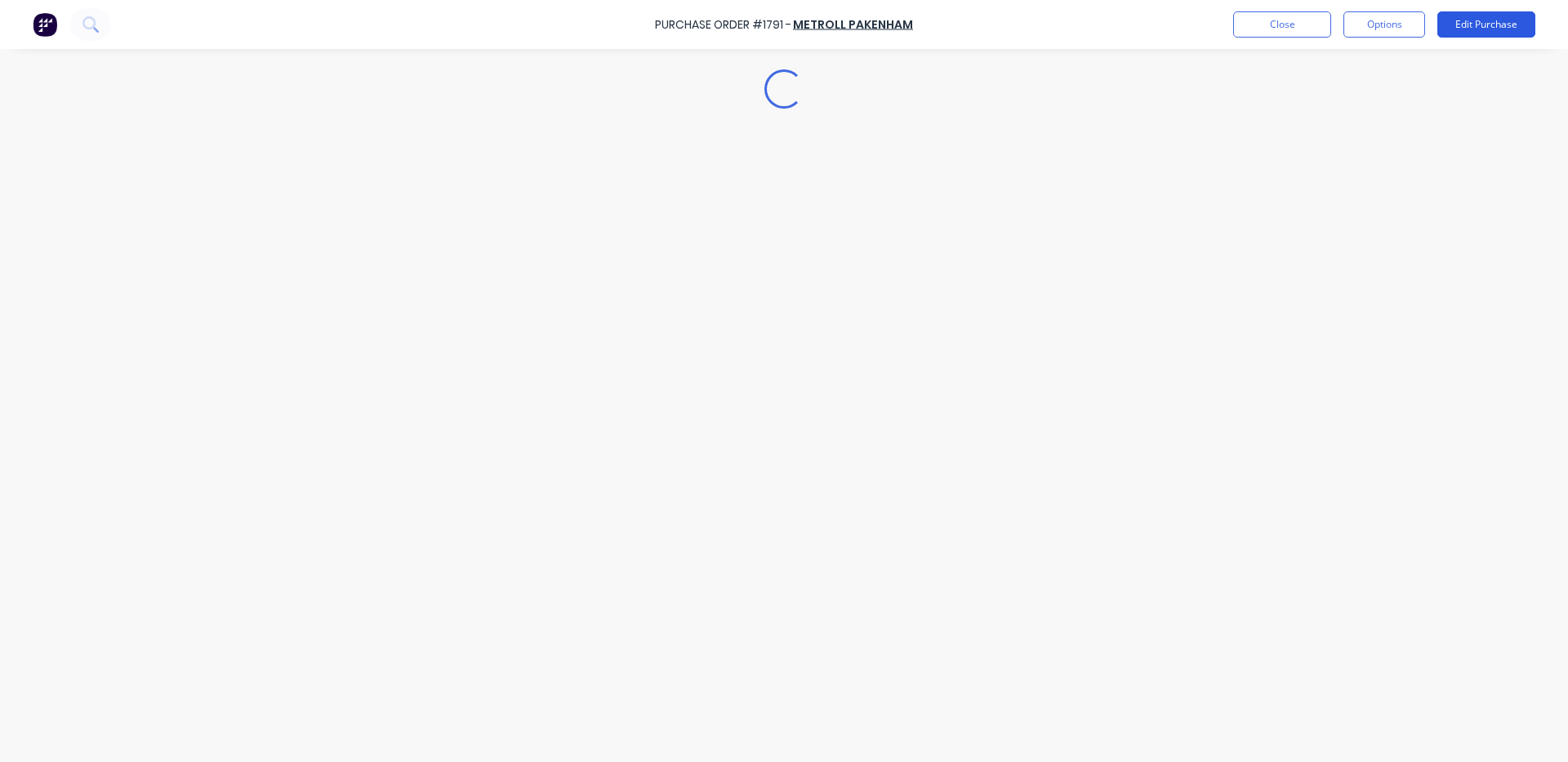
type textarea "x"
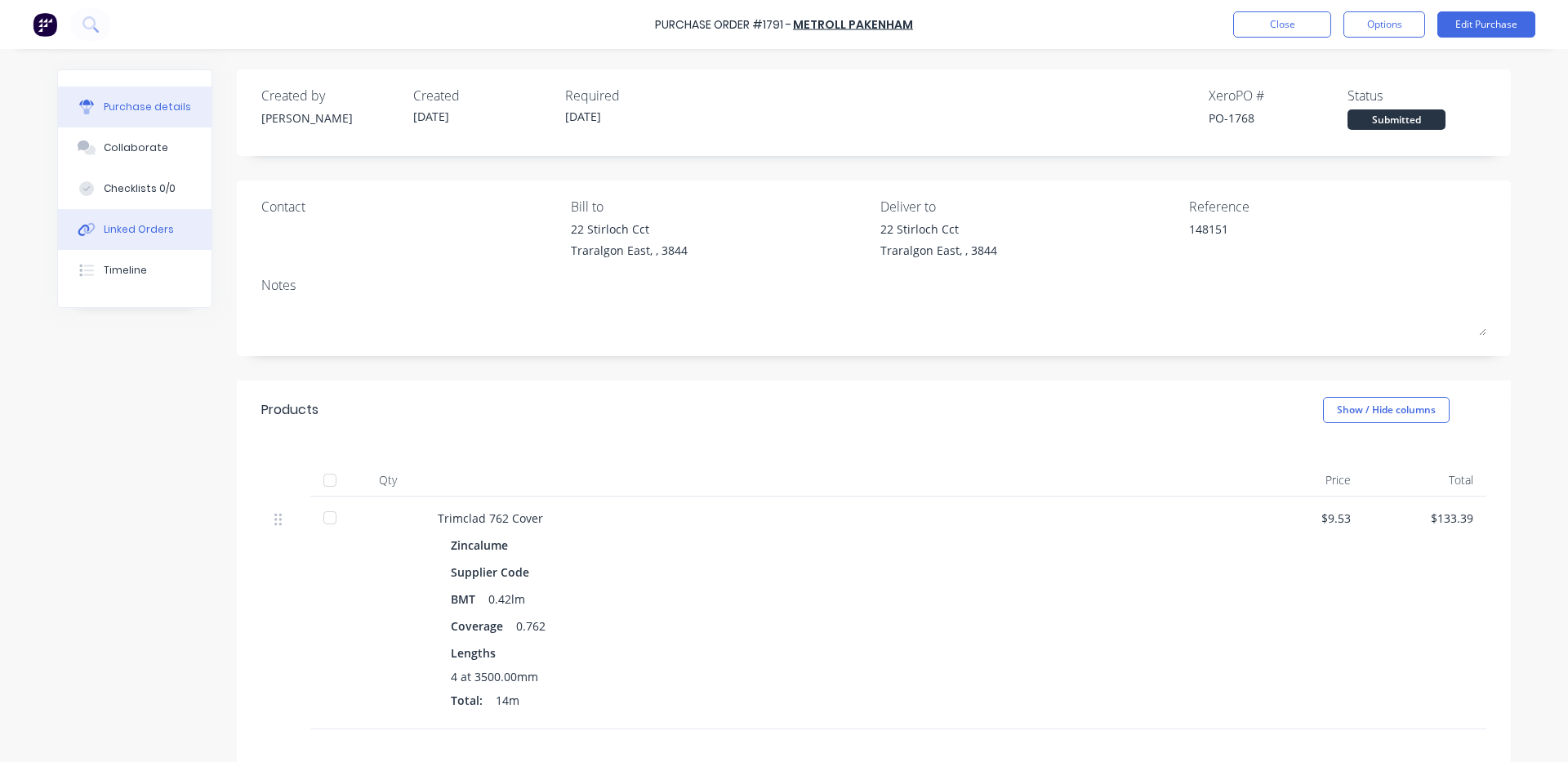
click at [170, 234] on button "Linked Orders" at bounding box center [135, 229] width 154 height 41
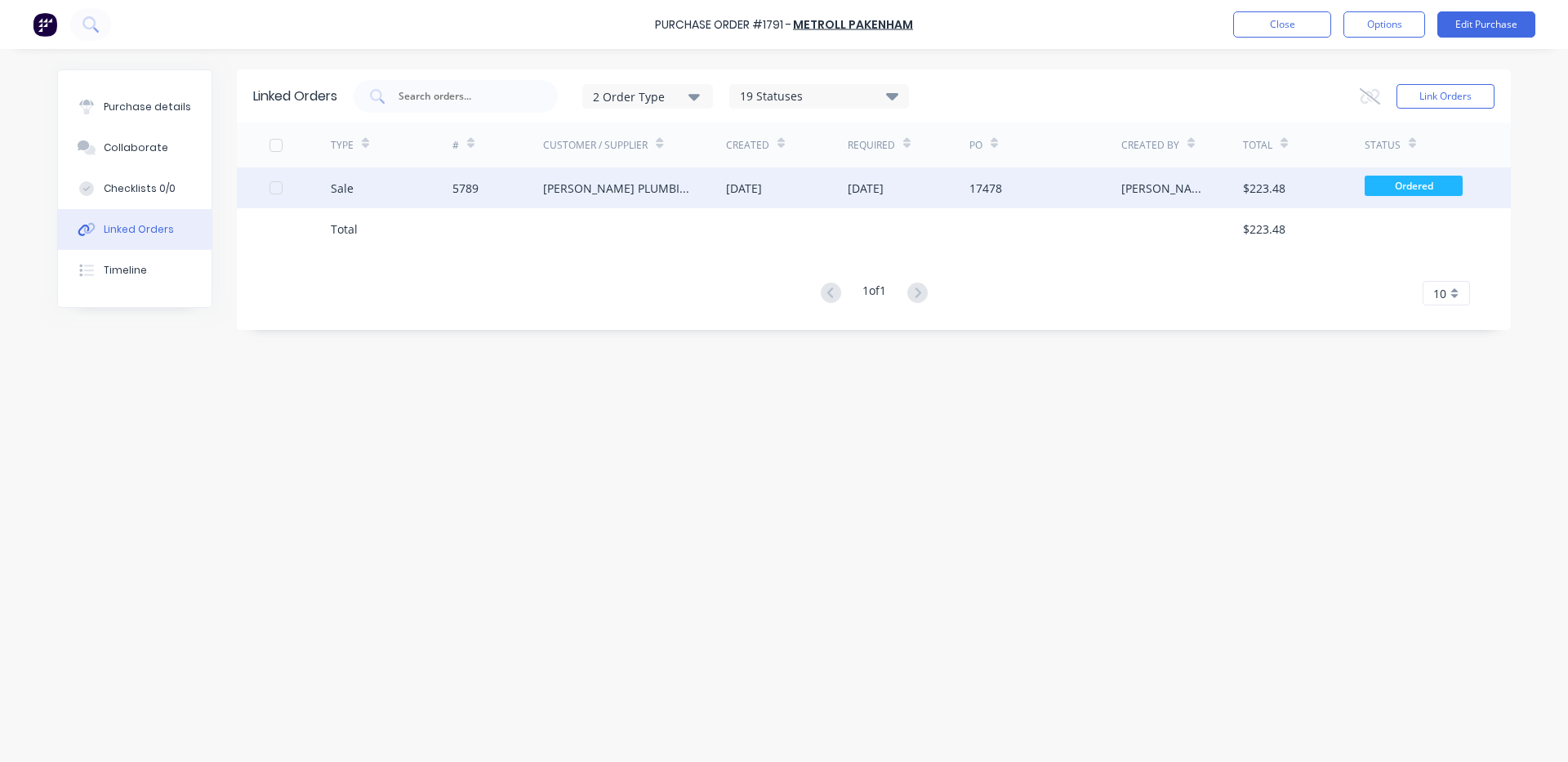
click at [612, 190] on div "[PERSON_NAME] PLUMBING & ROOFING PRO PTY LTD" at bounding box center [618, 188] width 150 height 17
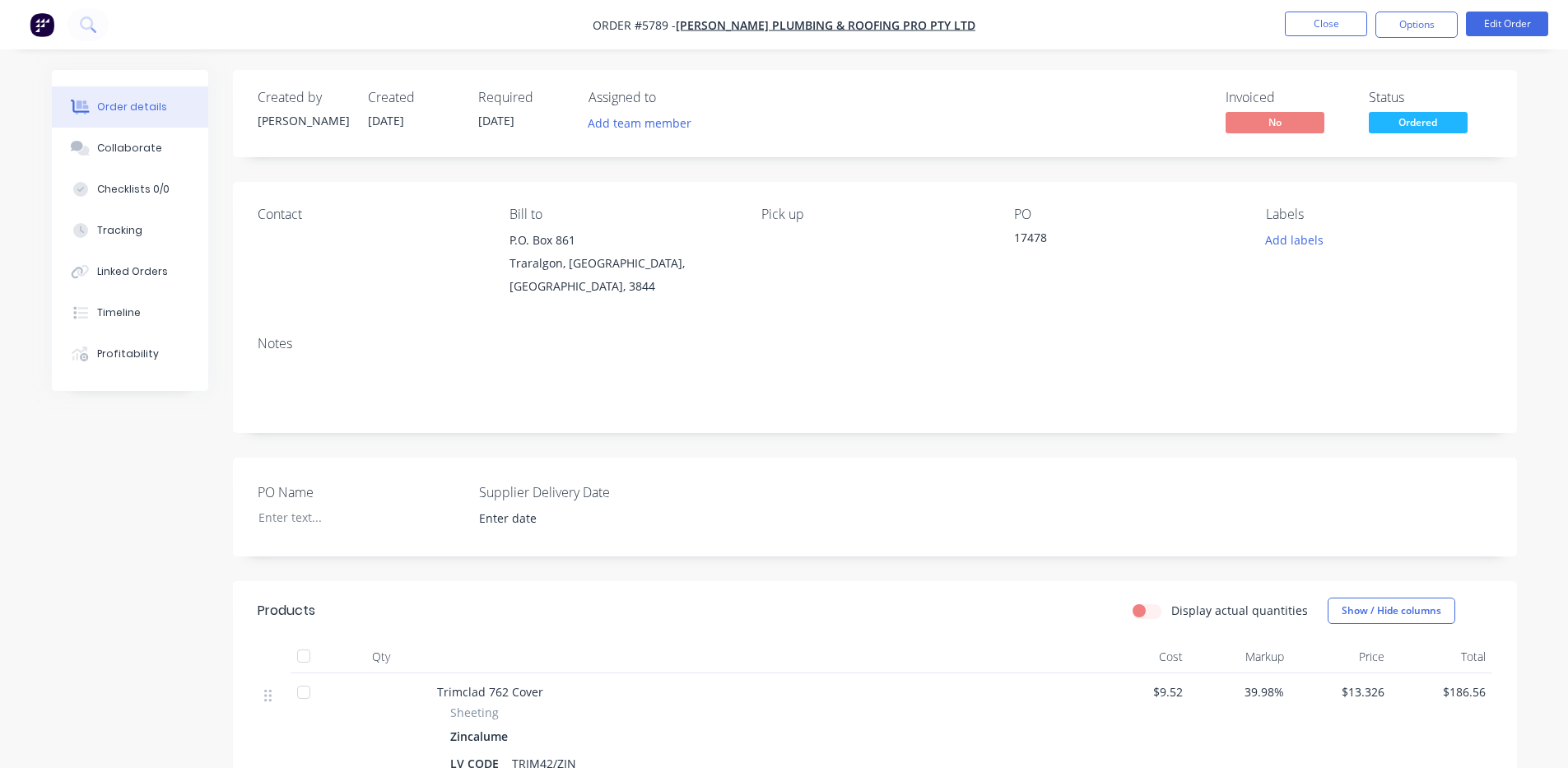
scroll to position [274, 0]
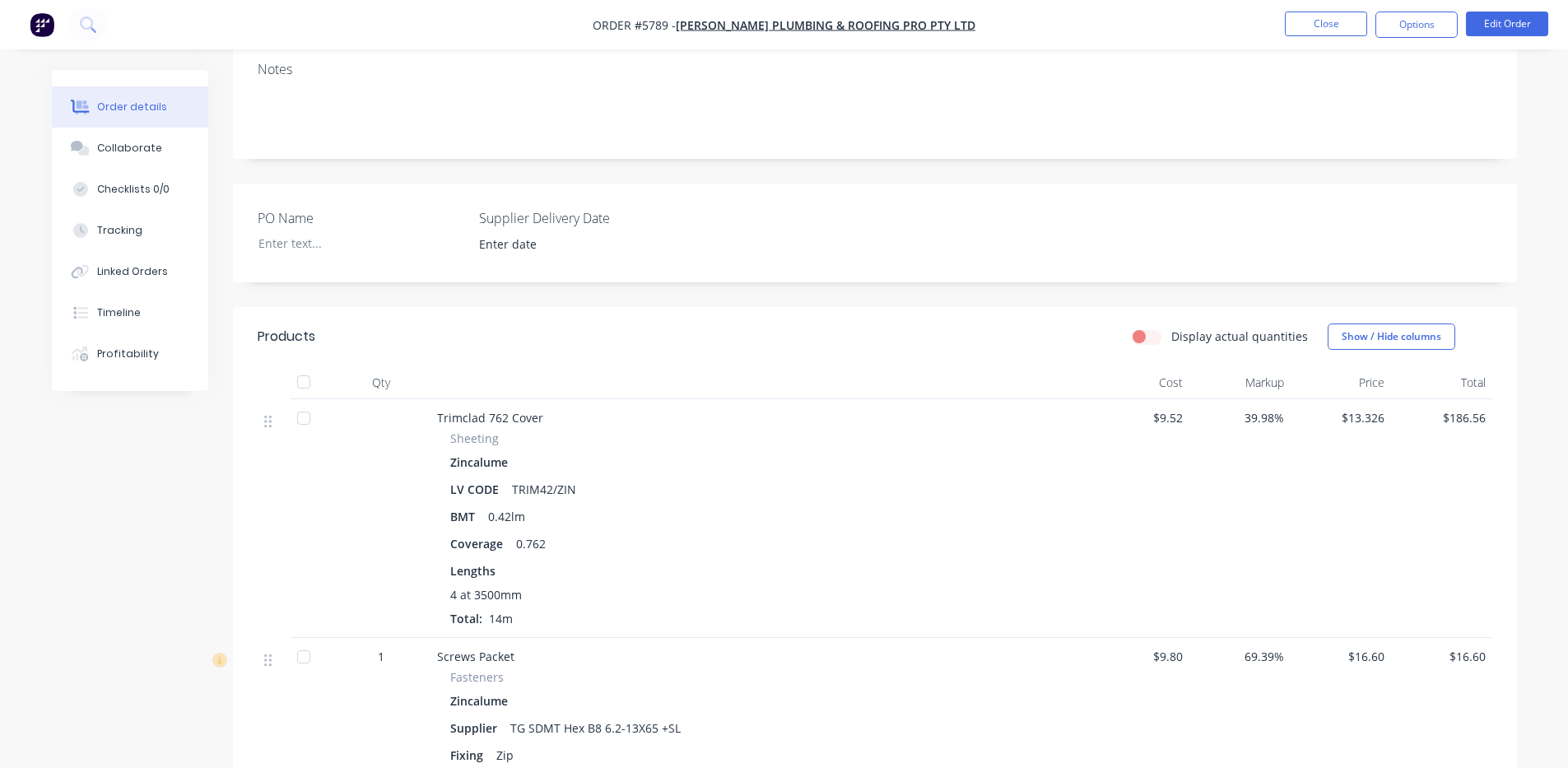
click at [304, 366] on div at bounding box center [304, 382] width 33 height 33
click at [303, 402] on div at bounding box center [304, 418] width 33 height 33
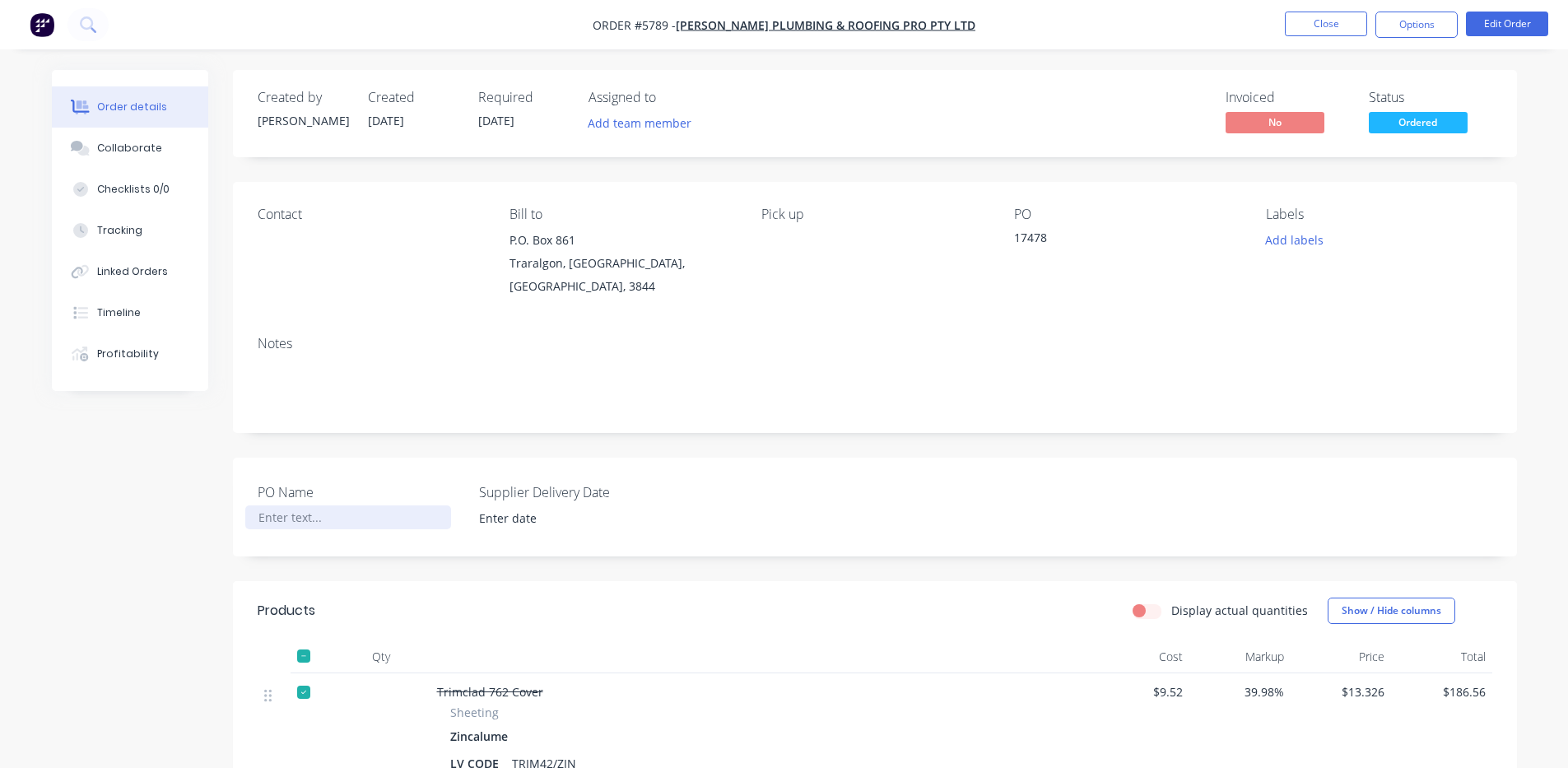
click at [299, 506] on div at bounding box center [348, 518] width 206 height 24
click at [607, 507] on input at bounding box center [570, 519] width 205 height 25
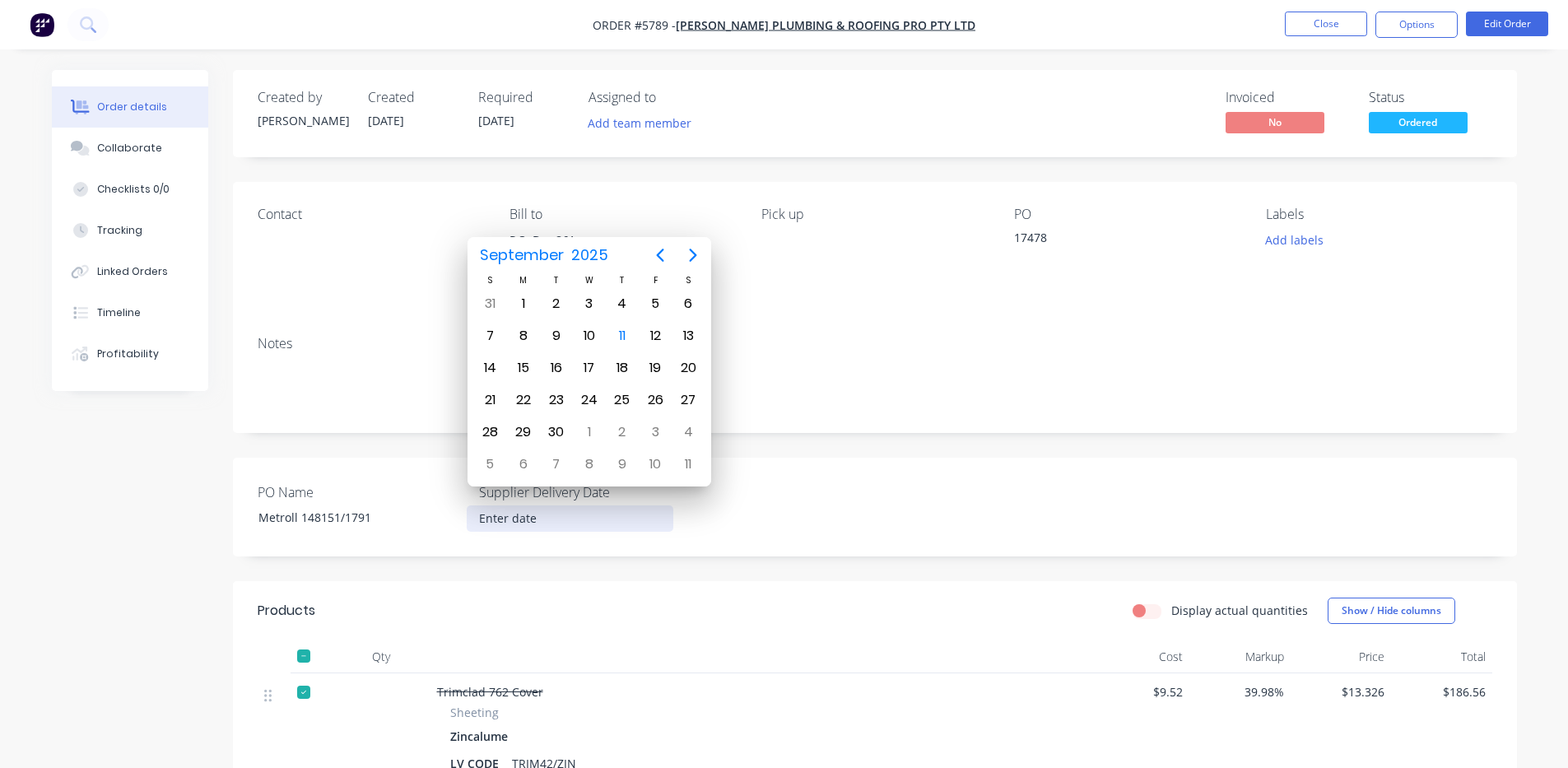
click at [302, 678] on div at bounding box center [304, 692] width 33 height 33
click at [650, 338] on div "12" at bounding box center [655, 336] width 25 height 25
type input "[DATE]"
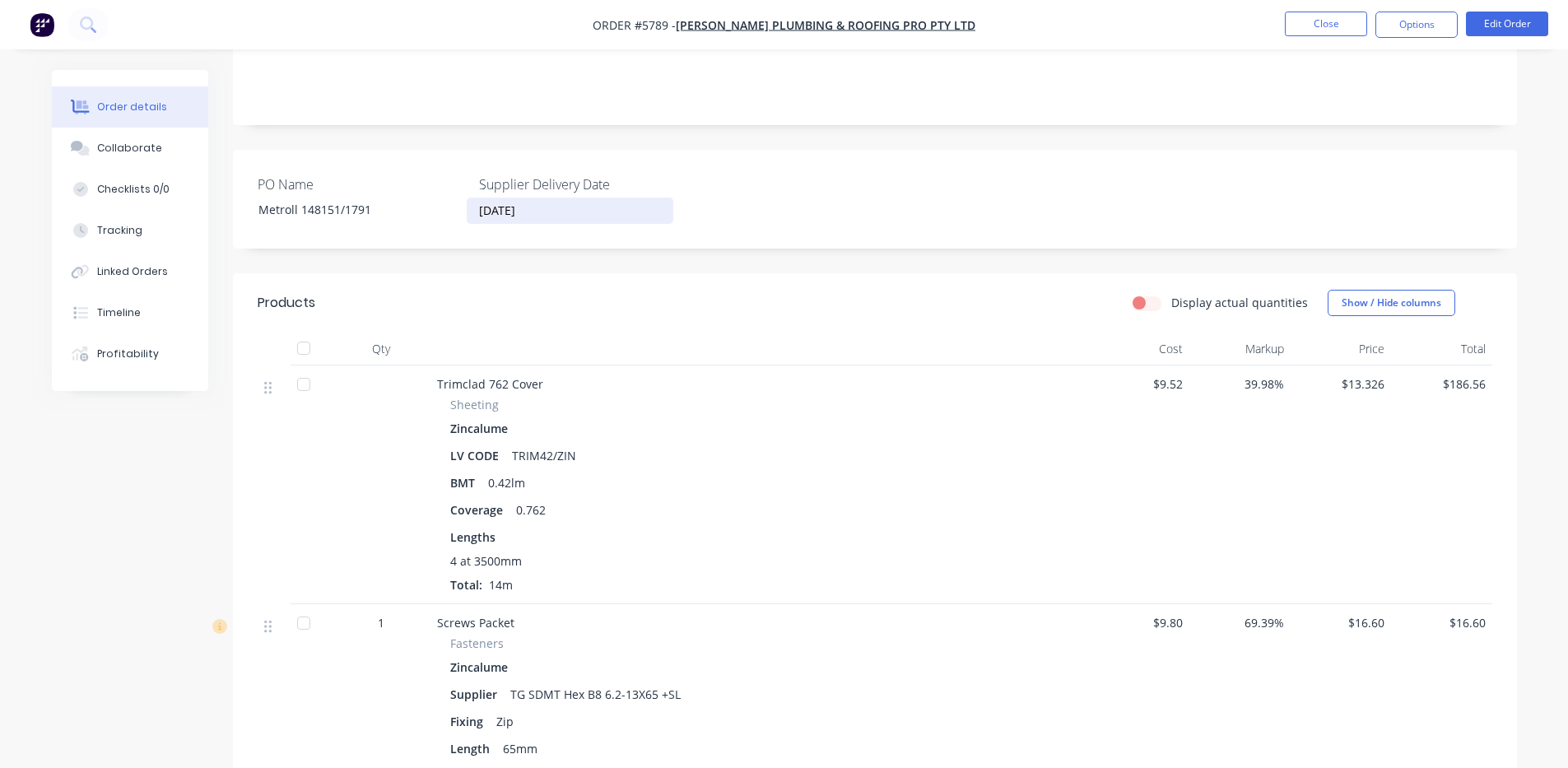
scroll to position [274, 0]
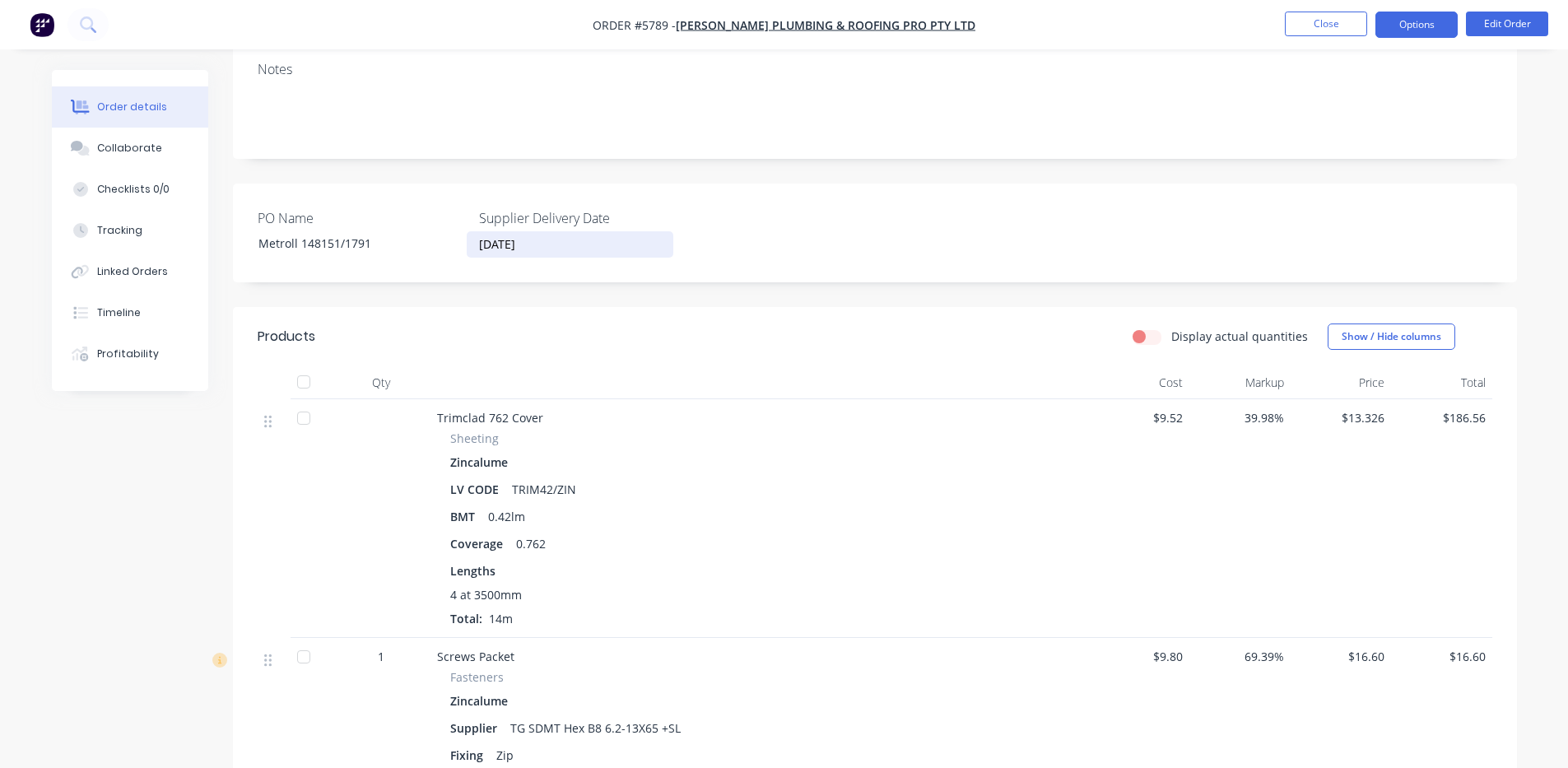
click at [1418, 25] on button "Options" at bounding box center [1416, 24] width 82 height 27
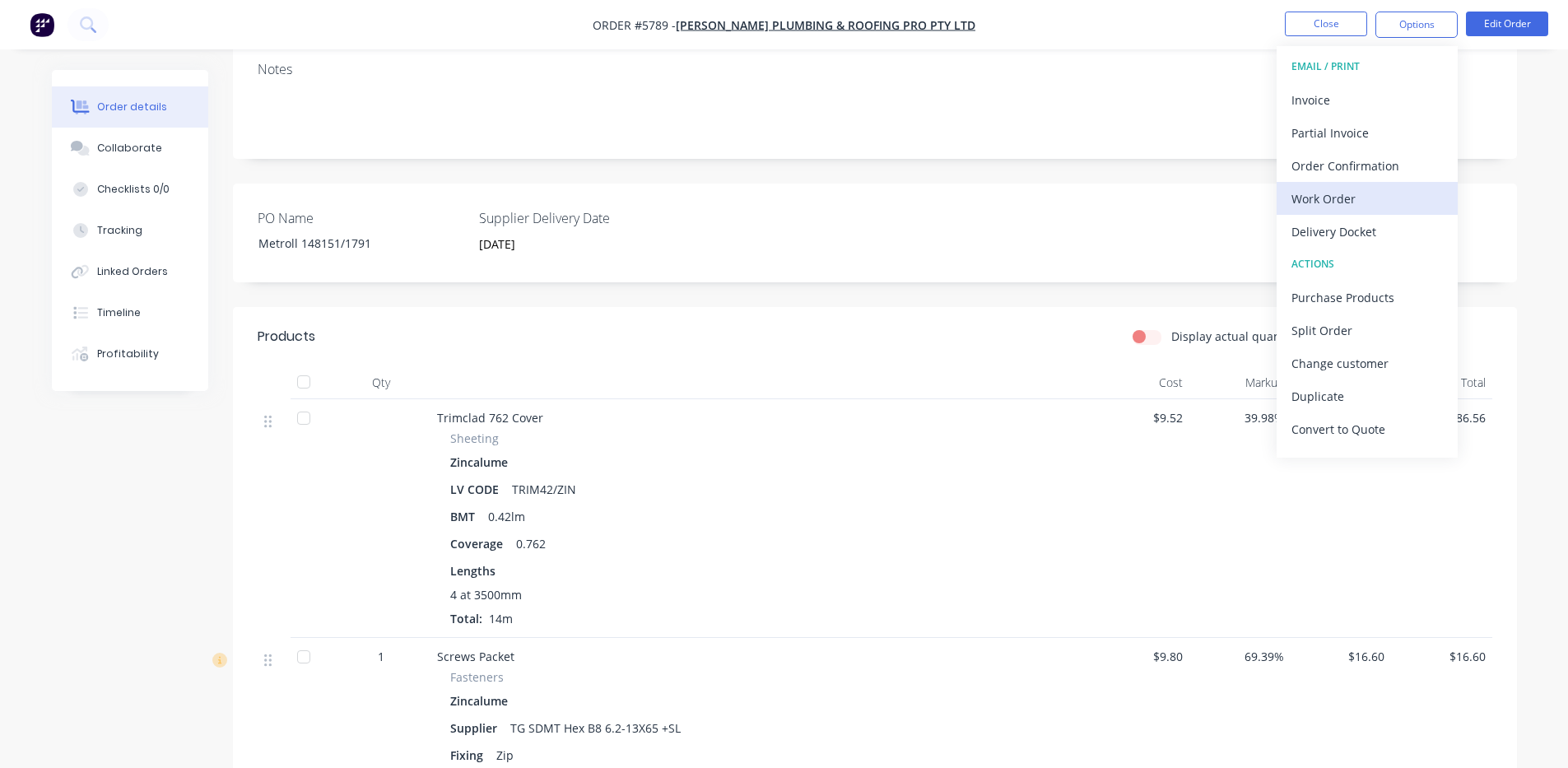
click at [1367, 186] on button "Work Order" at bounding box center [1367, 198] width 181 height 33
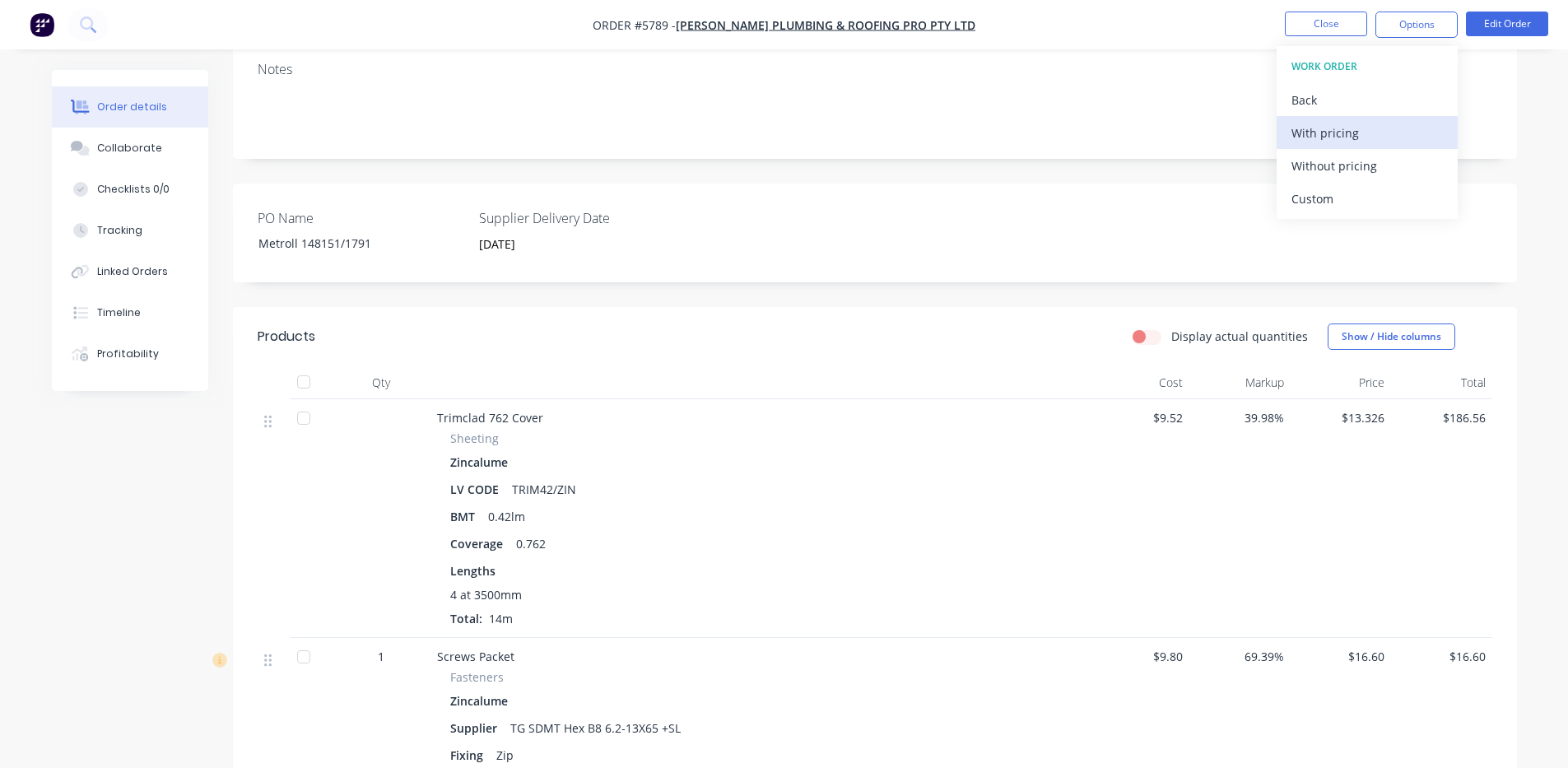
click at [1345, 133] on div "With pricing" at bounding box center [1367, 133] width 151 height 24
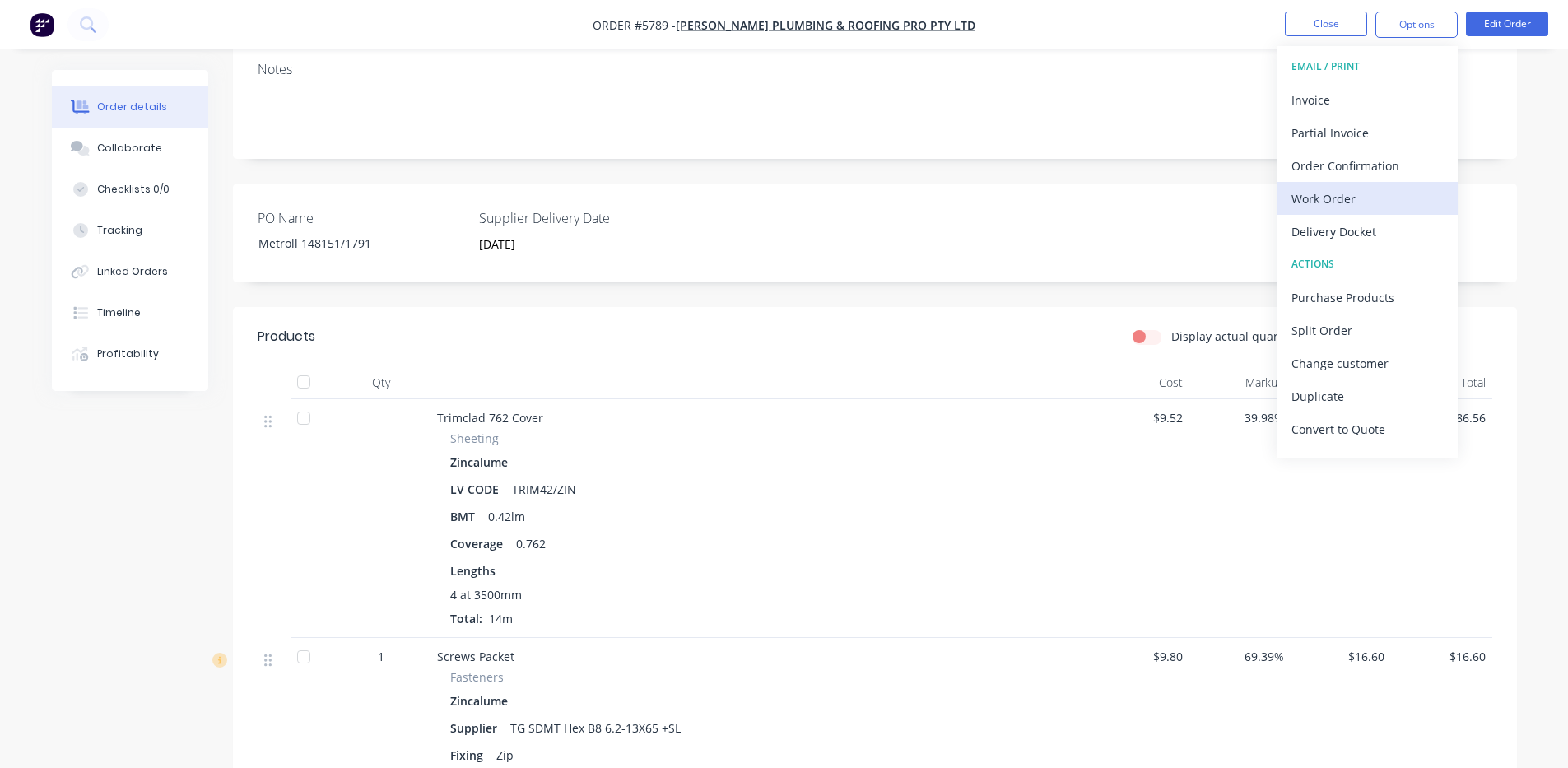
click at [1352, 192] on div "Work Order" at bounding box center [1367, 198] width 151 height 24
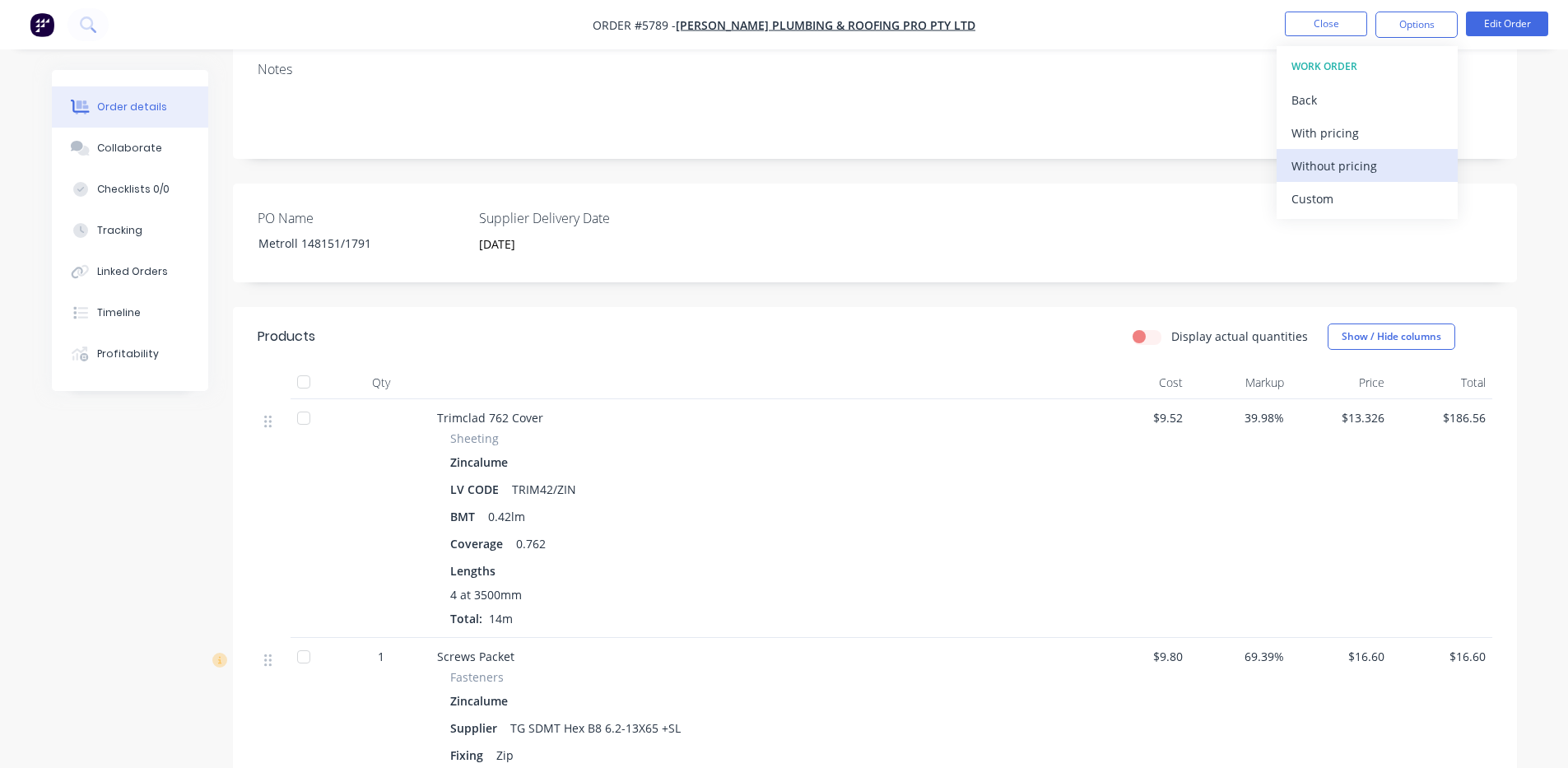
click at [1350, 172] on div "Without pricing" at bounding box center [1367, 166] width 151 height 24
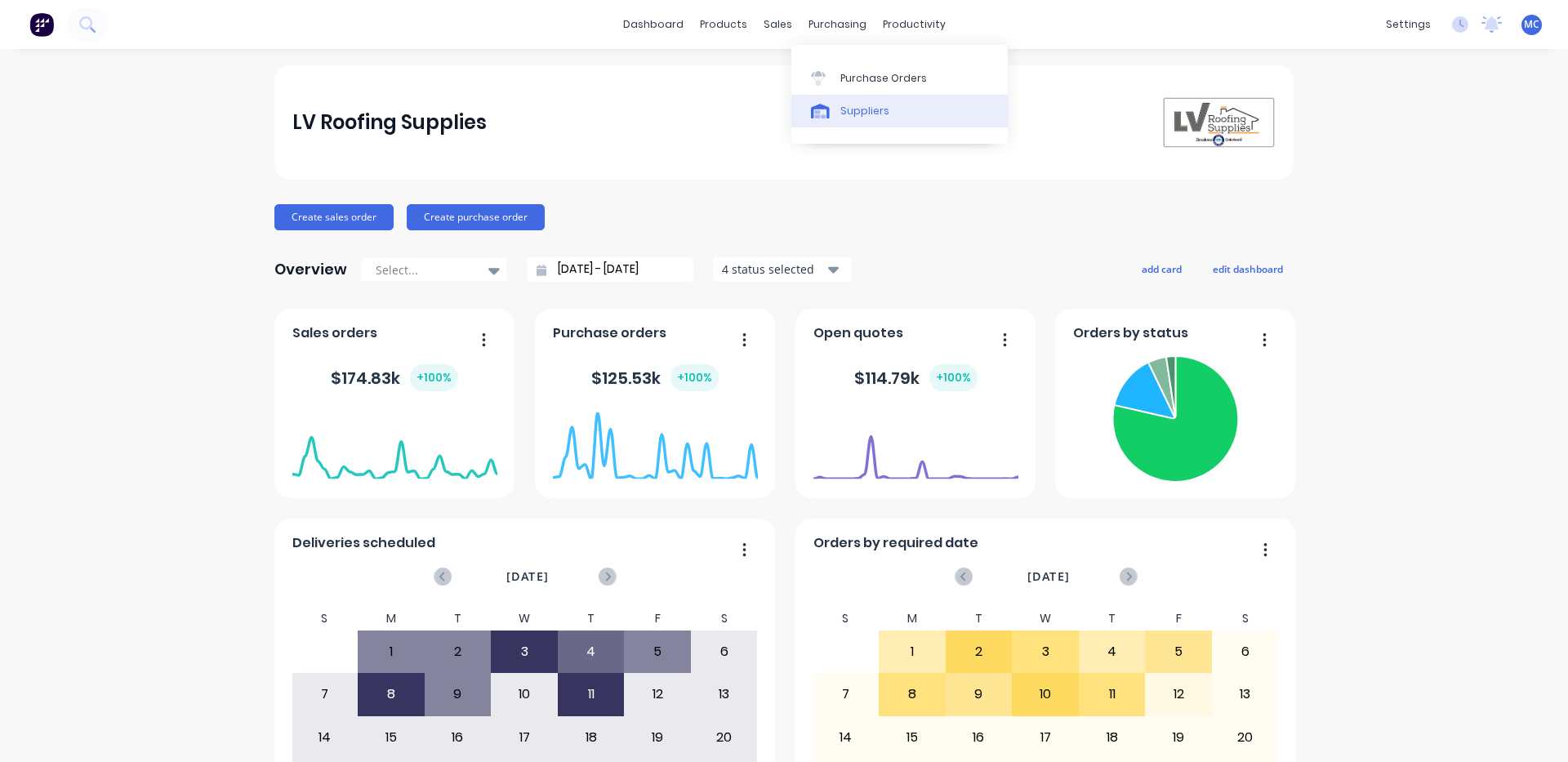
click at [854, 114] on div "Suppliers" at bounding box center [866, 111] width 49 height 15
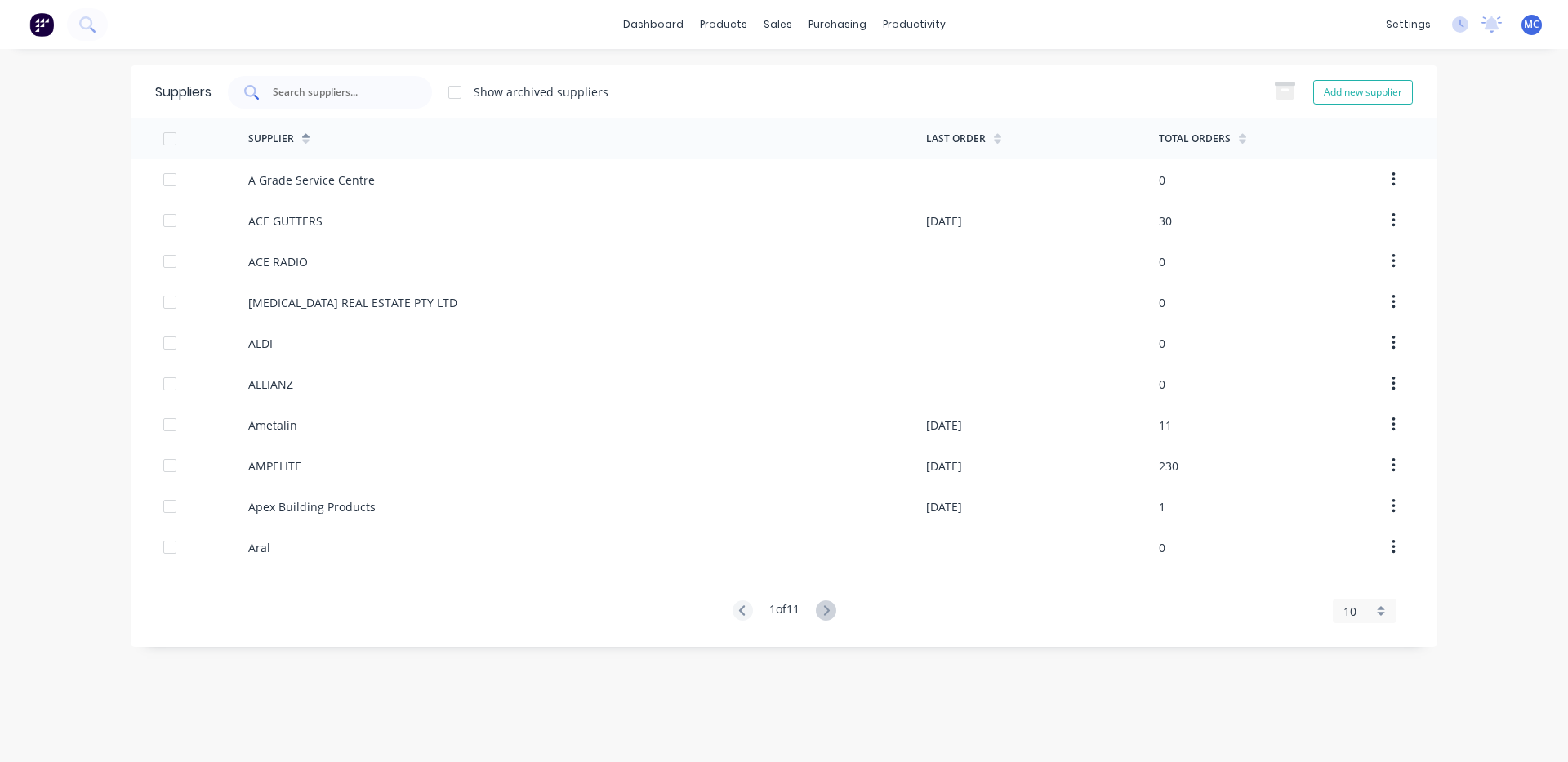
click at [299, 94] on input "text" at bounding box center [339, 93] width 136 height 16
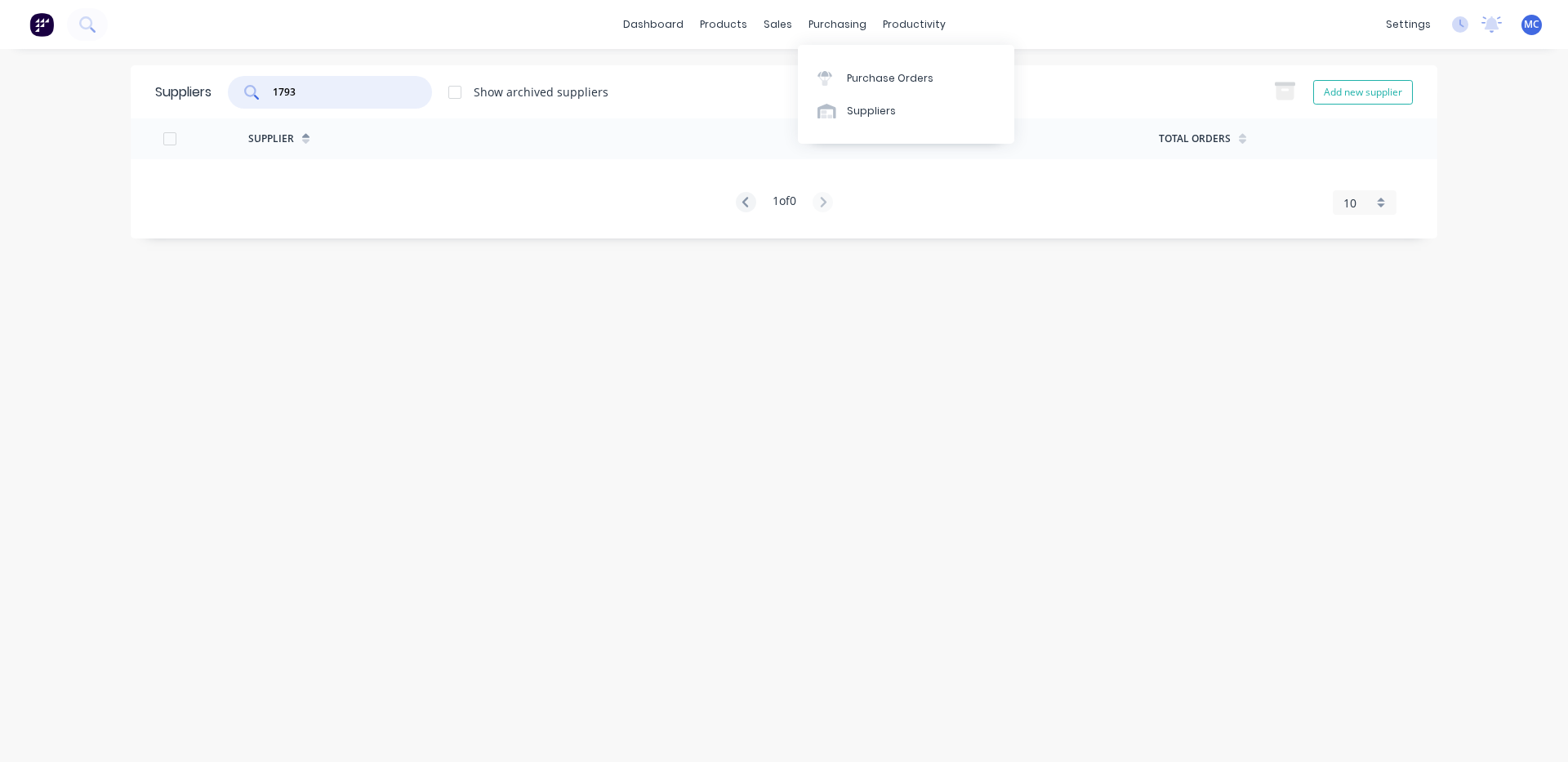
type input "1793"
drag, startPoint x: 878, startPoint y: 56, endPoint x: 883, endPoint y: 74, distance: 18.7
click at [878, 64] on div "Purchase Orders Suppliers" at bounding box center [906, 94] width 216 height 99
click at [883, 73] on div "Purchase Orders" at bounding box center [890, 79] width 87 height 15
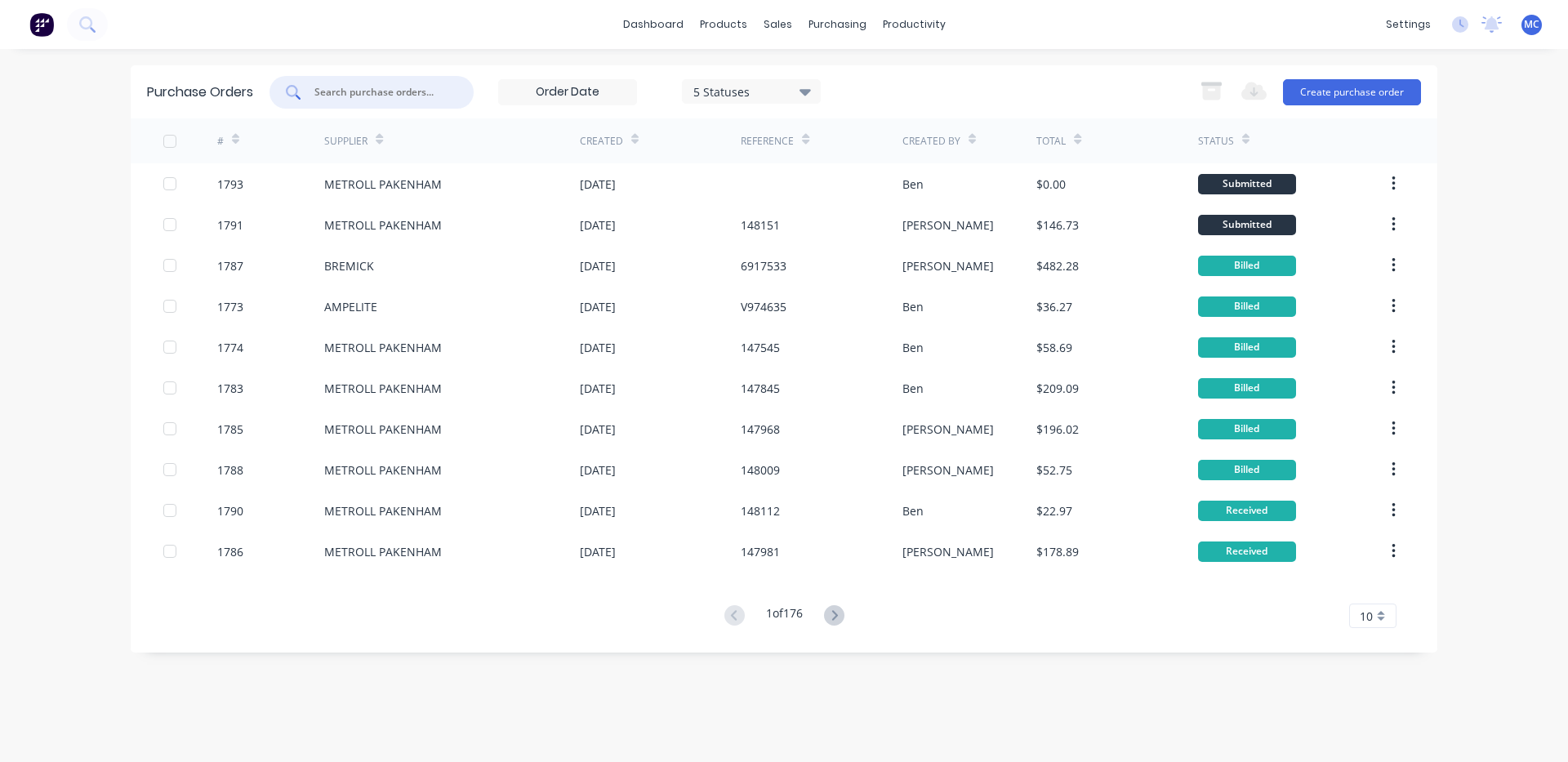
click at [365, 93] on input "text" at bounding box center [381, 93] width 136 height 16
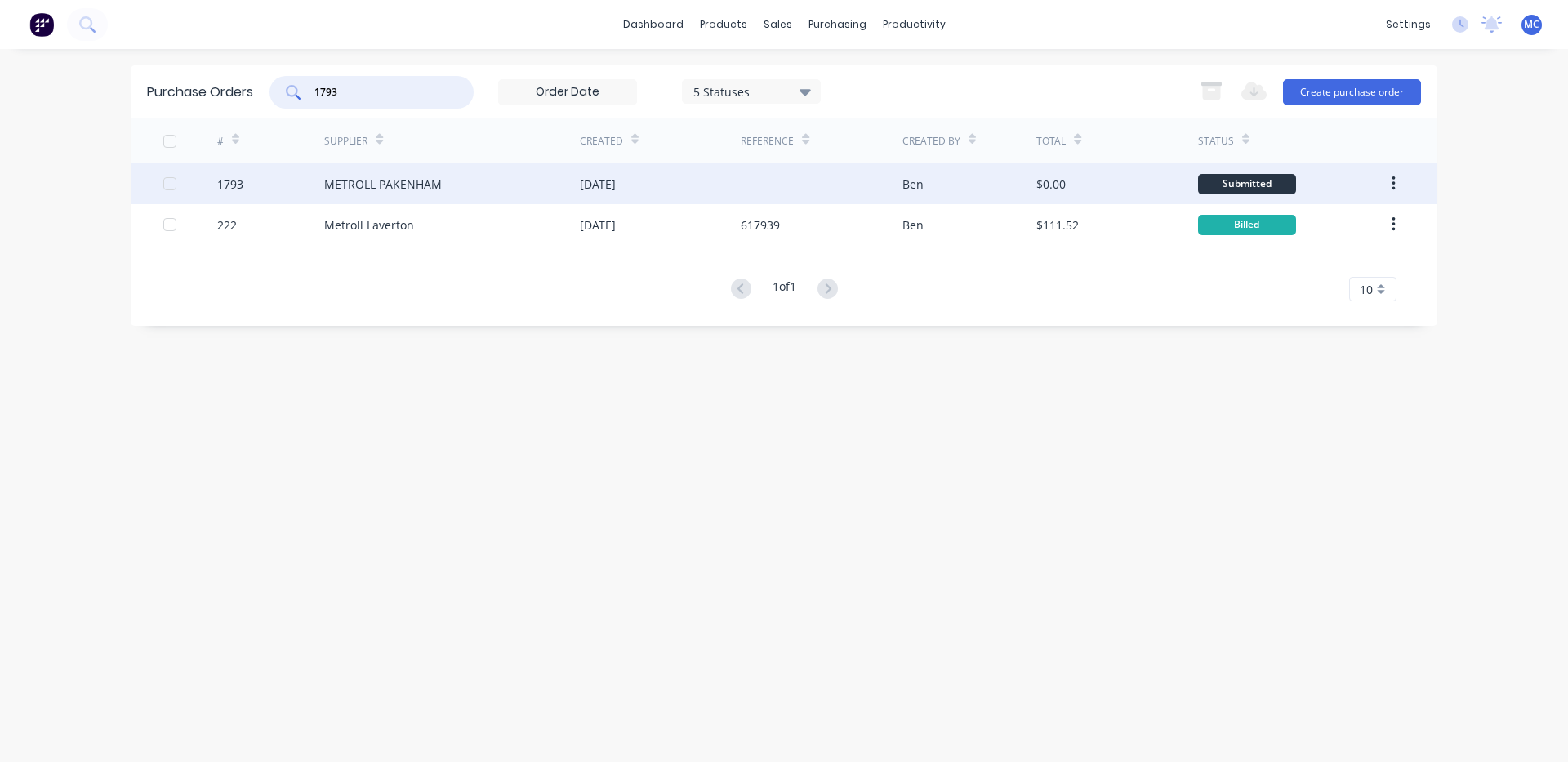
type input "1793"
click at [394, 185] on div "METROLL PAKENHAM" at bounding box center [383, 184] width 117 height 17
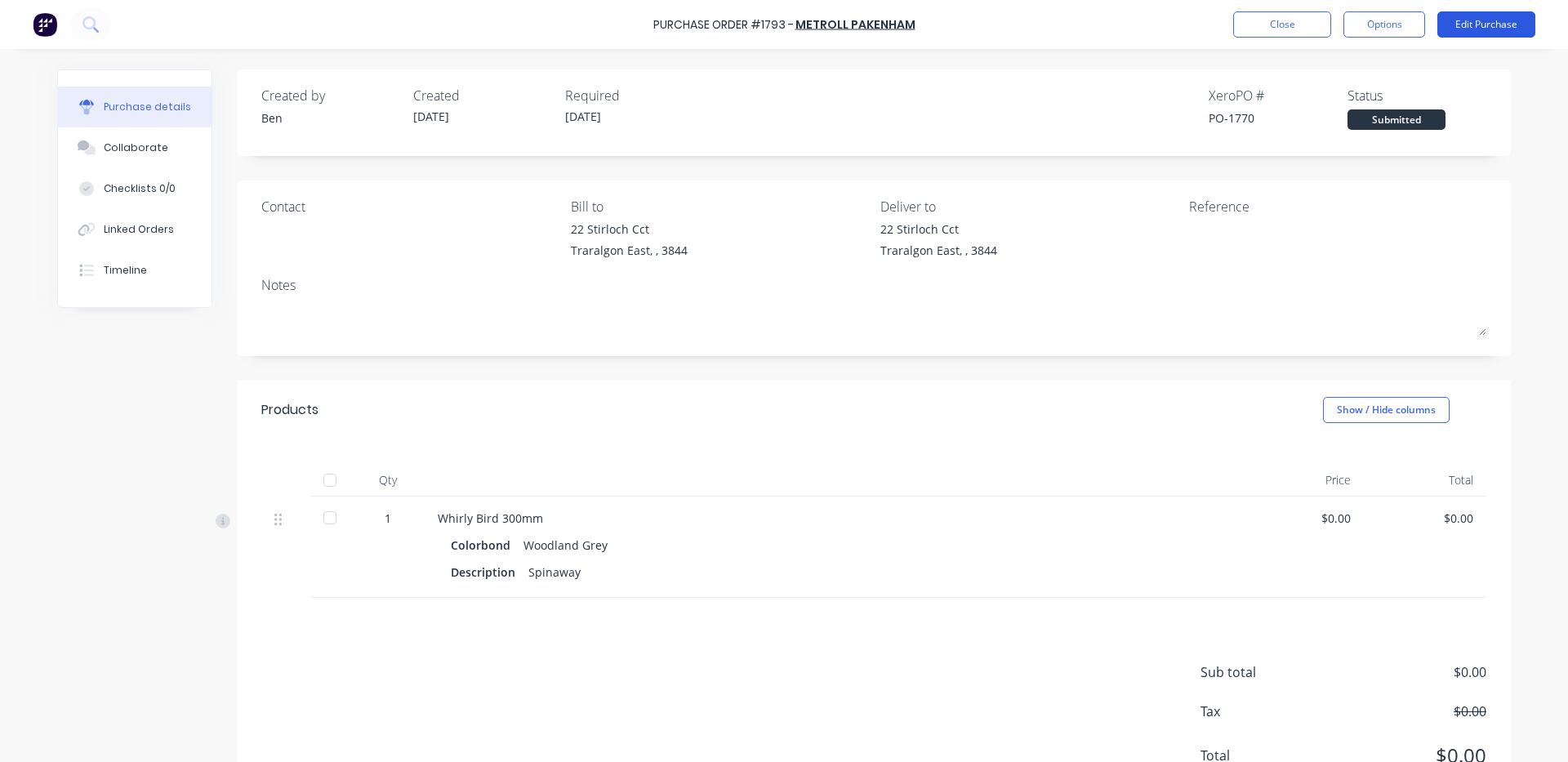
click at [1493, 15] on button "Edit Purchase" at bounding box center [1486, 24] width 98 height 27
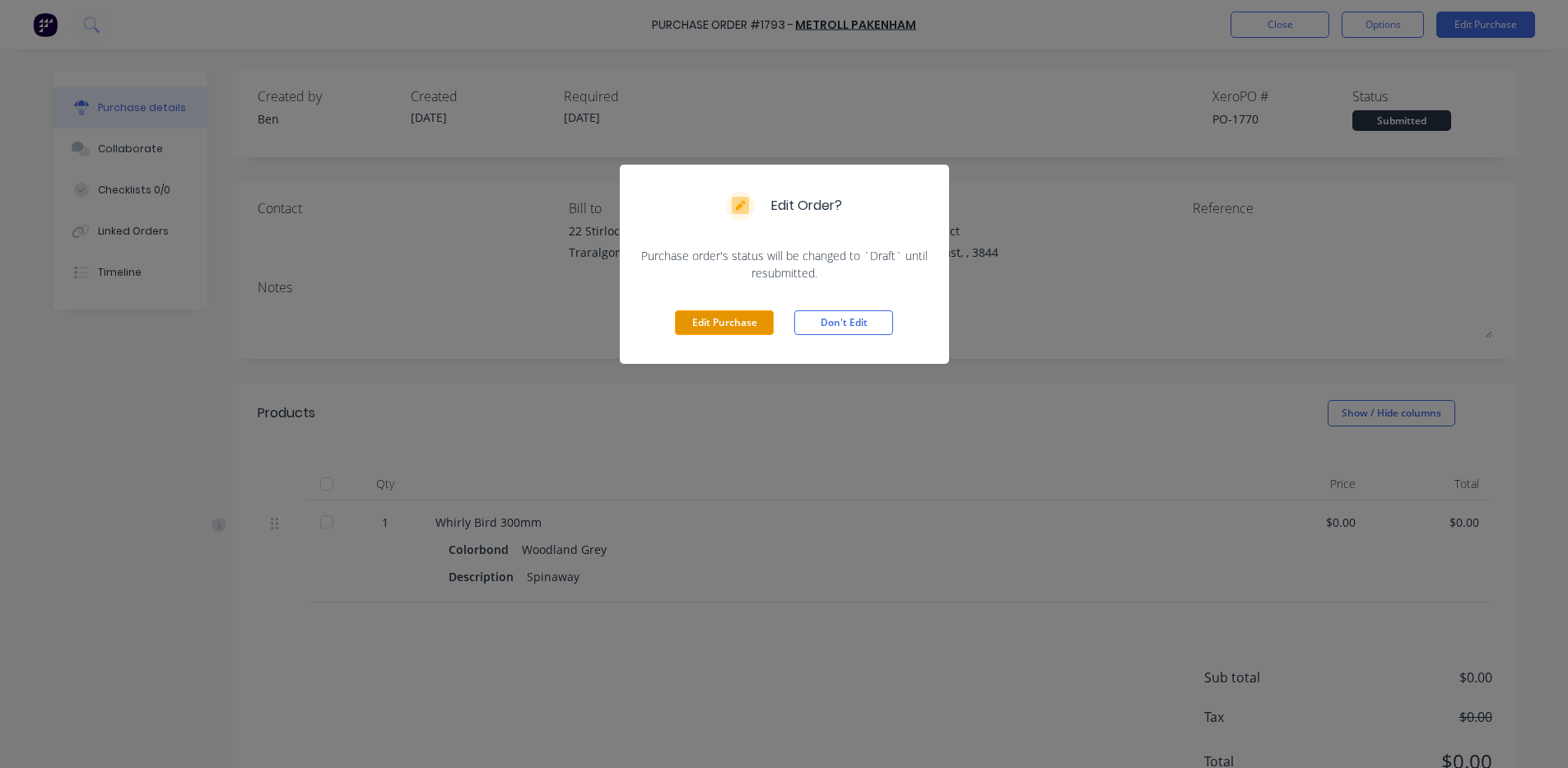
click at [718, 320] on button "Edit Purchase" at bounding box center [724, 322] width 99 height 25
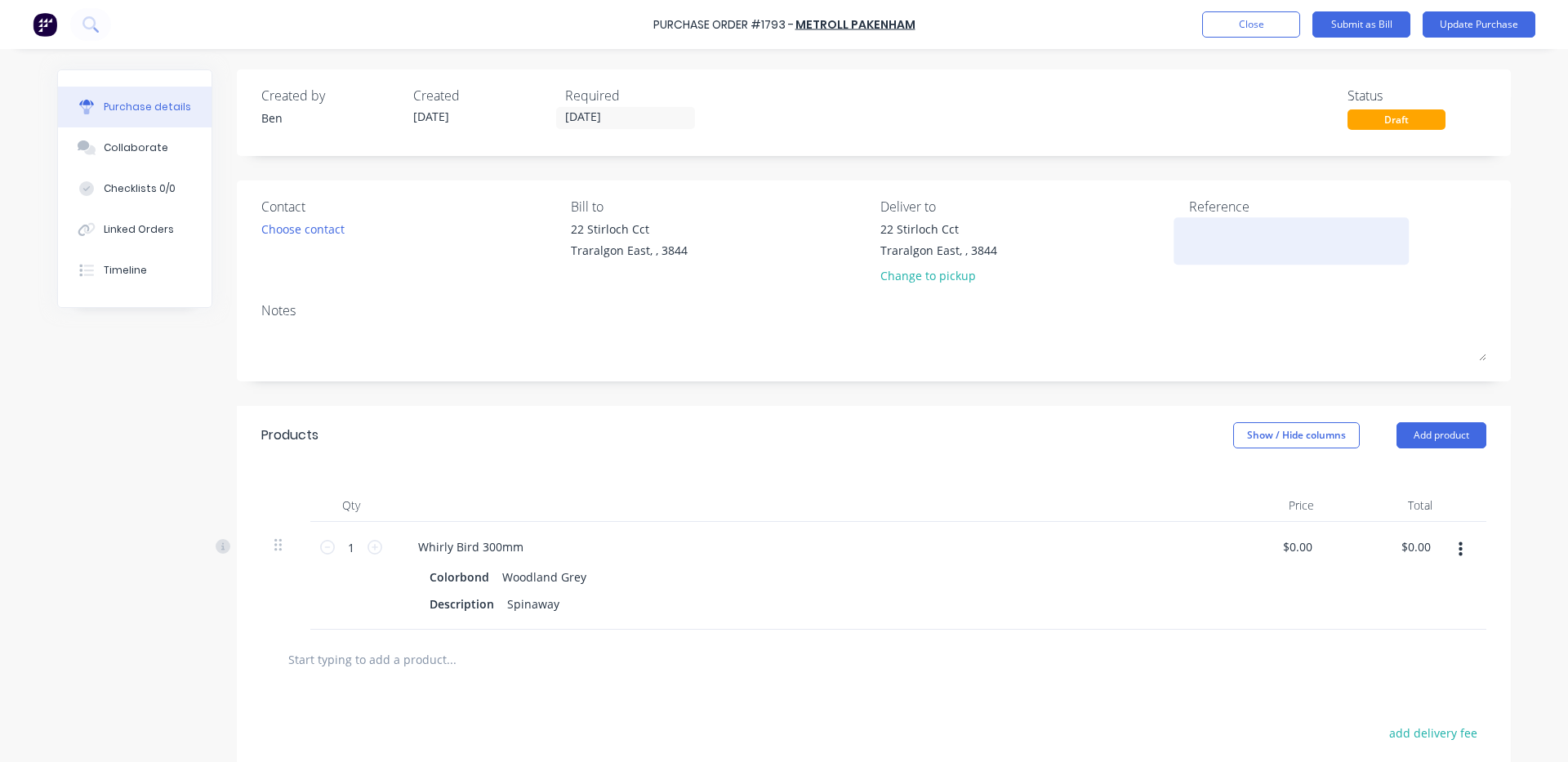
click at [1253, 241] on textarea at bounding box center [1291, 239] width 204 height 37
type textarea "x"
type textarea "1"
type textarea "x"
type textarea "14"
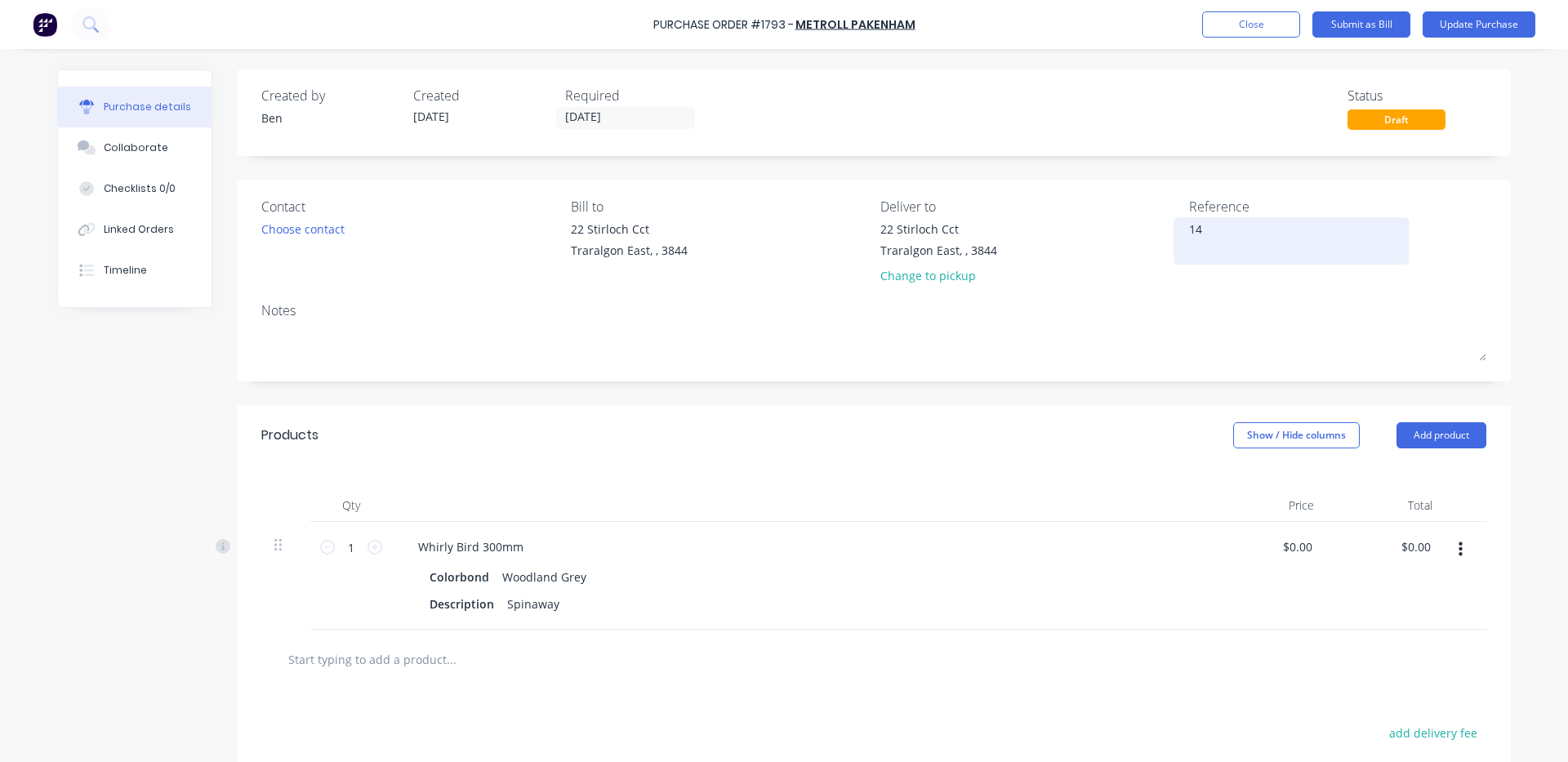
type textarea "x"
type textarea "148"
type textarea "x"
type textarea "1482"
type textarea "x"
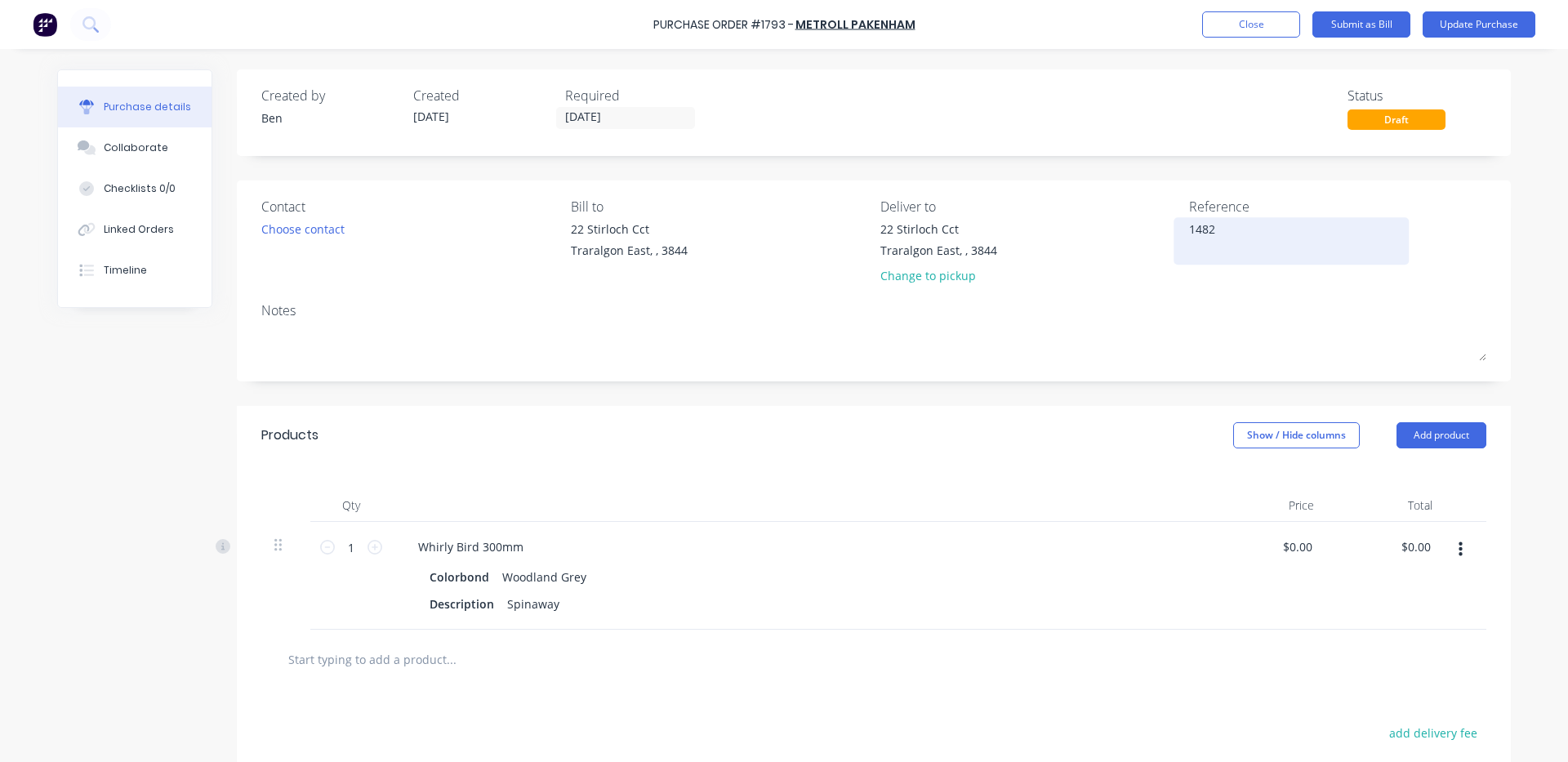
type textarea "14821"
type textarea "x"
type textarea "148213"
type textarea "x"
type textarea "148213"
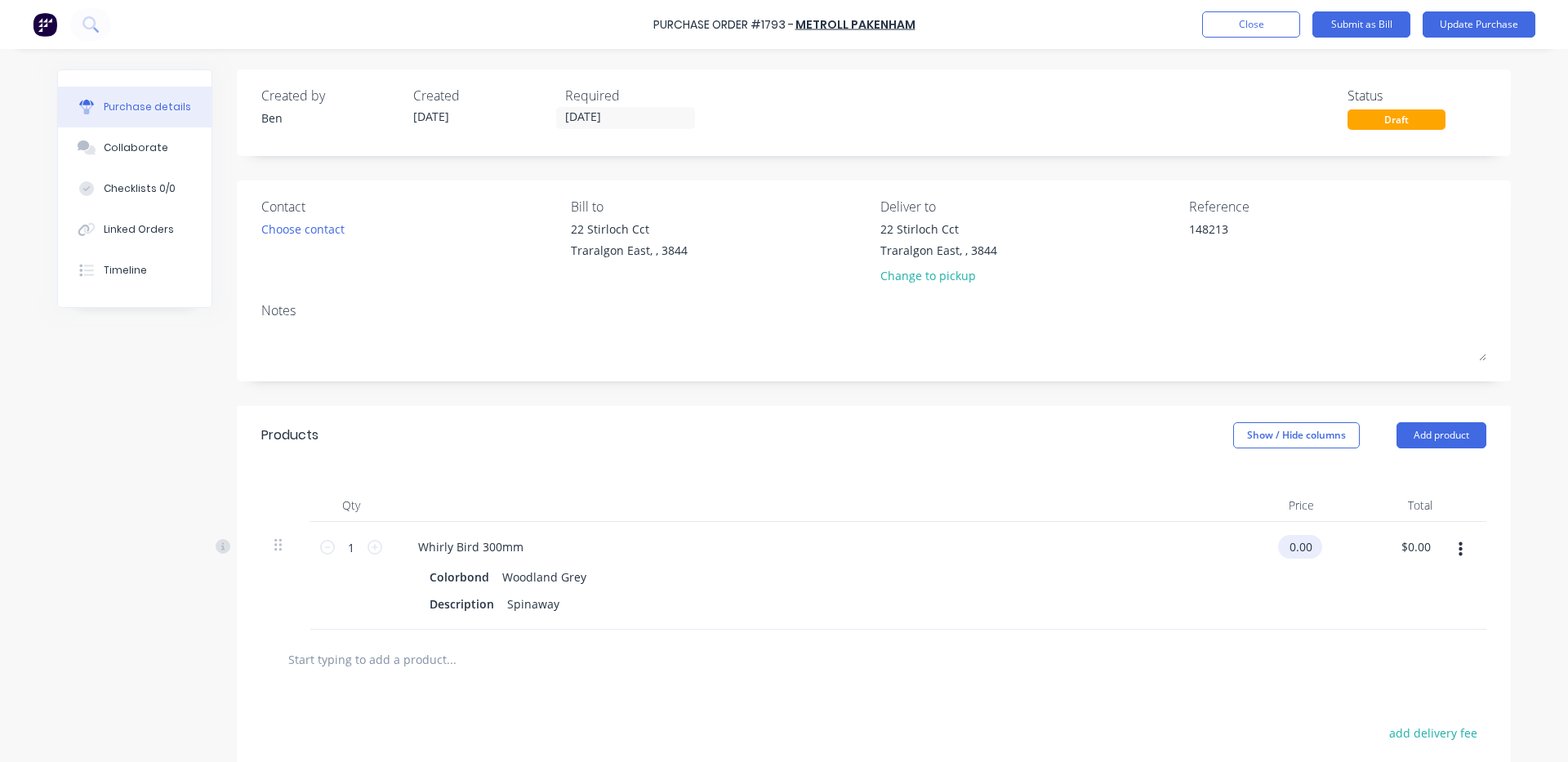
click at [1301, 555] on input "0.00" at bounding box center [1297, 547] width 38 height 24
type input "0"
type input "142.14"
type textarea "x"
type input "$142.14"
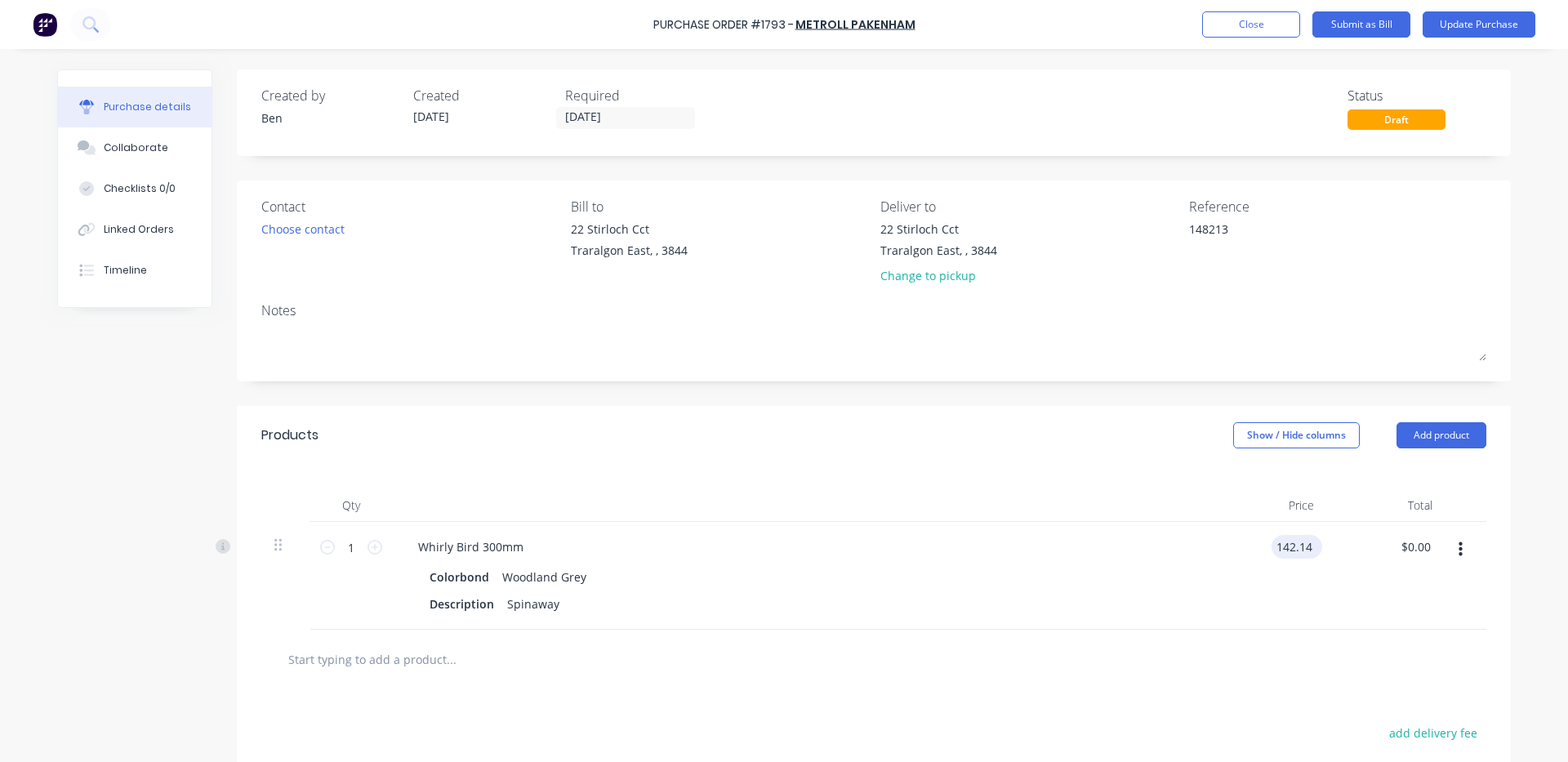
type input "142.14"
type textarea "x"
type input "$142.14"
click at [1514, 17] on button "Update Purchase" at bounding box center [1479, 24] width 113 height 27
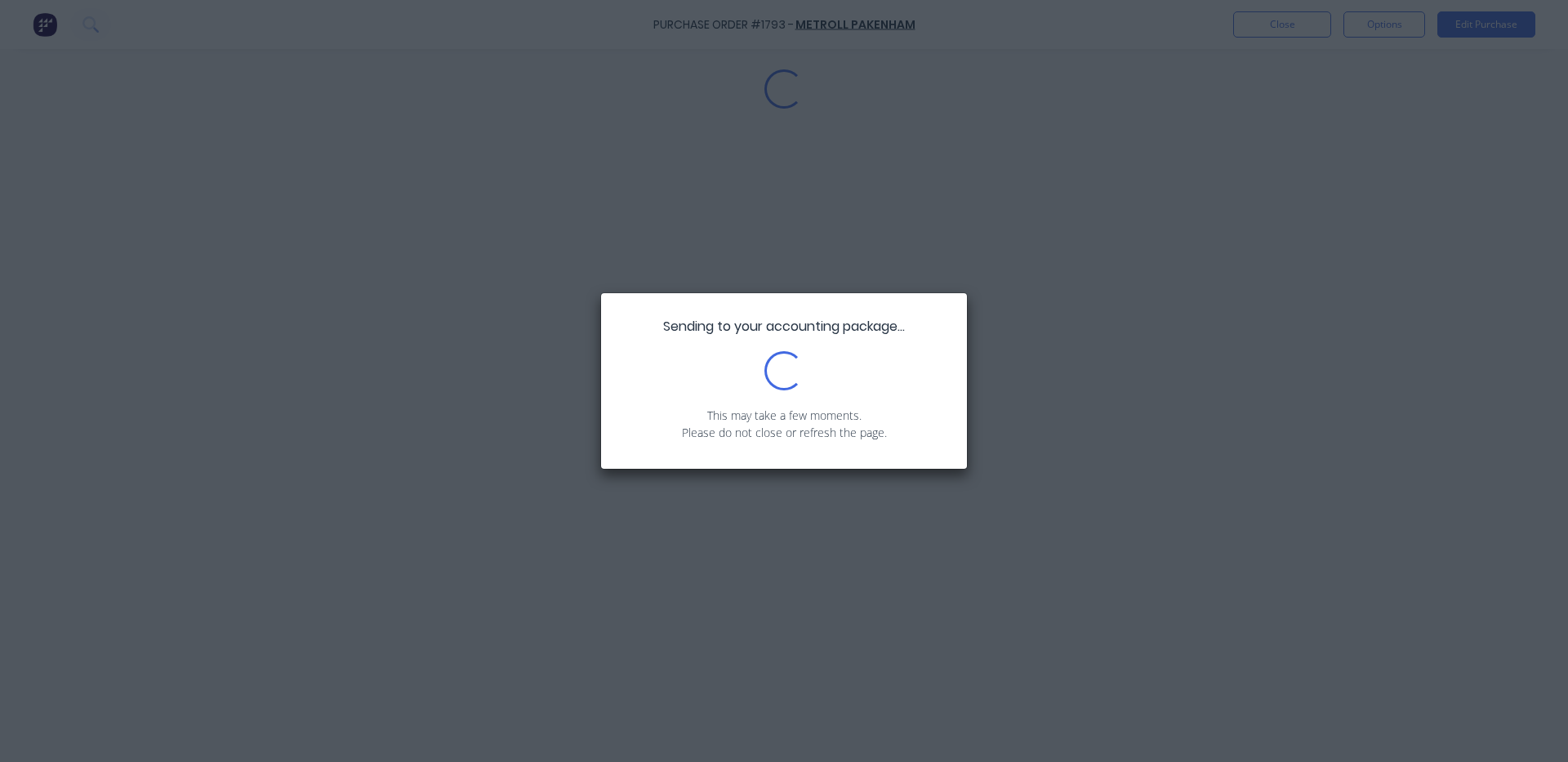
type textarea "x"
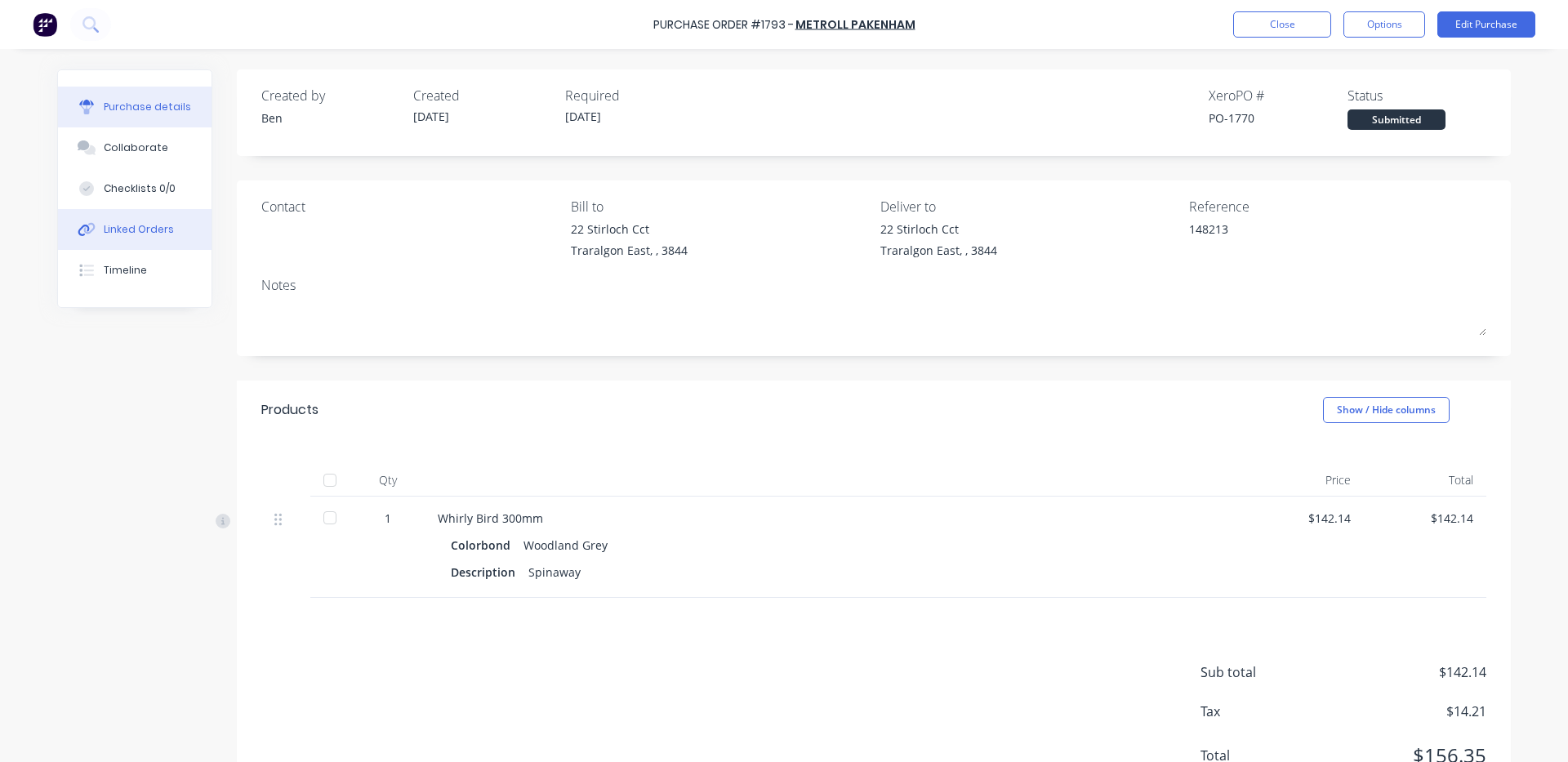
click at [161, 223] on div "Linked Orders" at bounding box center [138, 230] width 71 height 15
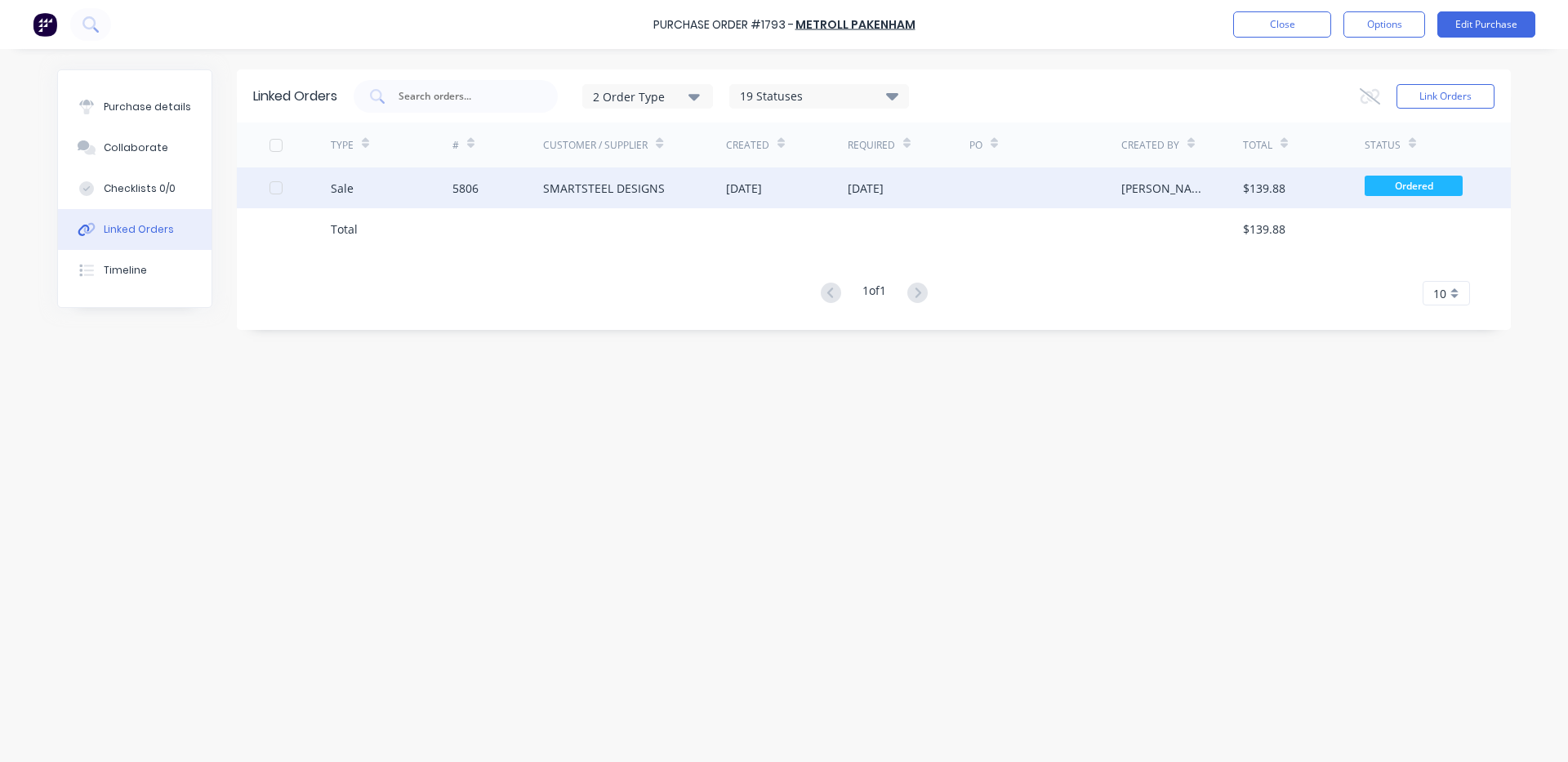
click at [611, 199] on div "SMARTSTEEL DESIGNS" at bounding box center [635, 188] width 183 height 41
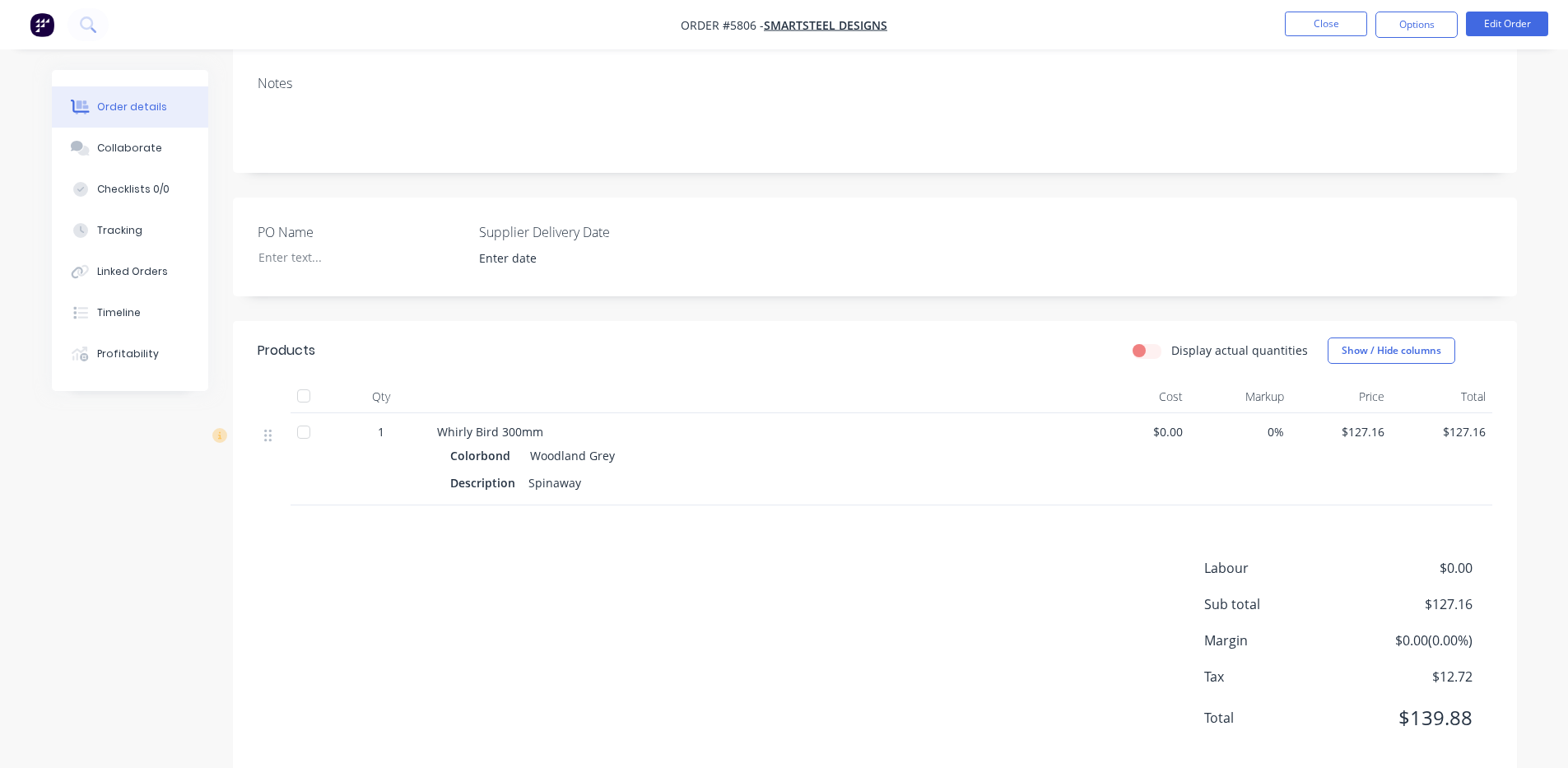
scroll to position [274, 0]
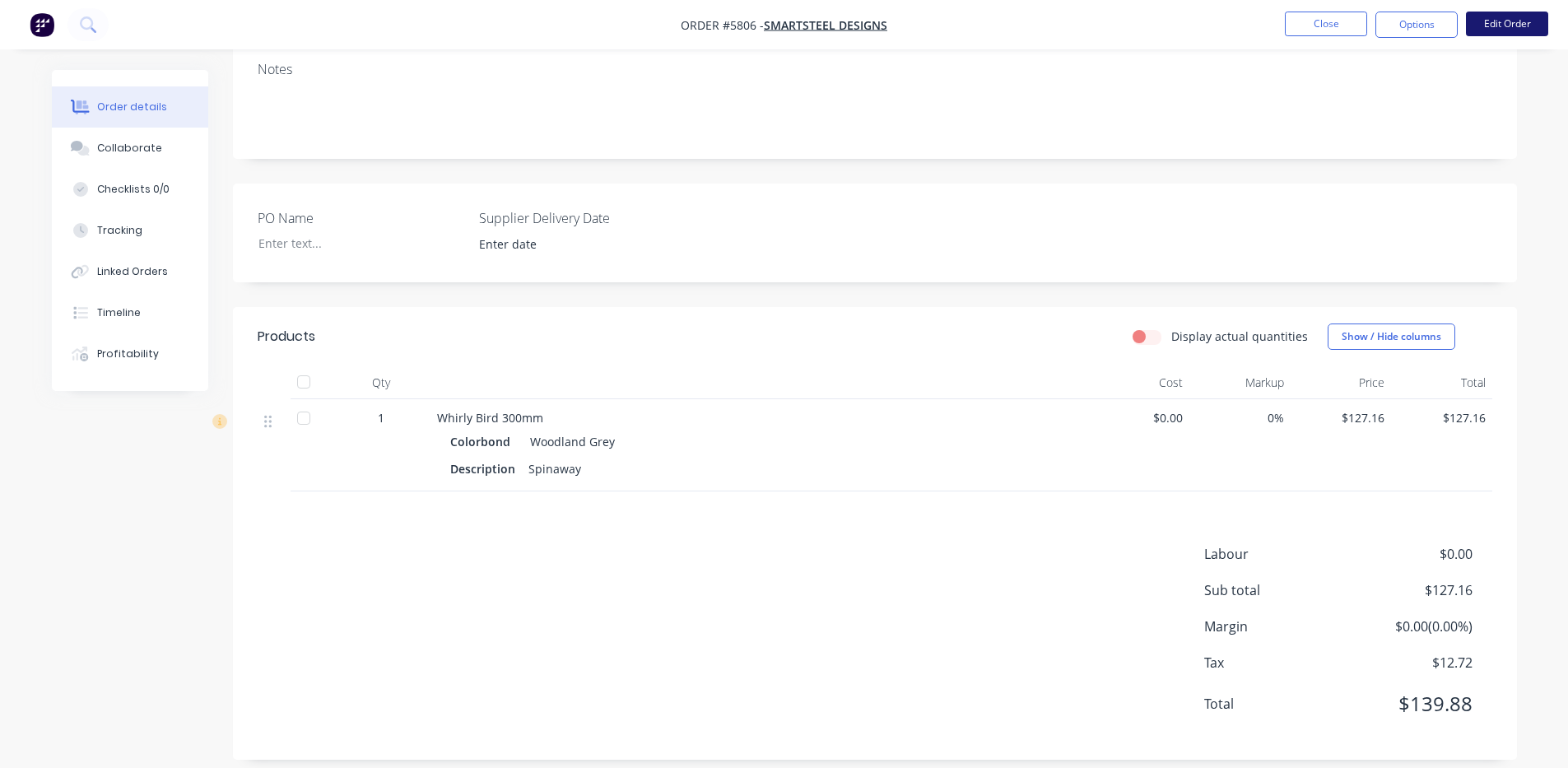
click at [1522, 23] on button "Edit Order" at bounding box center [1506, 23] width 82 height 25
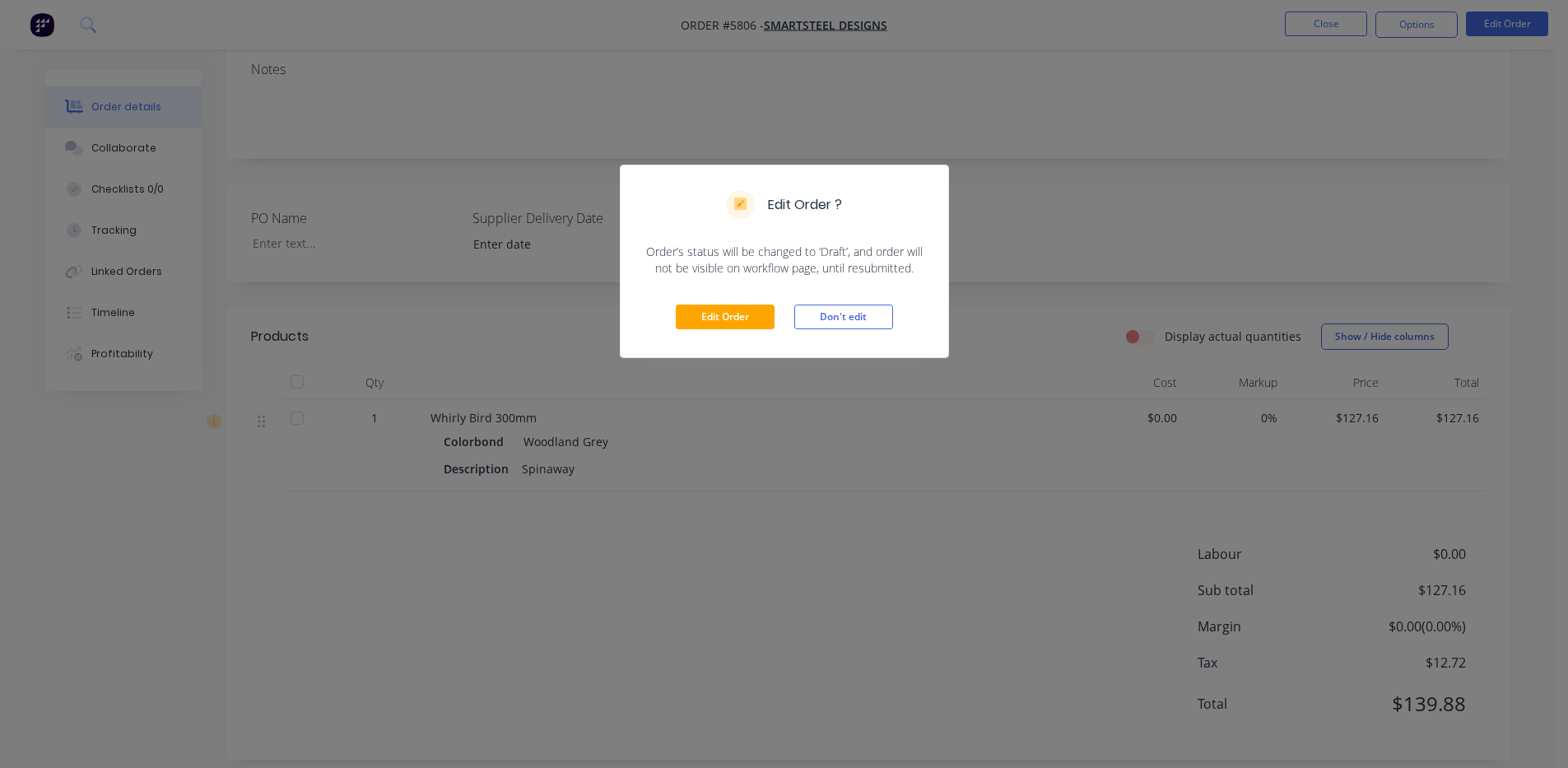
click at [741, 301] on div "Edit Order Don't edit" at bounding box center [784, 317] width 328 height 80
click at [721, 332] on div "Edit Order Don't edit" at bounding box center [784, 317] width 328 height 80
click at [741, 324] on button "Edit Order" at bounding box center [724, 317] width 99 height 25
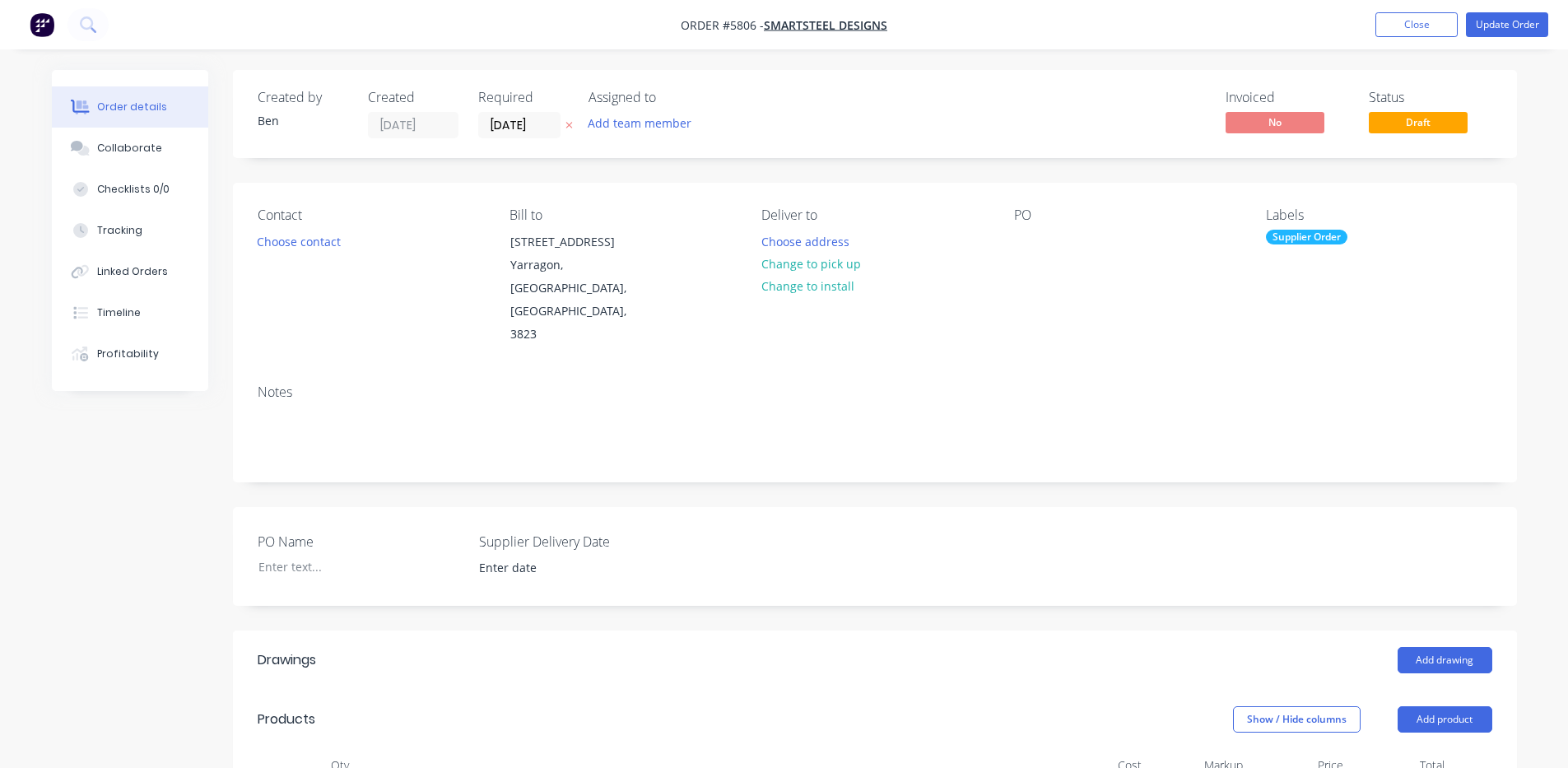
scroll to position [540, 0]
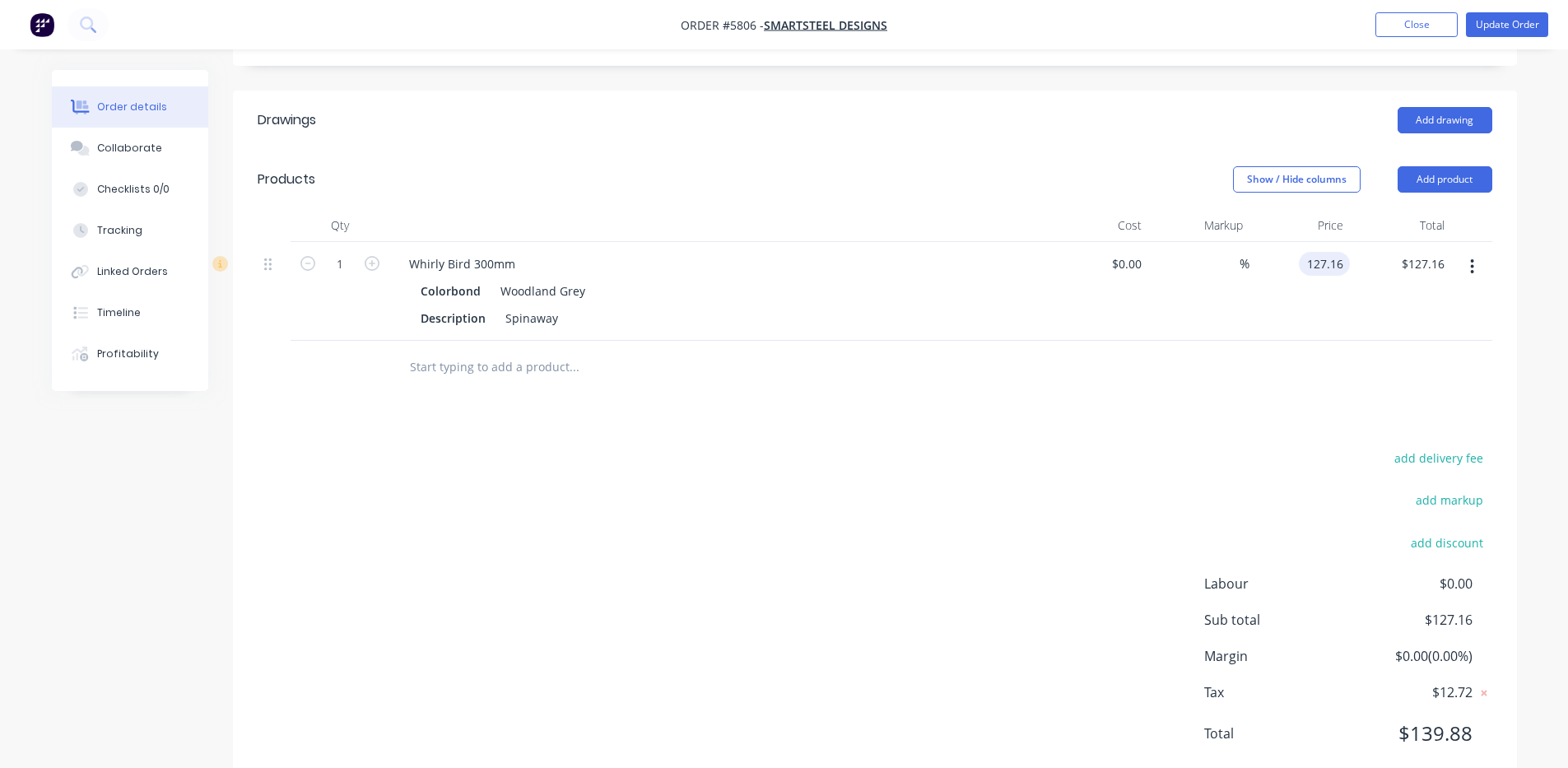
click at [1344, 252] on input "127.16" at bounding box center [1328, 264] width 44 height 24
type input "$152.59"
type input "152.59"
type input "0"
type input "$152.59"
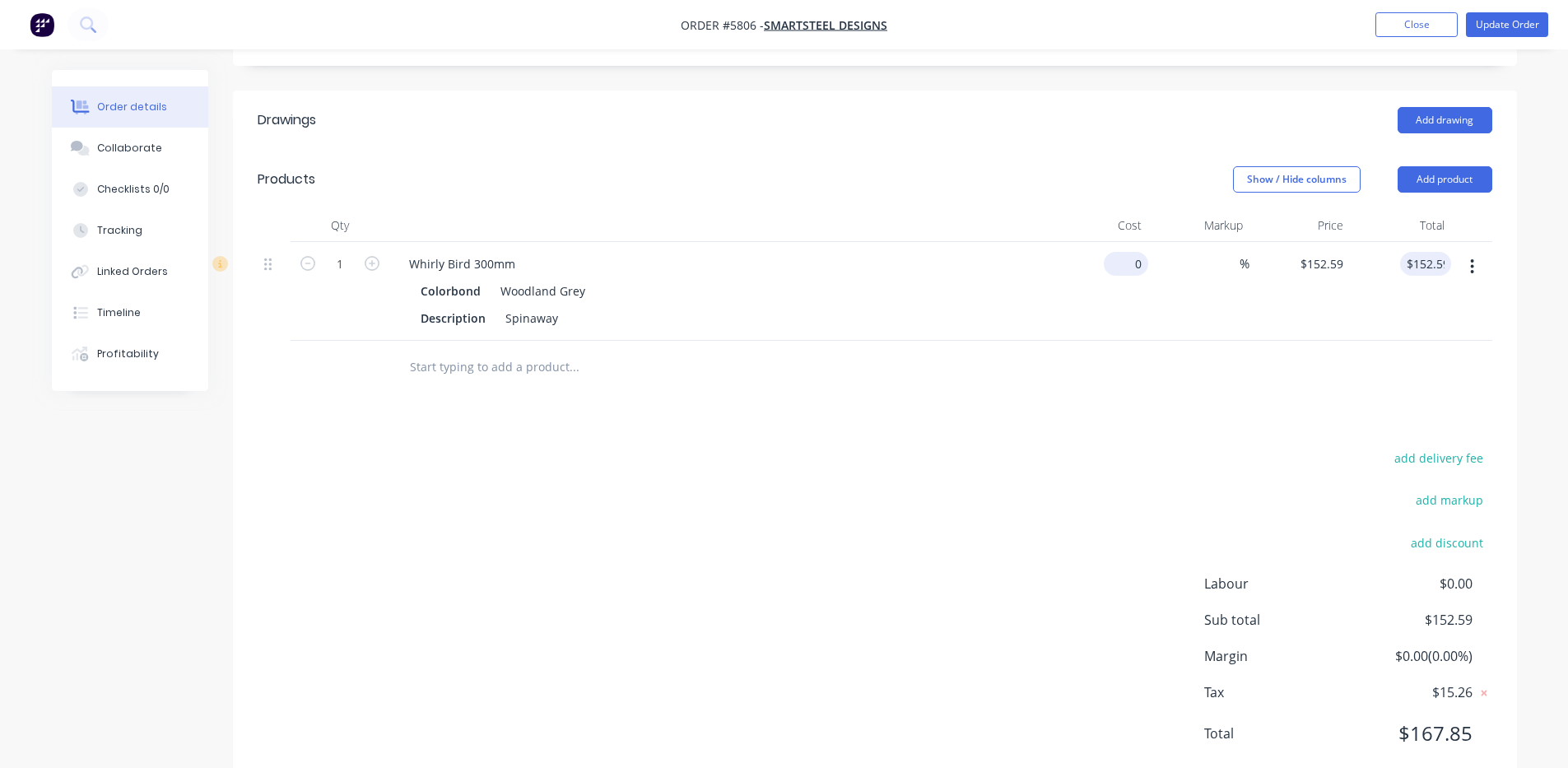
click at [1139, 252] on input "0" at bounding box center [1129, 264] width 38 height 24
type input "$142.14"
click at [1127, 395] on div "Drawings Add drawing Products Show / Hide columns Add product Qty Cost Markup P…" at bounding box center [874, 439] width 1284 height 699
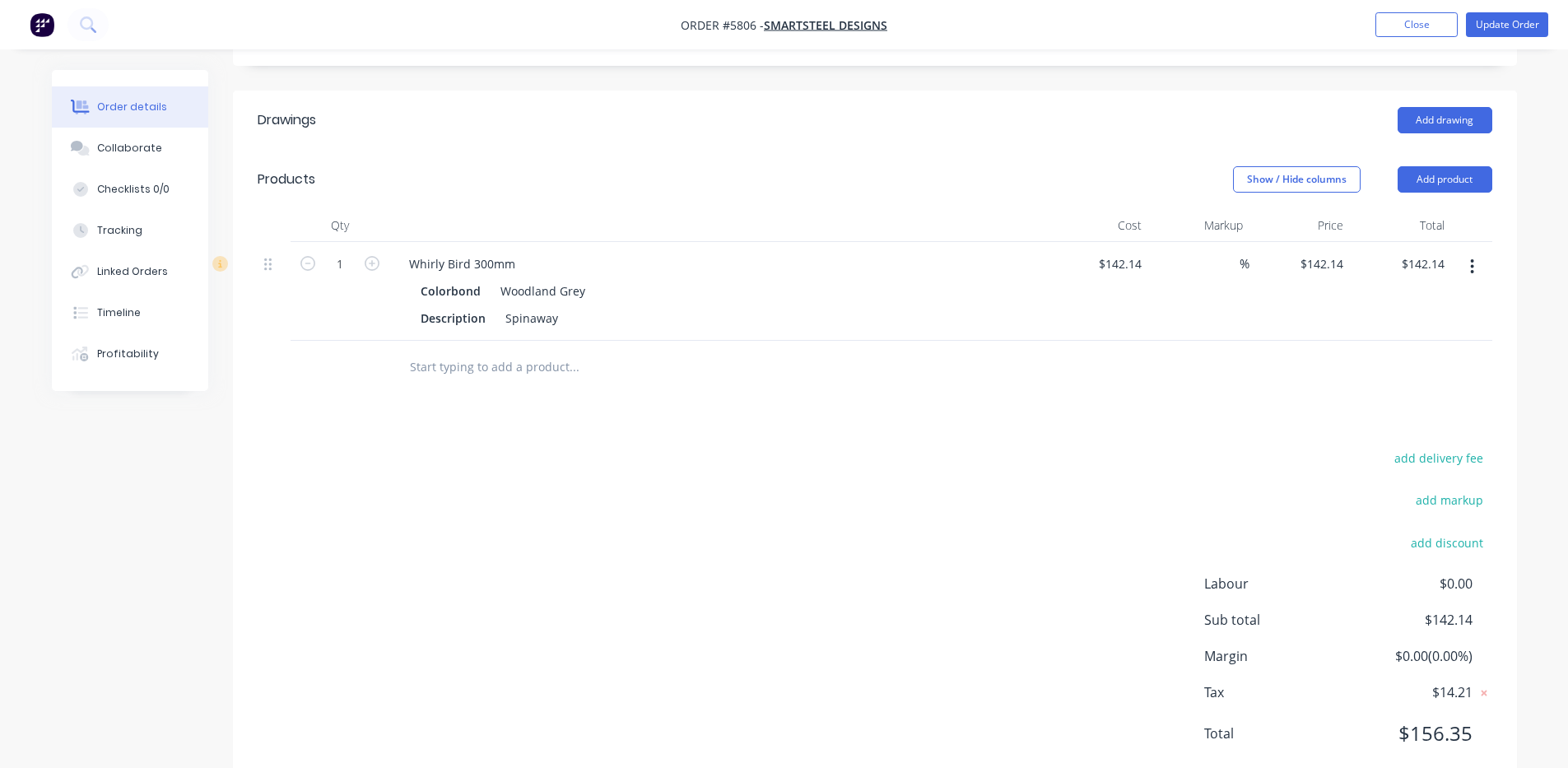
click at [1343, 276] on div "$142.14 $142.14" at bounding box center [1300, 291] width 102 height 99
click at [1341, 252] on input "142.14" at bounding box center [1323, 264] width 51 height 24
type input "4"
type input "152.59"
type input "7.35"
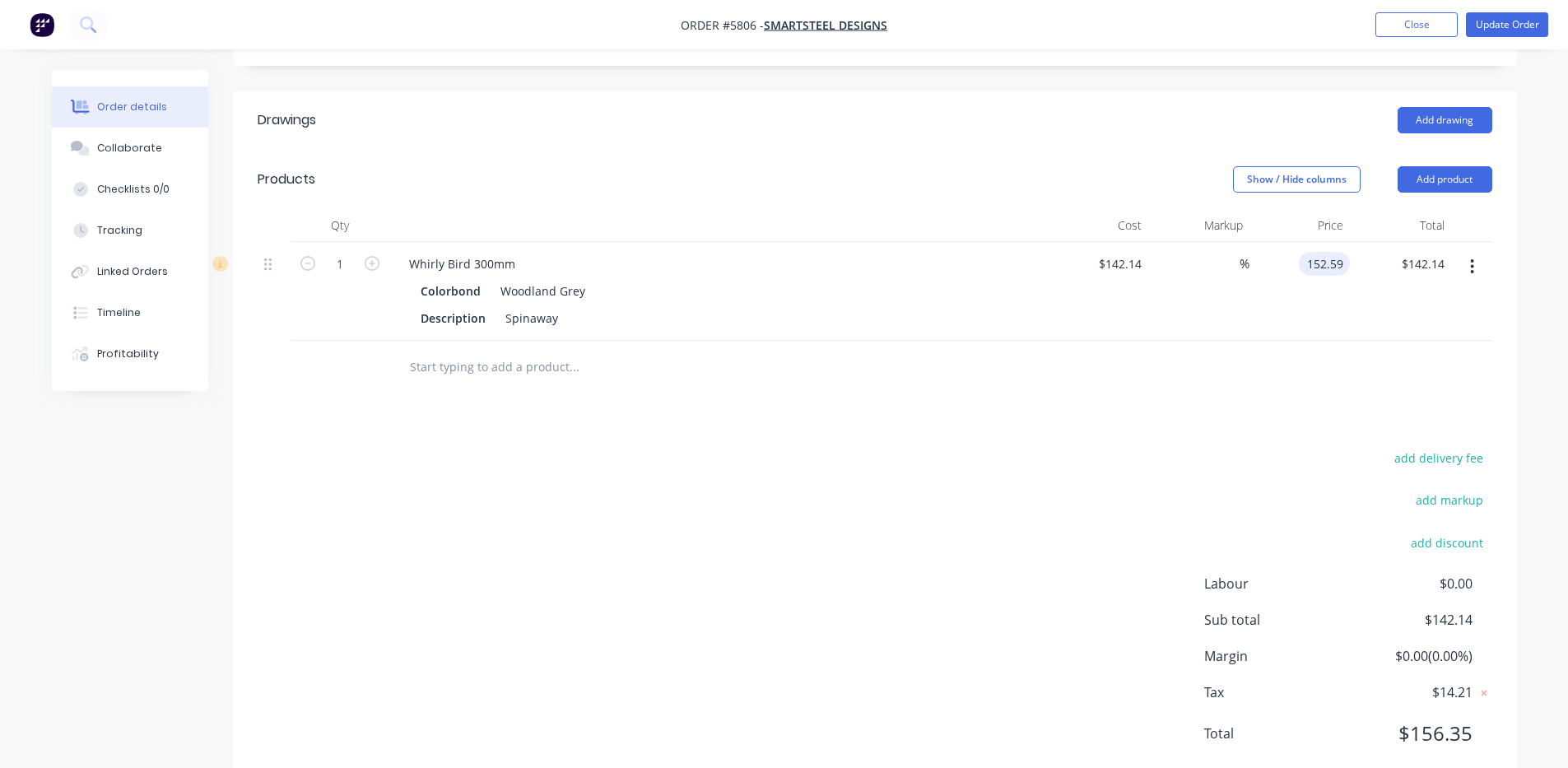
type input "$152.59"
type input "152.59"
type input "$152.59"
click at [1341, 252] on input "152.59" at bounding box center [1323, 264] width 51 height 24
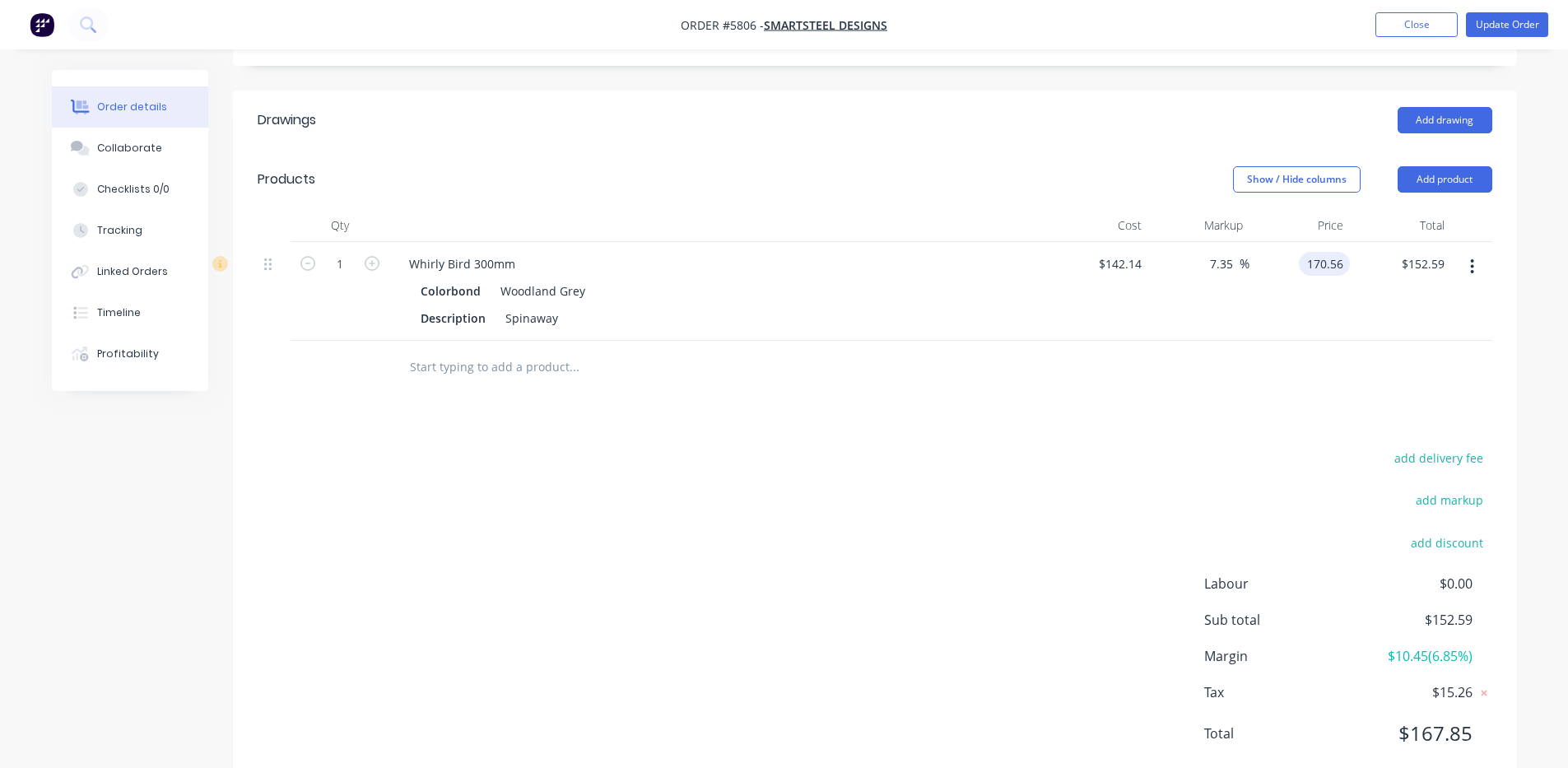
type input "170.56"
type input "19.99"
type input "$170.56"
click at [1236, 458] on div "add delivery fee add markup add discount Labour $0.00 Sub total $170.56 Margin …" at bounding box center [875, 606] width 1235 height 318
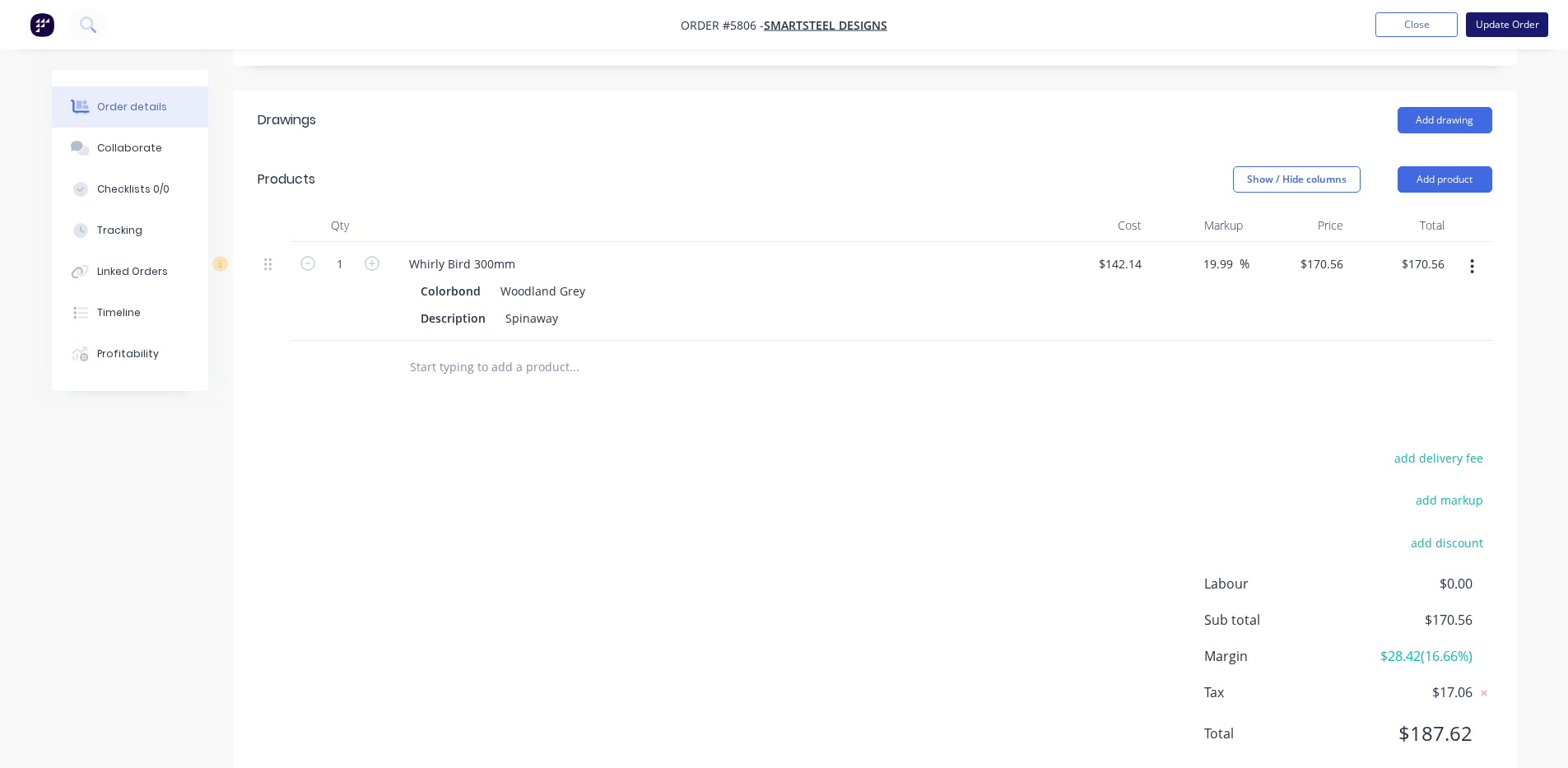
click at [1505, 19] on button "Update Order" at bounding box center [1506, 24] width 82 height 25
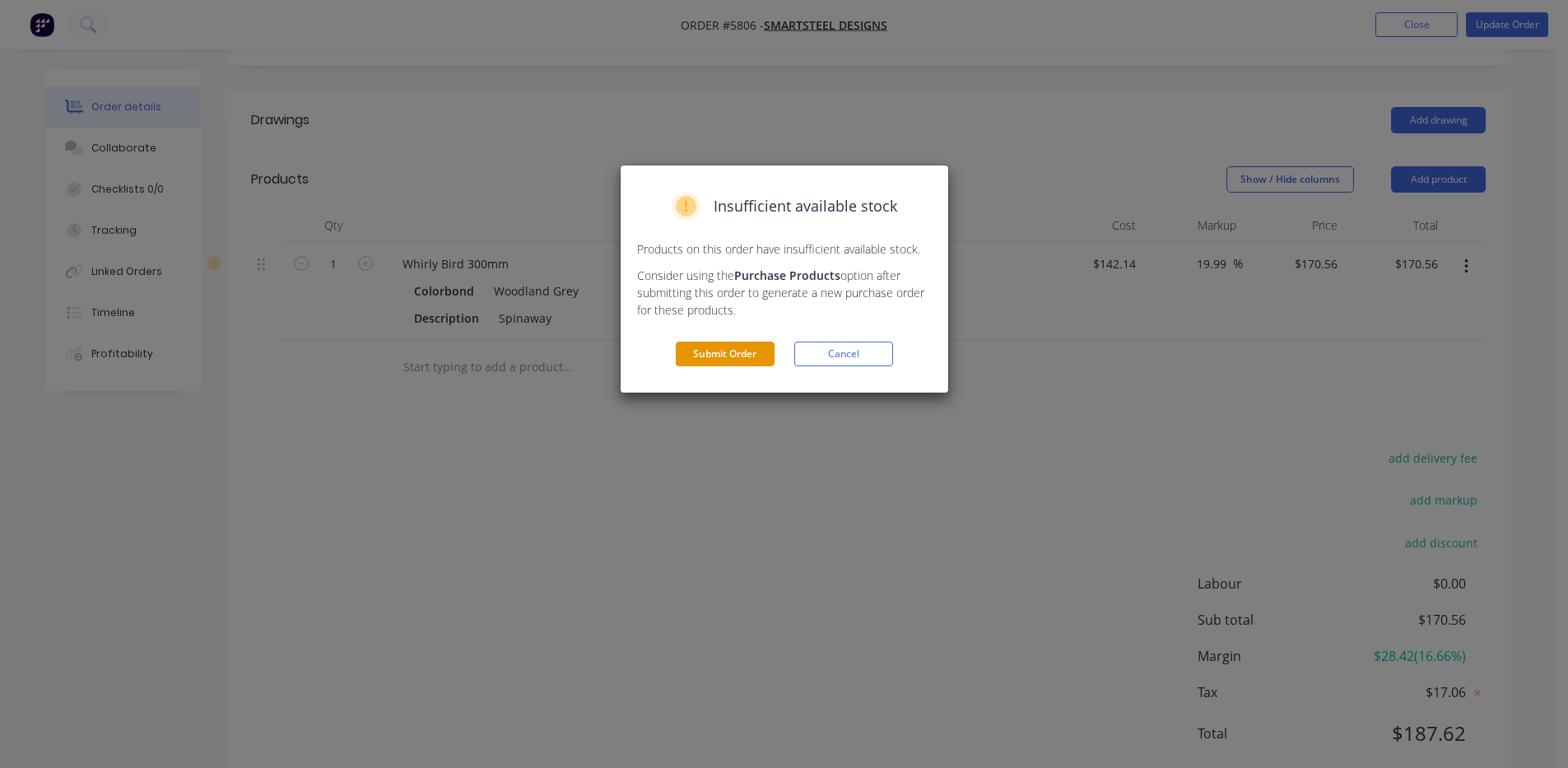
click at [737, 346] on button "Submit Order" at bounding box center [724, 354] width 99 height 25
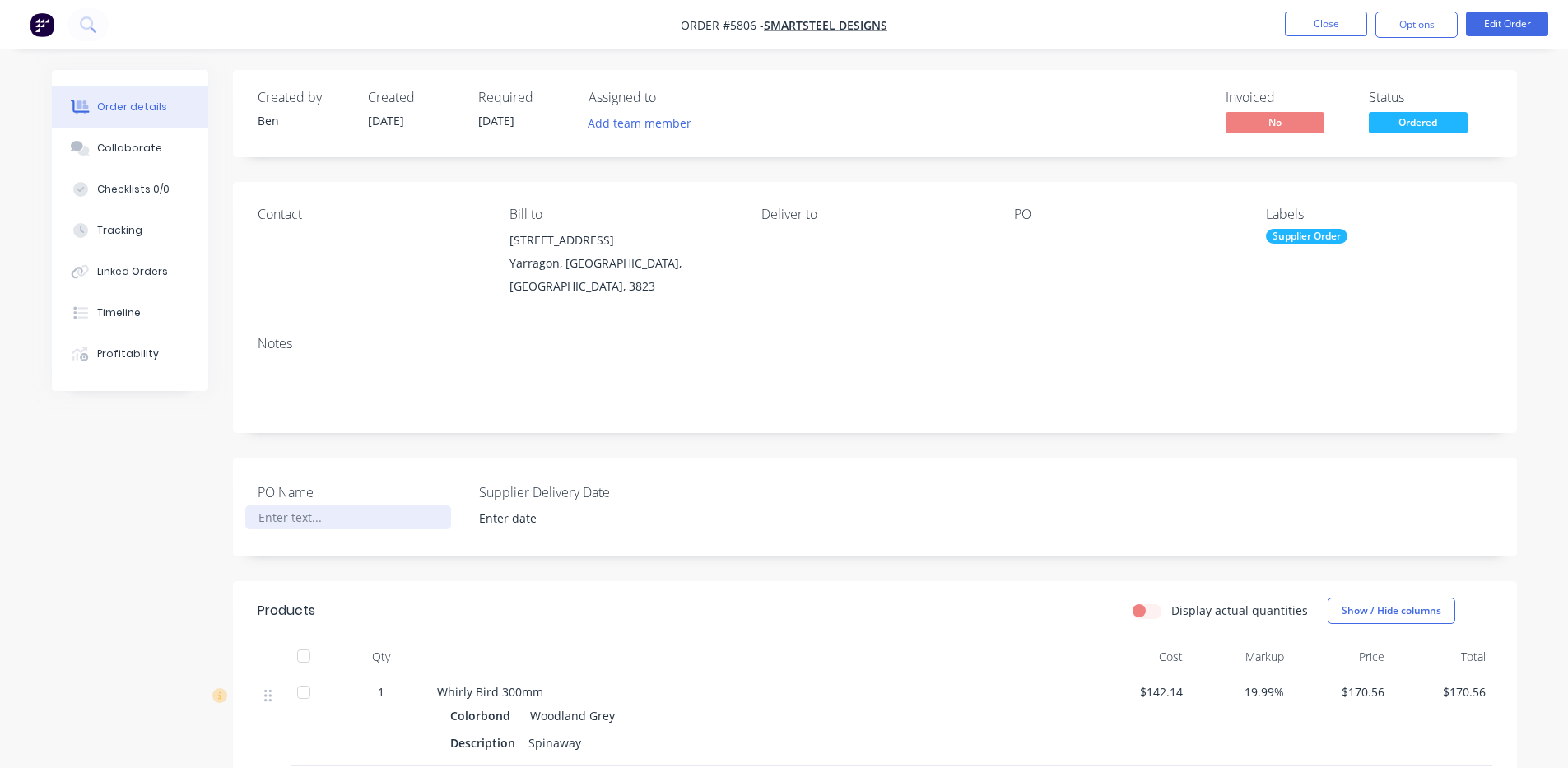
click at [353, 506] on div at bounding box center [348, 518] width 206 height 24
click at [385, 506] on div "Metroll" at bounding box center [348, 518] width 206 height 24
click at [521, 507] on input at bounding box center [570, 519] width 205 height 25
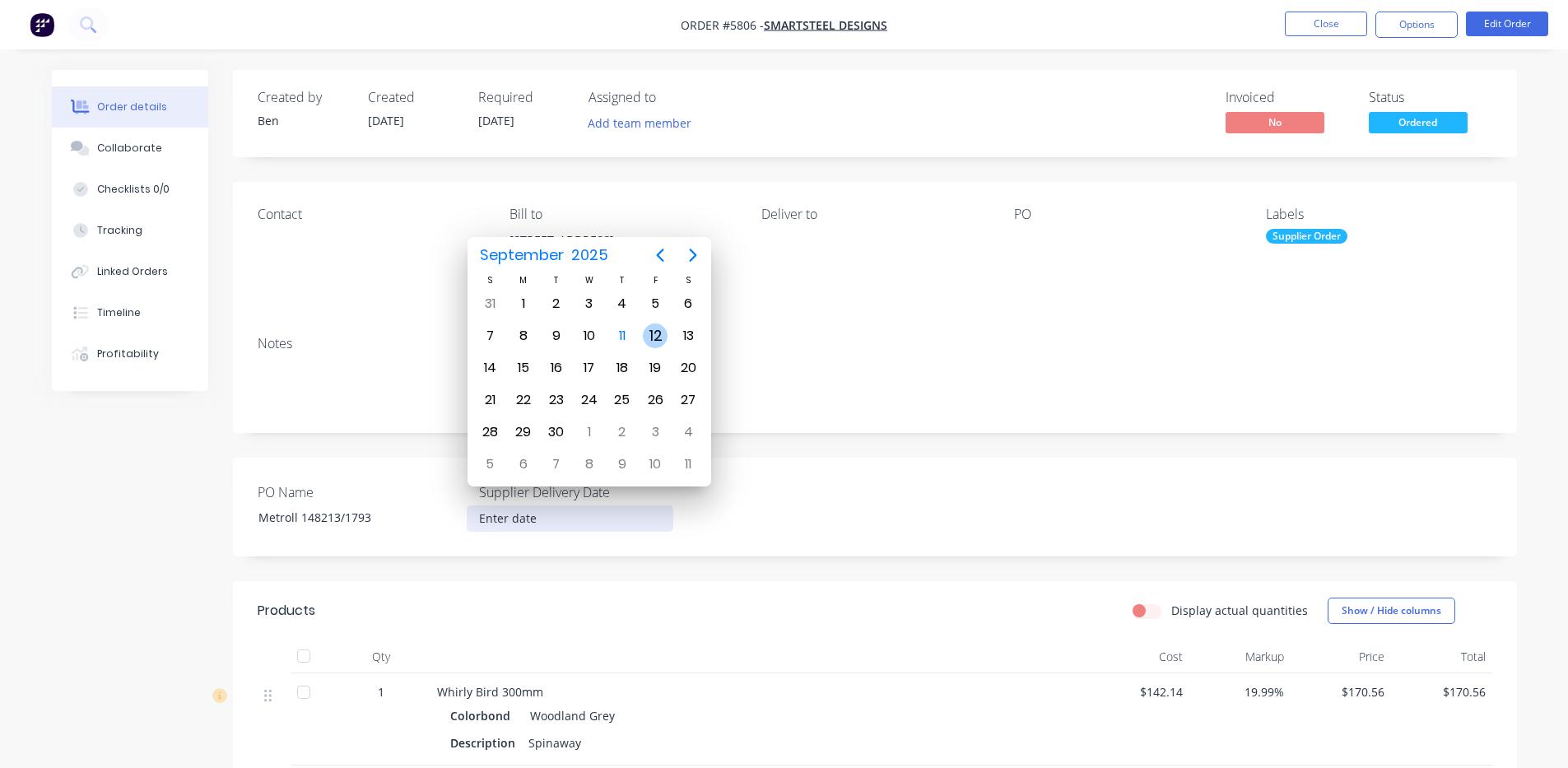
click at [655, 330] on div "12" at bounding box center [655, 336] width 25 height 25
type input "[DATE]"
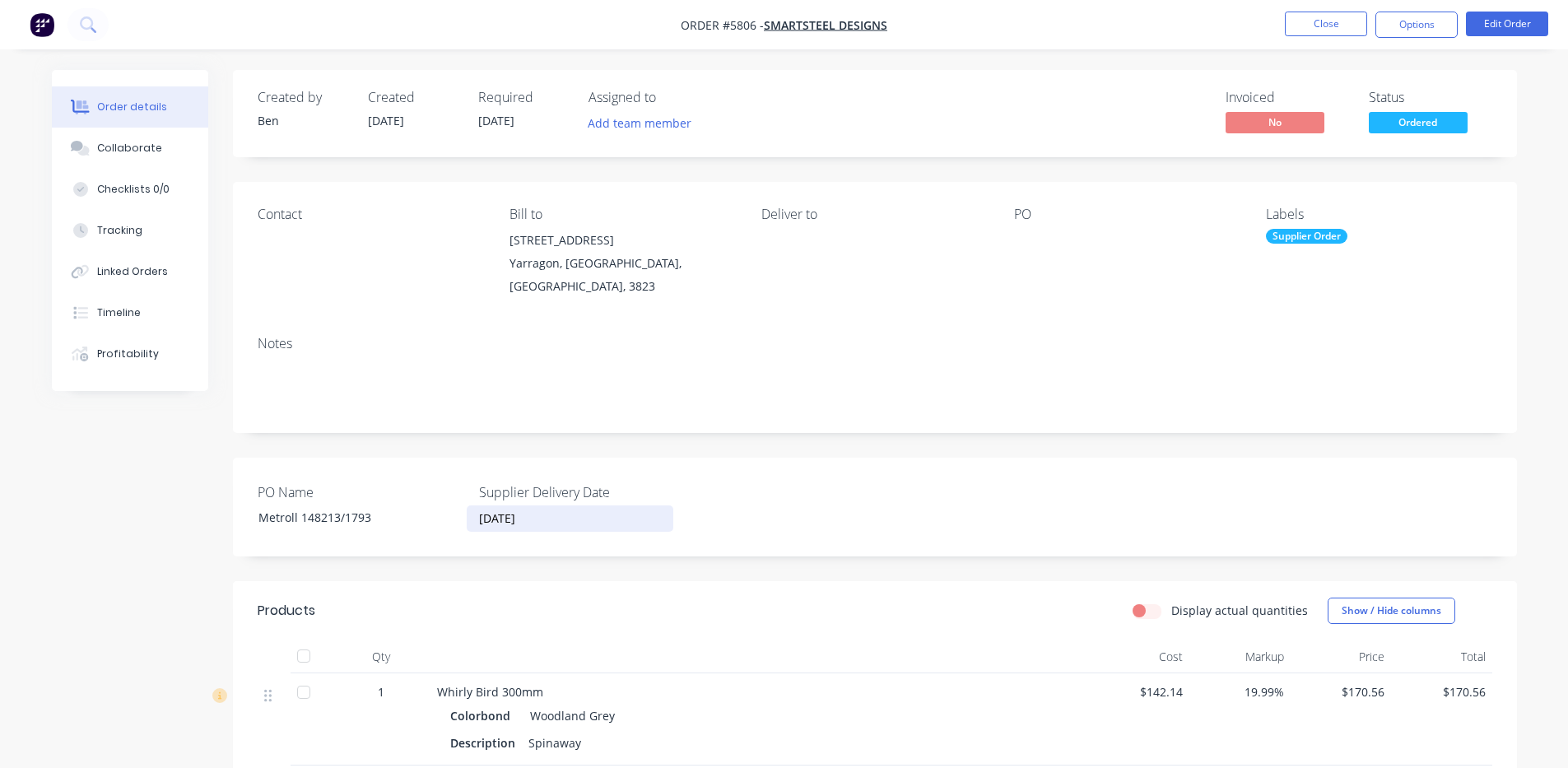
click at [994, 336] on div "Notes" at bounding box center [875, 343] width 1235 height 16
click at [941, 96] on div "Invoiced No Status Ordered" at bounding box center [1122, 114] width 739 height 48
click at [1406, 31] on button "Options" at bounding box center [1416, 24] width 82 height 27
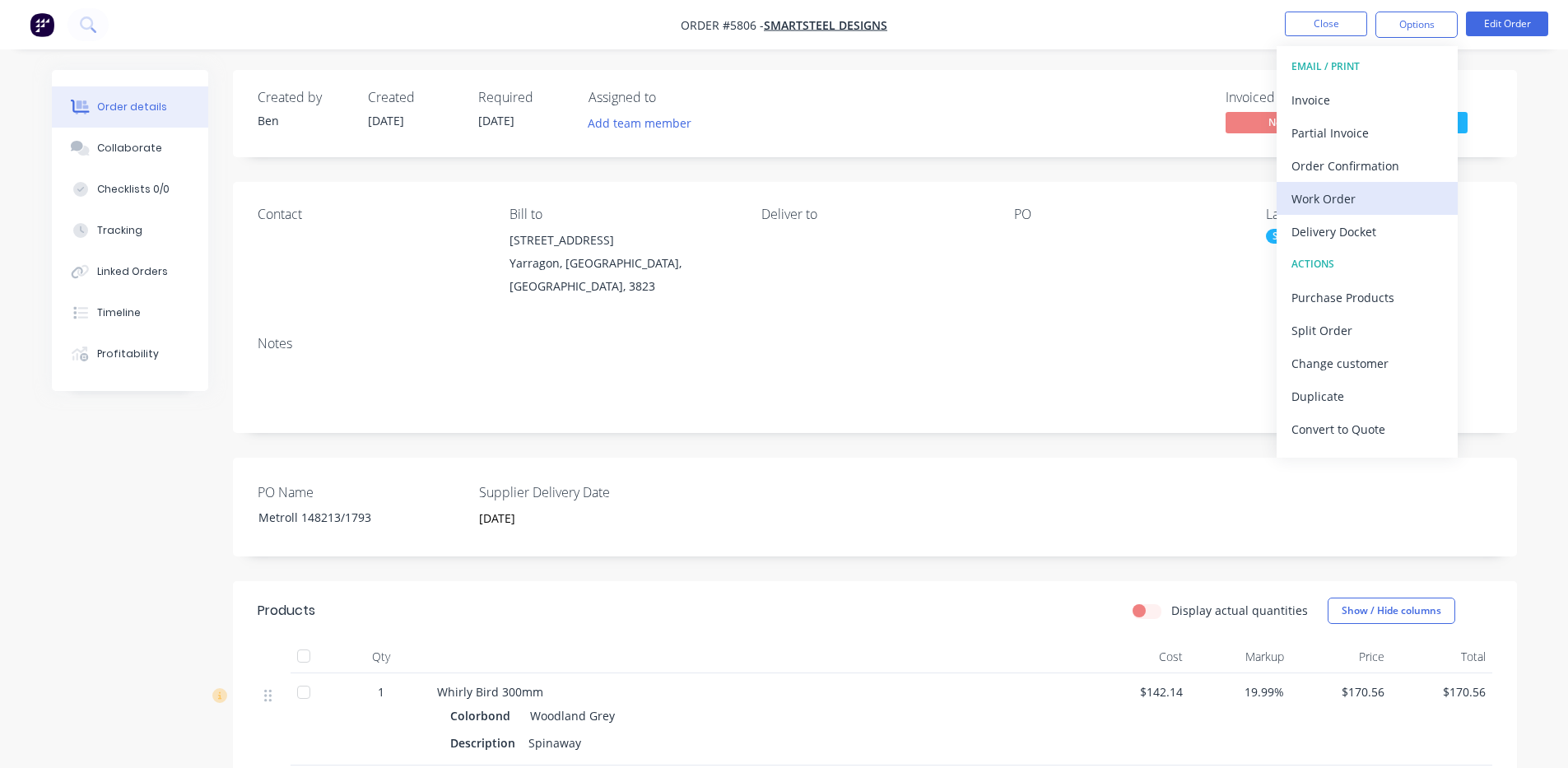
click at [1376, 205] on div "Work Order" at bounding box center [1367, 198] width 151 height 24
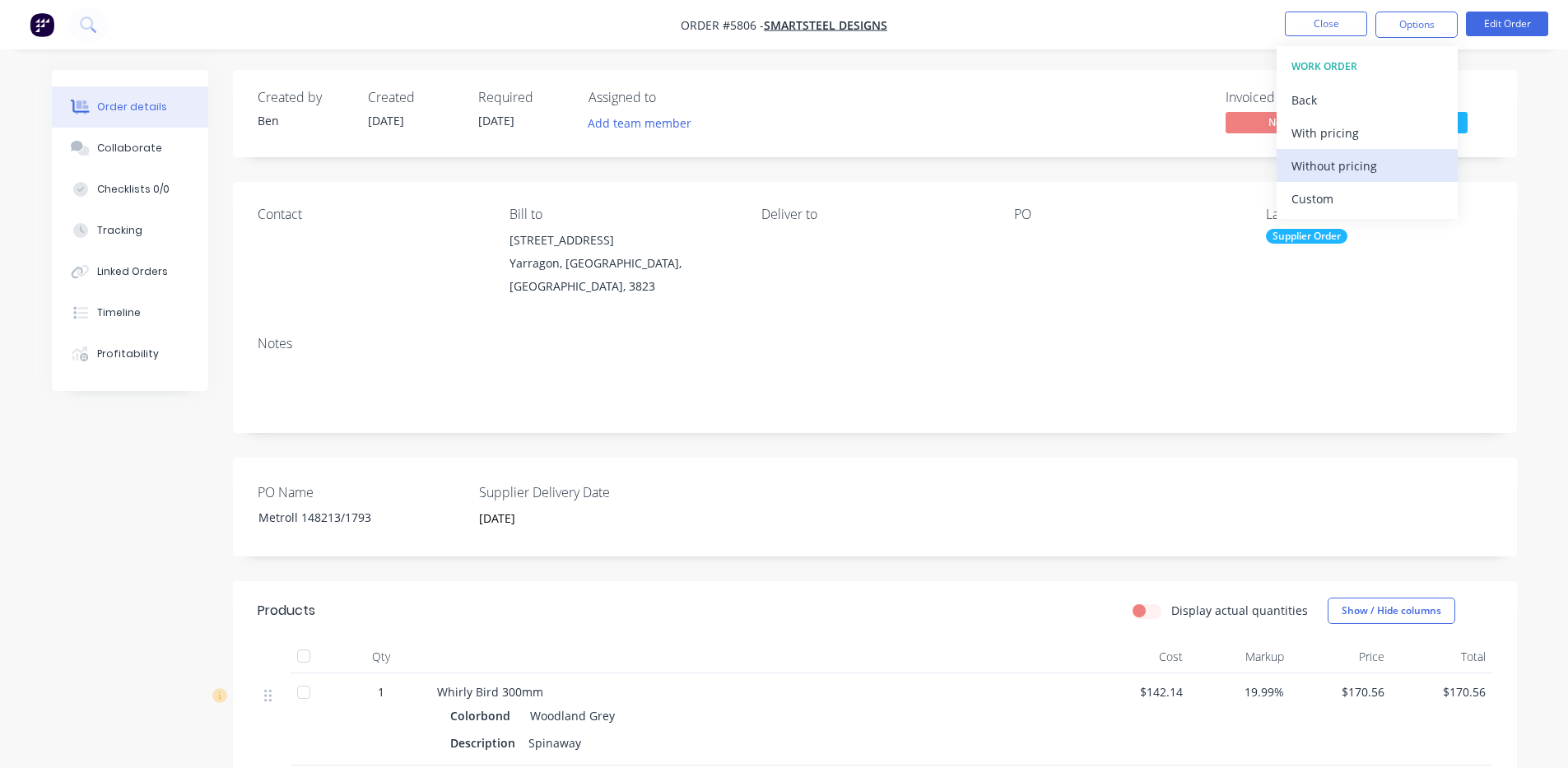
click at [1376, 172] on div "Without pricing" at bounding box center [1367, 166] width 151 height 24
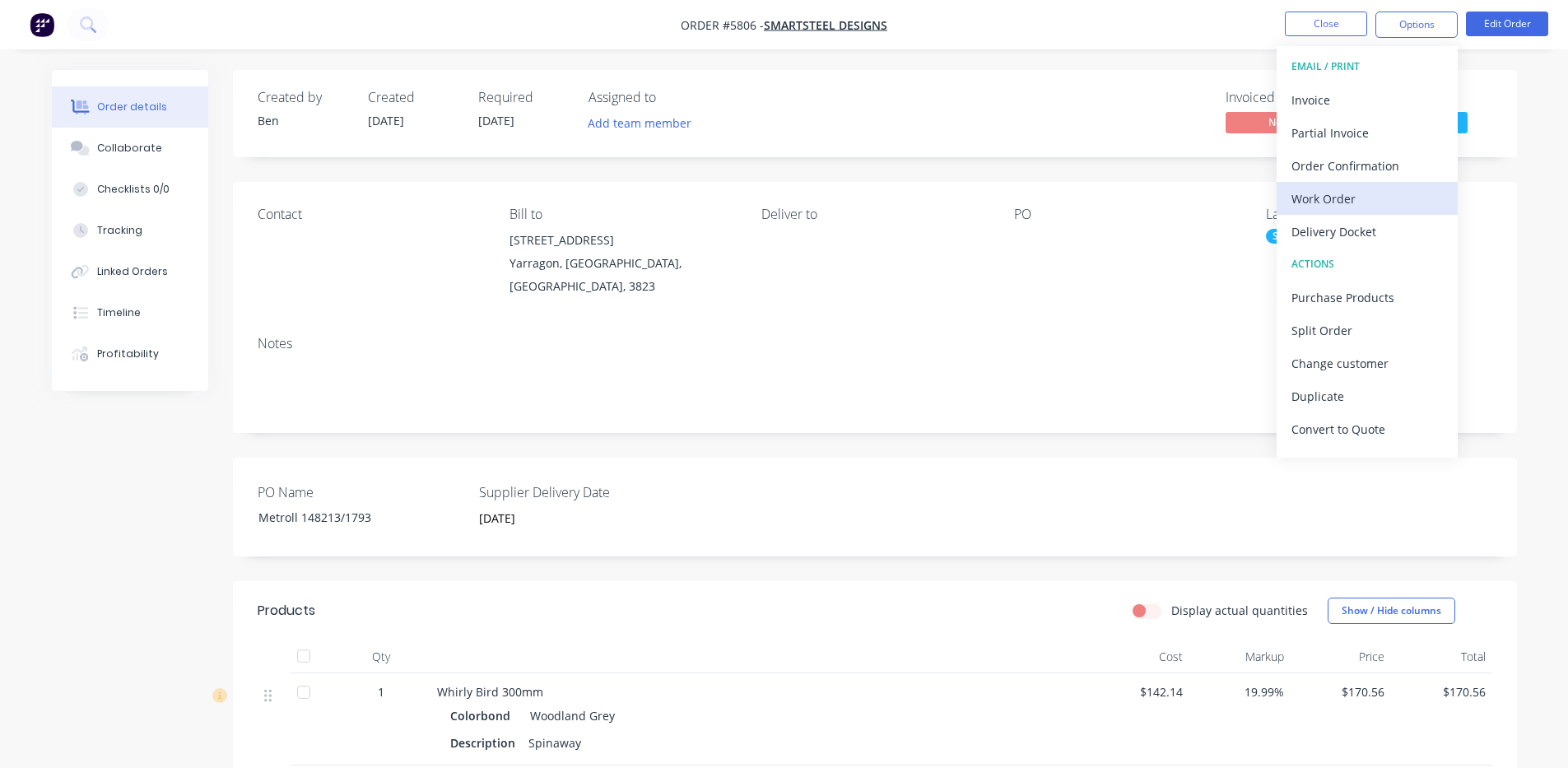
click at [1400, 188] on div "Work Order" at bounding box center [1367, 198] width 151 height 24
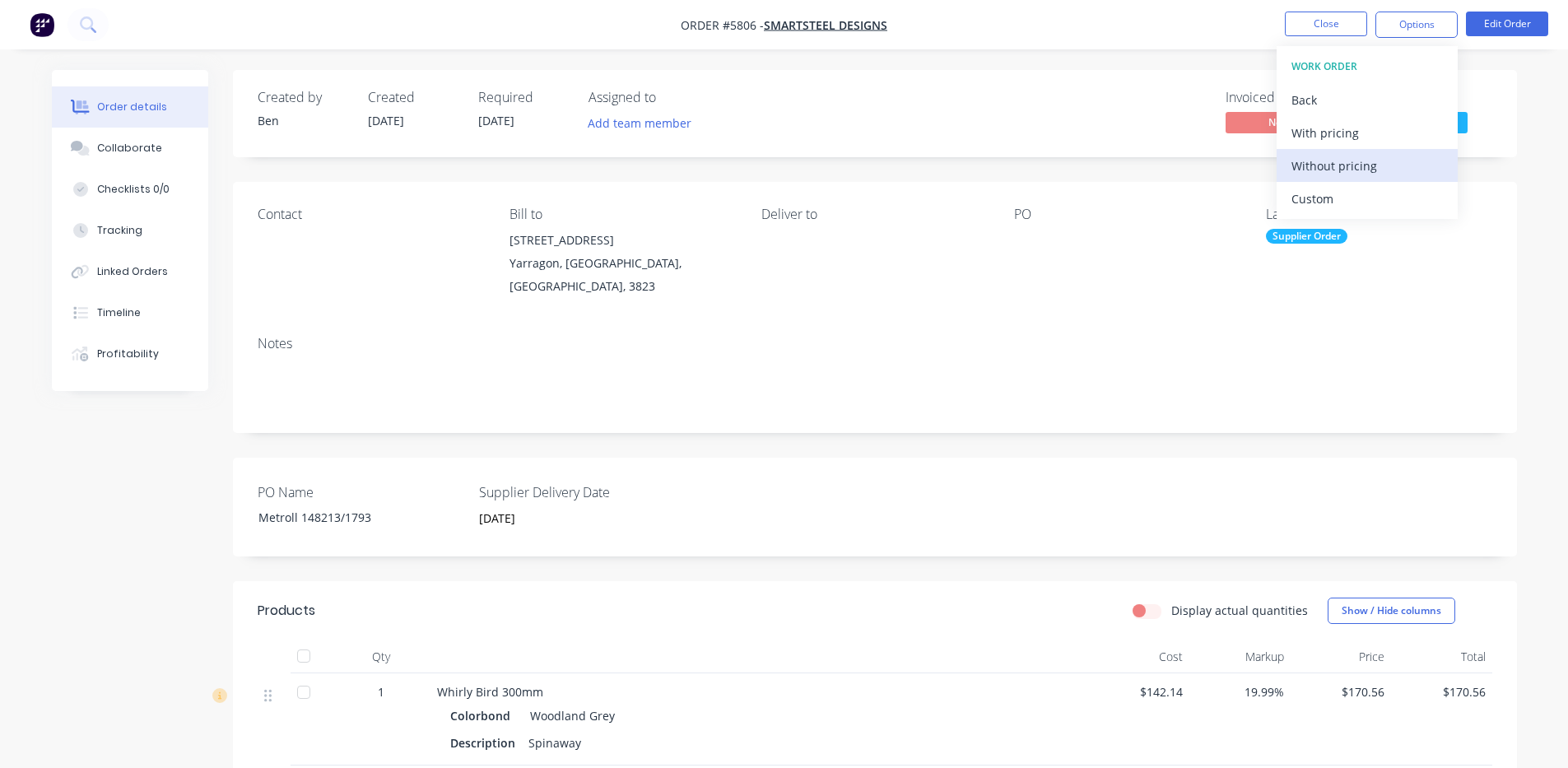
click at [1377, 156] on div "Without pricing" at bounding box center [1367, 166] width 151 height 24
